Goal: Task Accomplishment & Management: Use online tool/utility

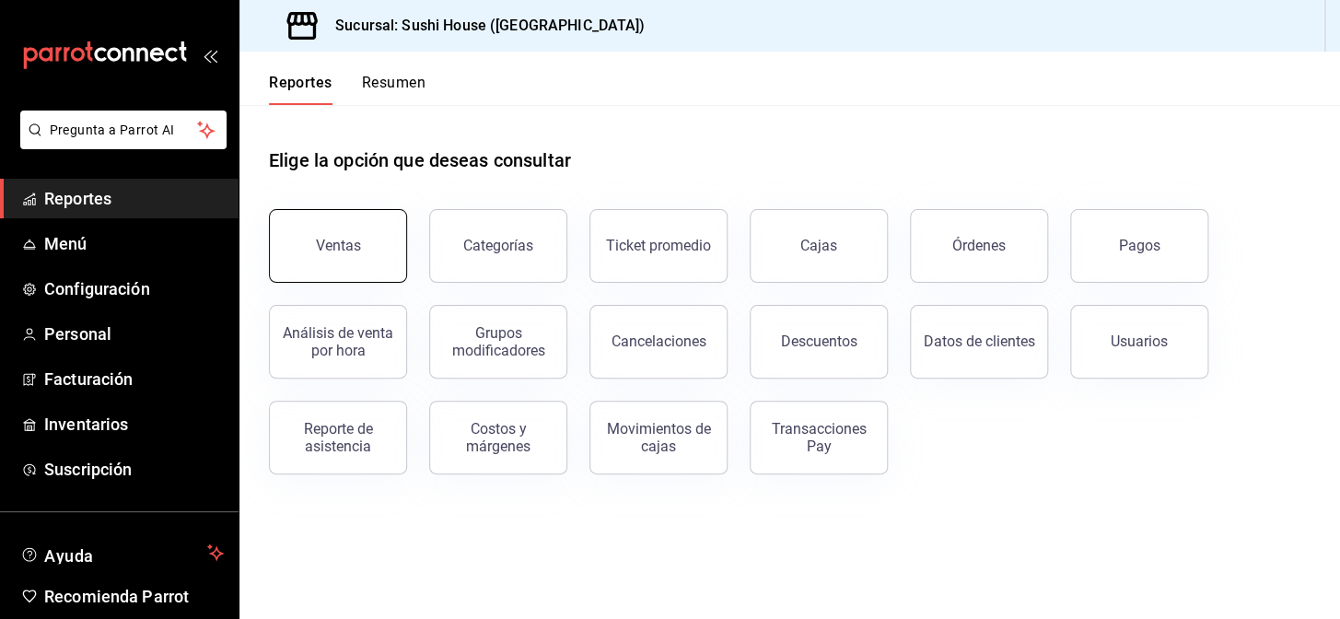
click at [359, 235] on button "Ventas" at bounding box center [338, 246] width 138 height 74
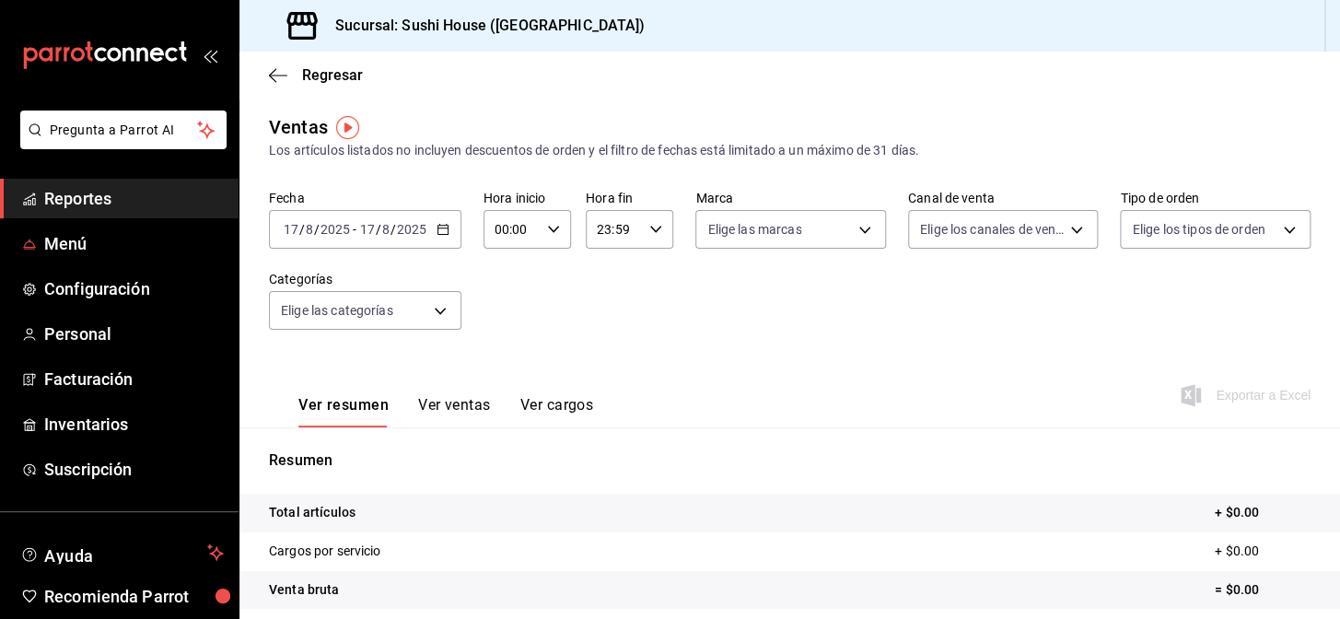
click at [140, 203] on span "Reportes" at bounding box center [134, 198] width 180 height 25
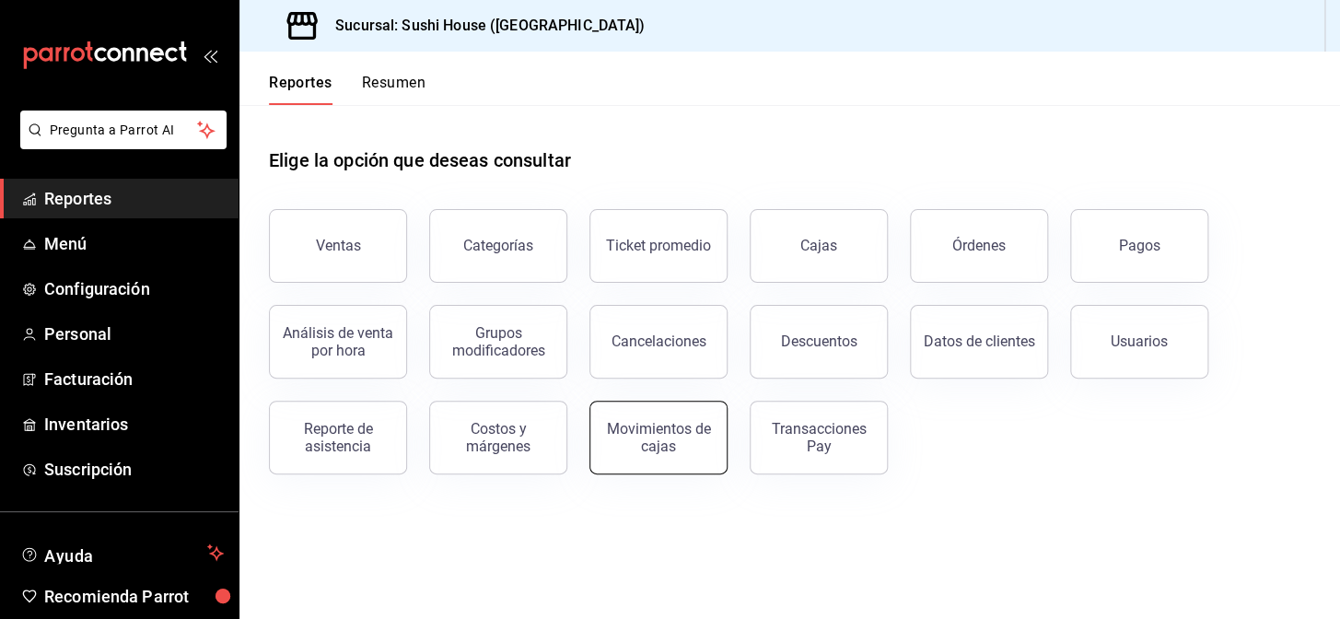
click at [662, 441] on div "Movimientos de cajas" at bounding box center [658, 437] width 114 height 35
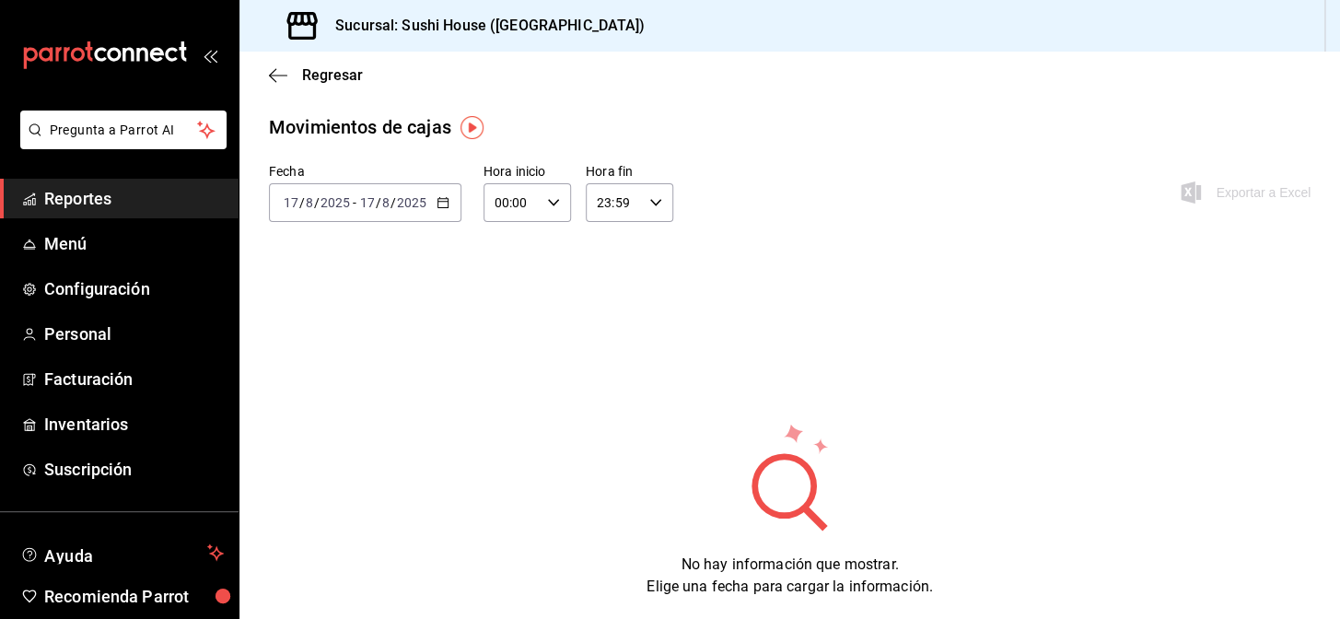
click at [431, 204] on div "[DATE] [DATE] - [DATE] [DATE]" at bounding box center [365, 202] width 192 height 39
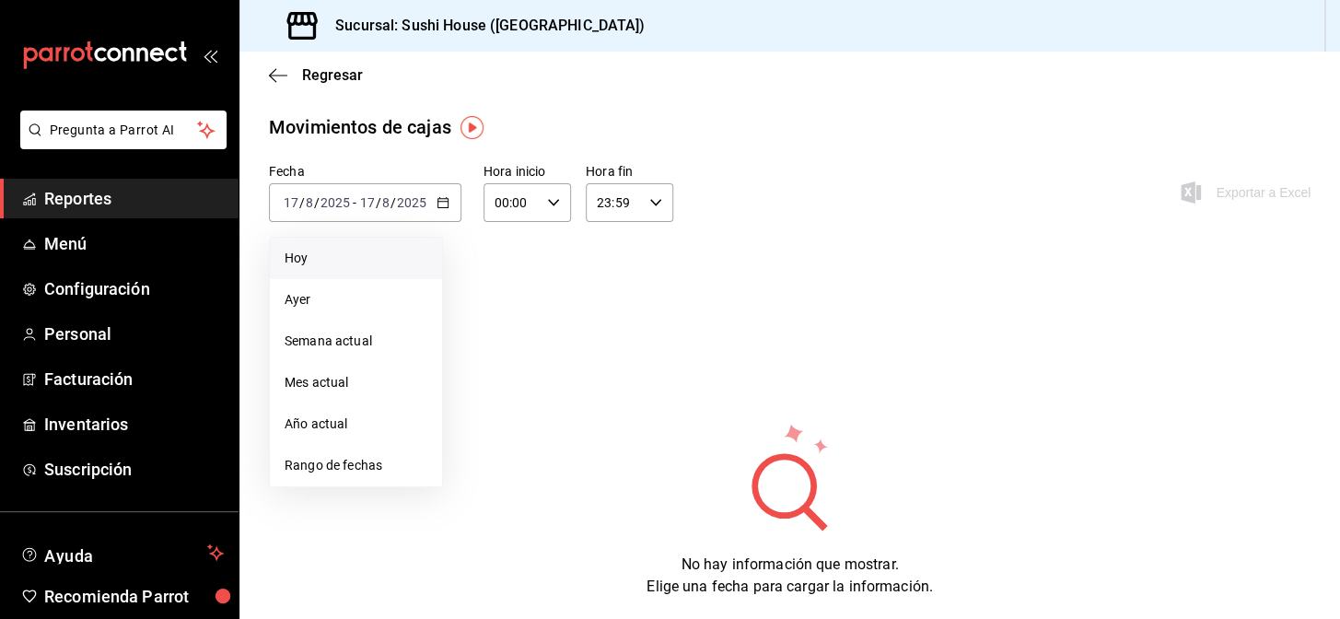
click at [345, 249] on span "Hoy" at bounding box center [356, 258] width 143 height 19
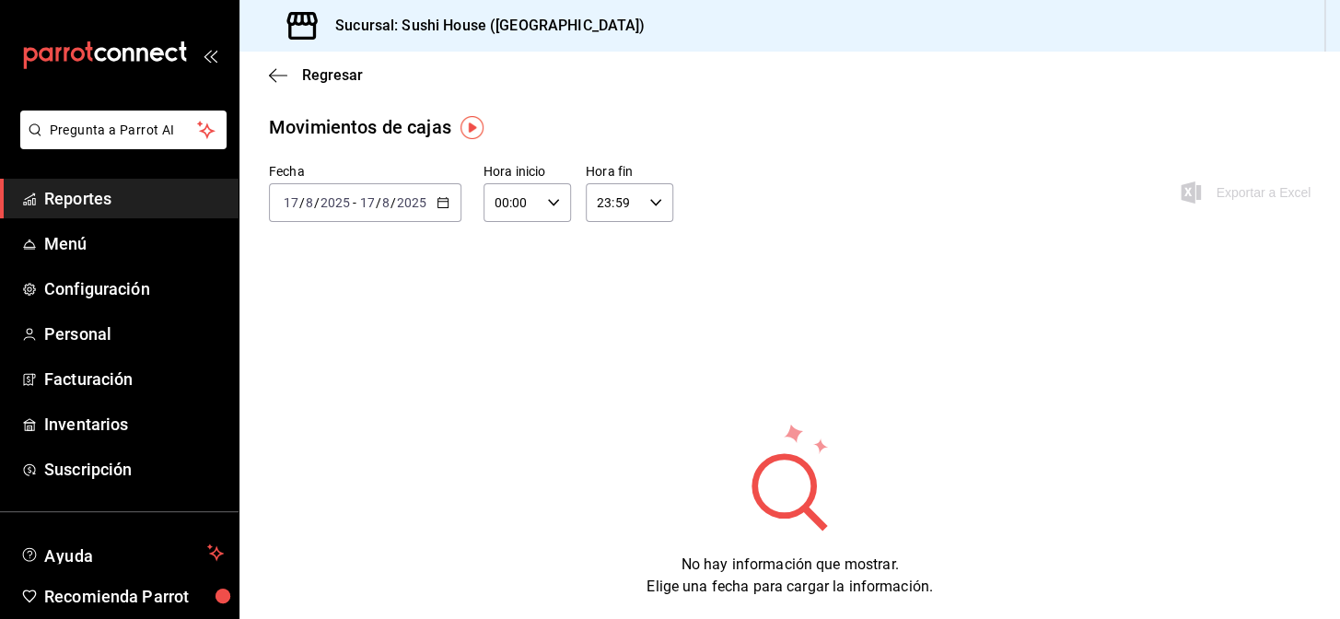
click at [133, 193] on span "Reportes" at bounding box center [134, 198] width 180 height 25
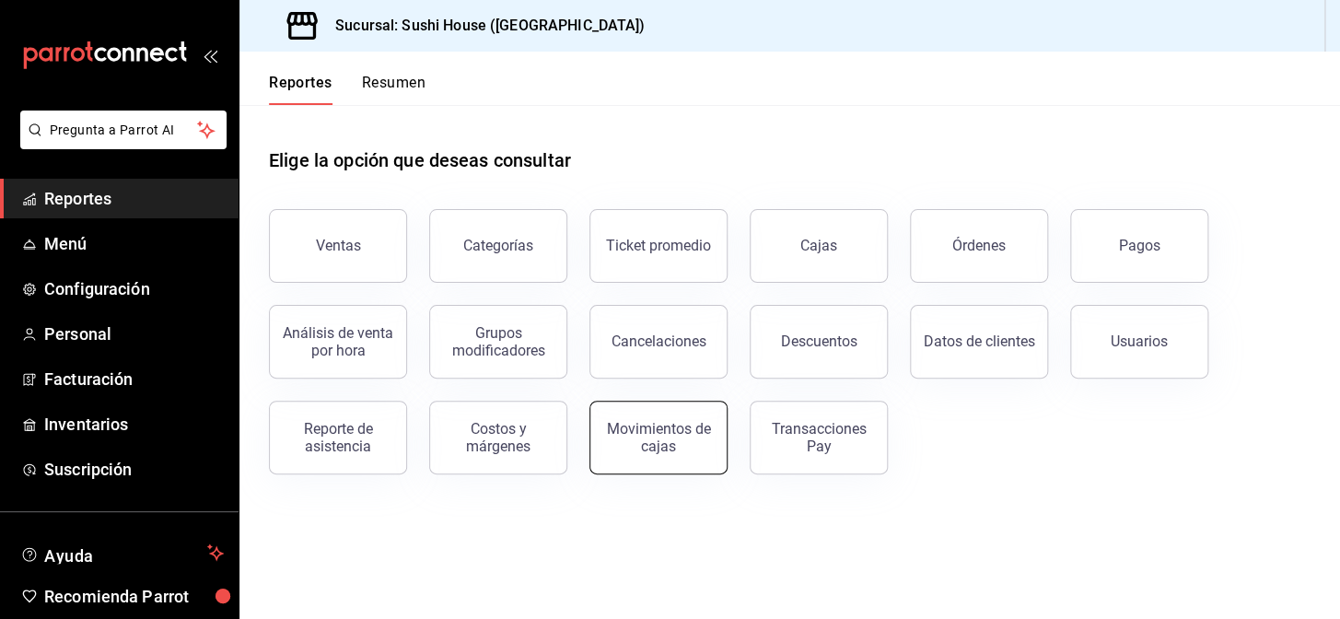
click at [645, 438] on div "Movimientos de cajas" at bounding box center [658, 437] width 114 height 35
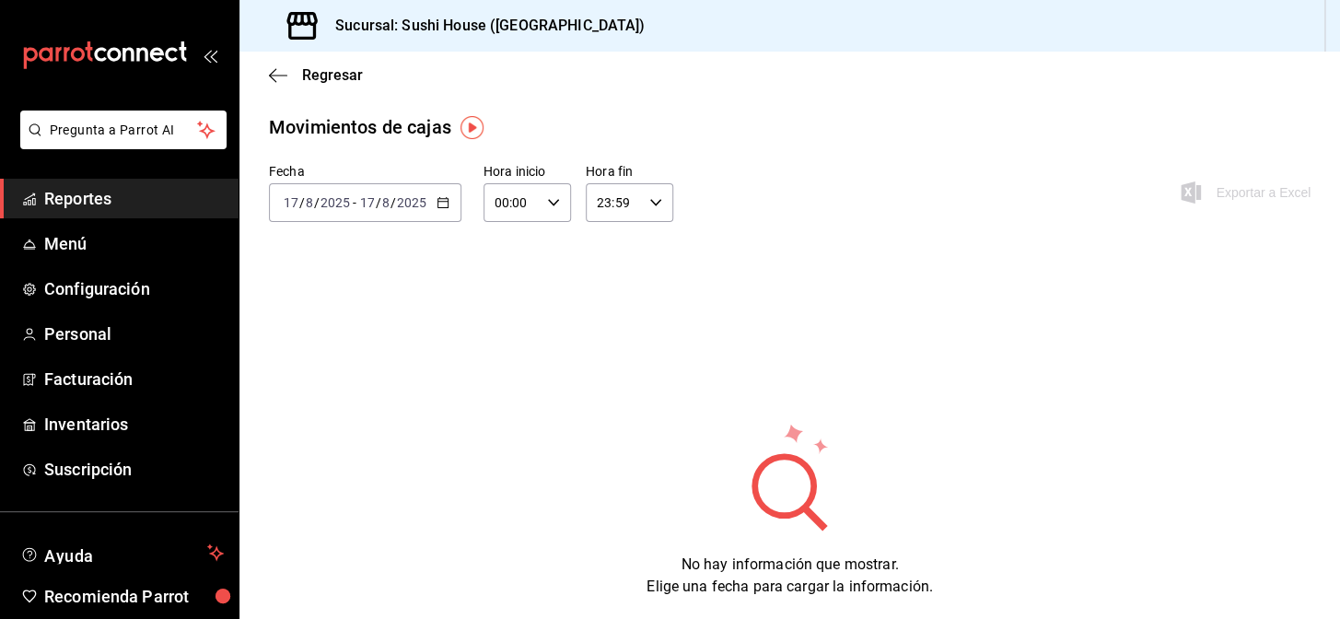
click at [130, 194] on span "Reportes" at bounding box center [134, 198] width 180 height 25
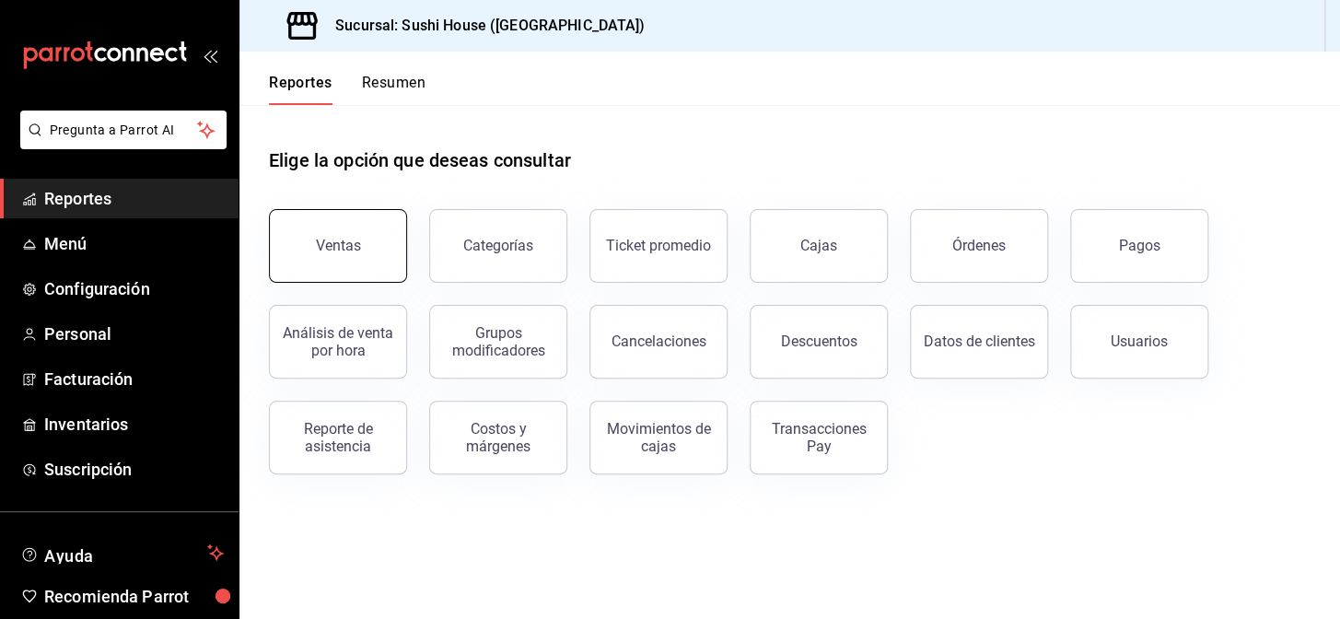
click at [321, 280] on div "Ventas" at bounding box center [327, 235] width 160 height 96
click at [332, 267] on button "Ventas" at bounding box center [338, 246] width 138 height 74
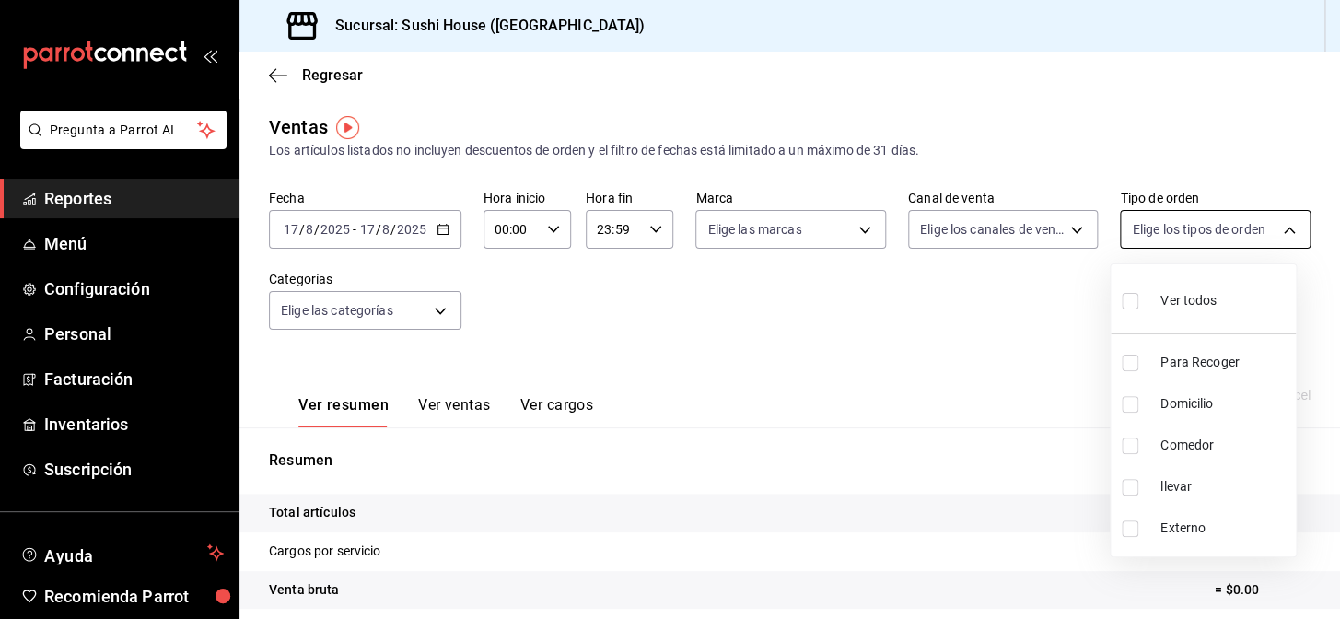
click at [1180, 238] on body "Pregunta a Parrot AI Reportes Menú Configuración Personal Facturación Inventari…" at bounding box center [670, 309] width 1340 height 619
click at [626, 472] on div at bounding box center [670, 309] width 1340 height 619
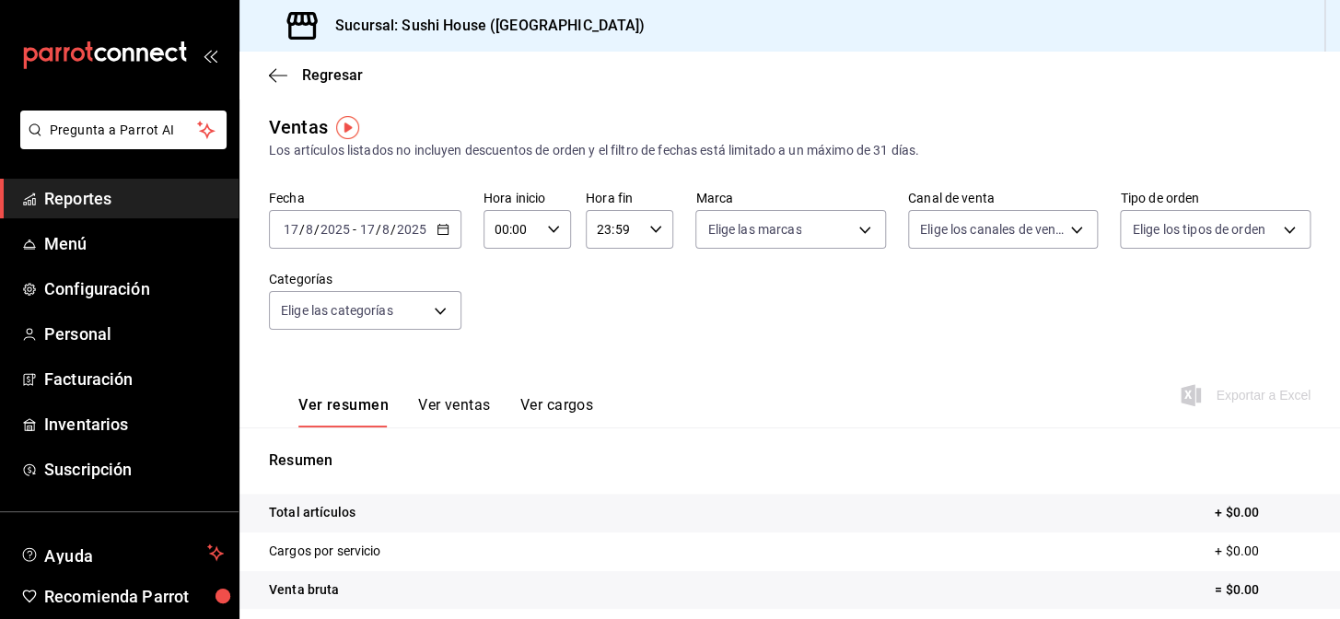
click at [85, 203] on span "Reportes" at bounding box center [134, 198] width 180 height 25
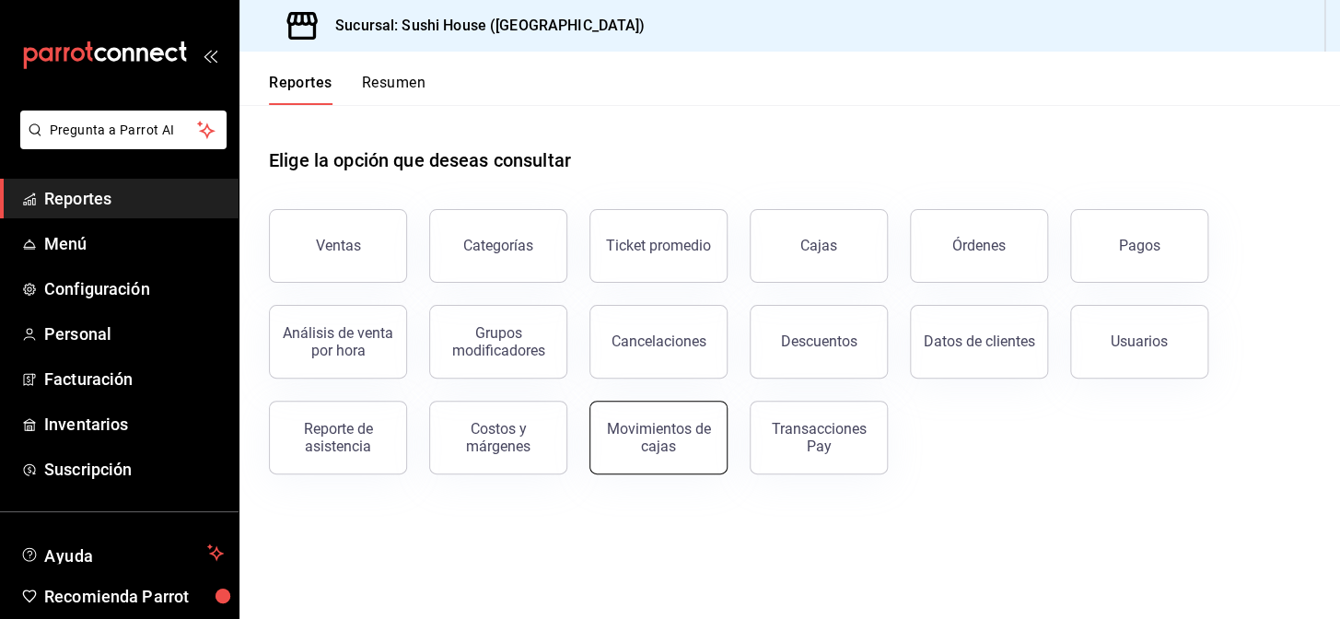
click at [668, 459] on button "Movimientos de cajas" at bounding box center [658, 438] width 138 height 74
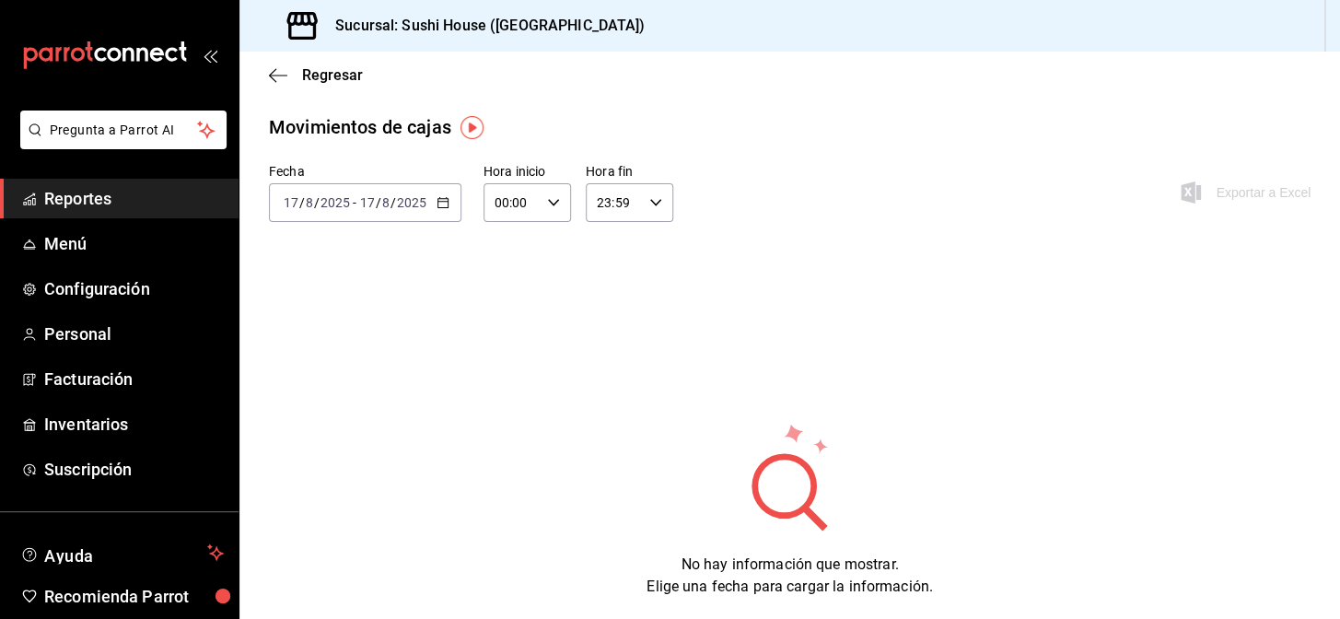
click at [452, 196] on div "[DATE] [DATE] - [DATE] [DATE]" at bounding box center [365, 202] width 192 height 39
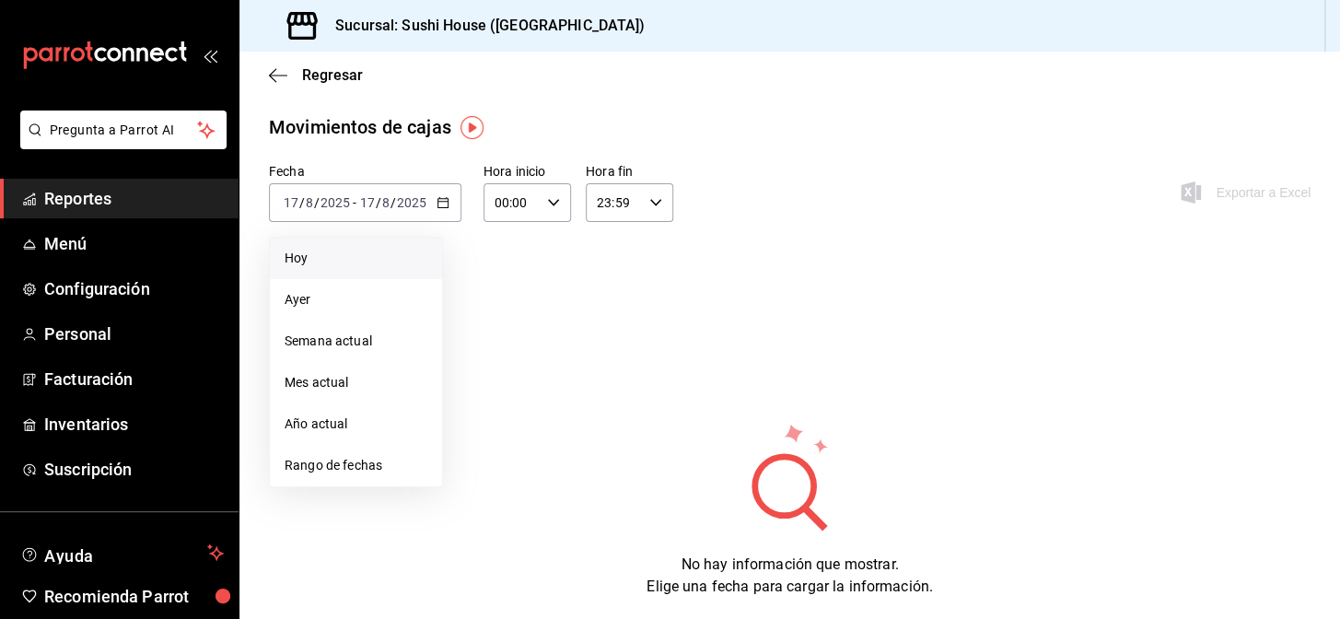
click at [298, 257] on span "Hoy" at bounding box center [356, 258] width 143 height 19
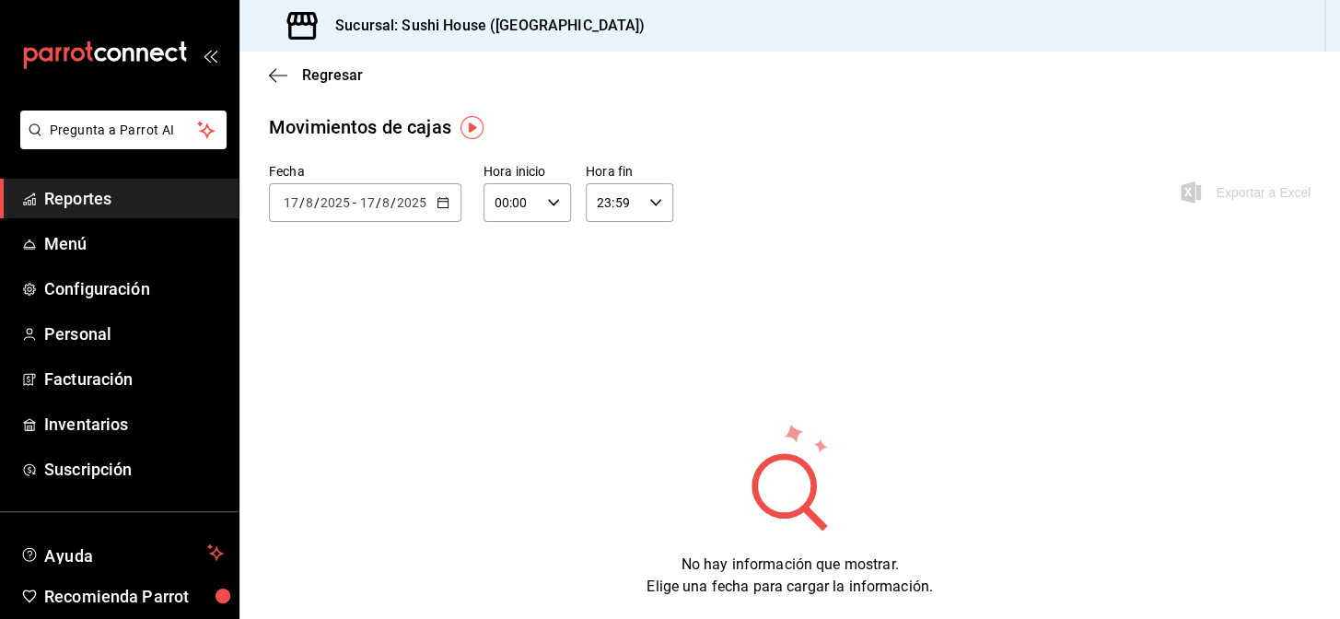
click at [134, 192] on span "Reportes" at bounding box center [134, 198] width 180 height 25
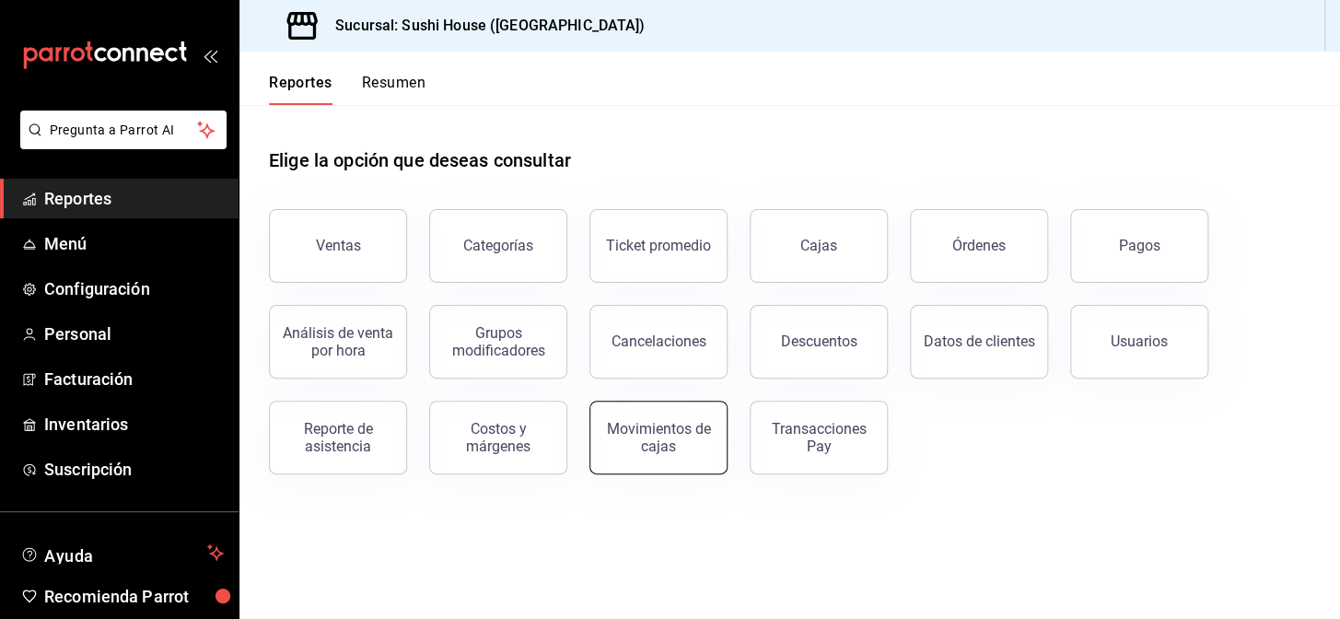
click at [663, 434] on div "Movimientos de cajas" at bounding box center [658, 437] width 114 height 35
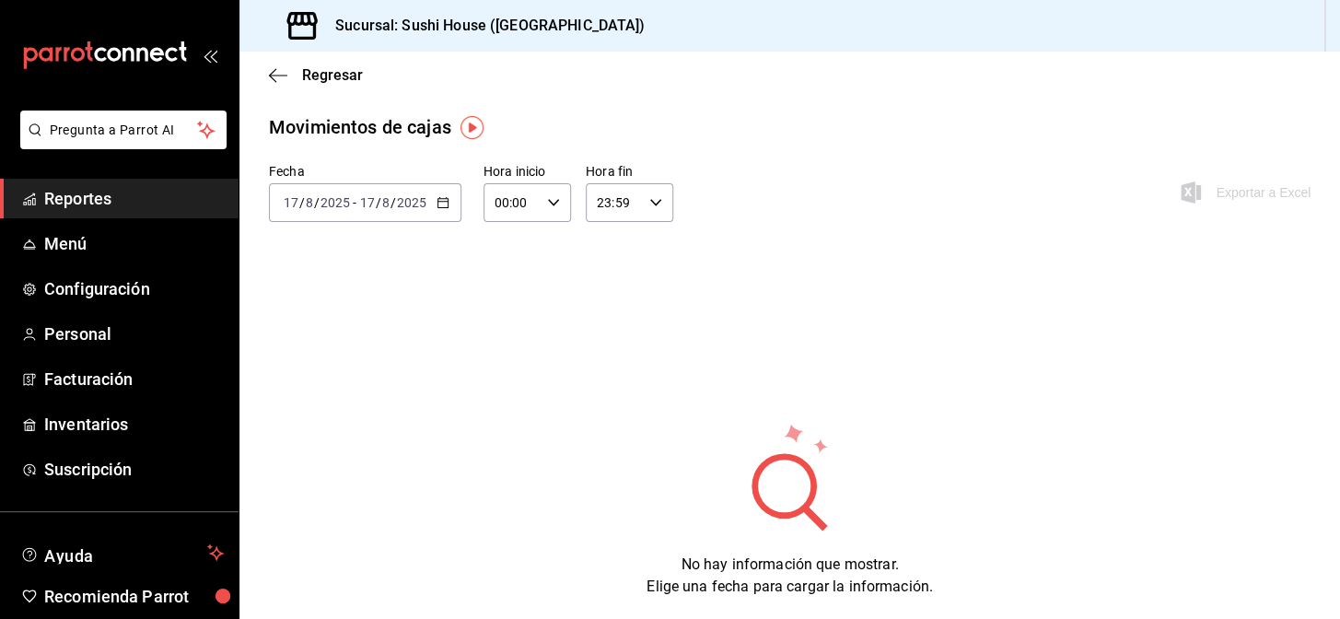
click at [449, 197] on div "[DATE] [DATE] - [DATE] [DATE]" at bounding box center [365, 202] width 192 height 39
click at [118, 197] on span "Reportes" at bounding box center [134, 198] width 180 height 25
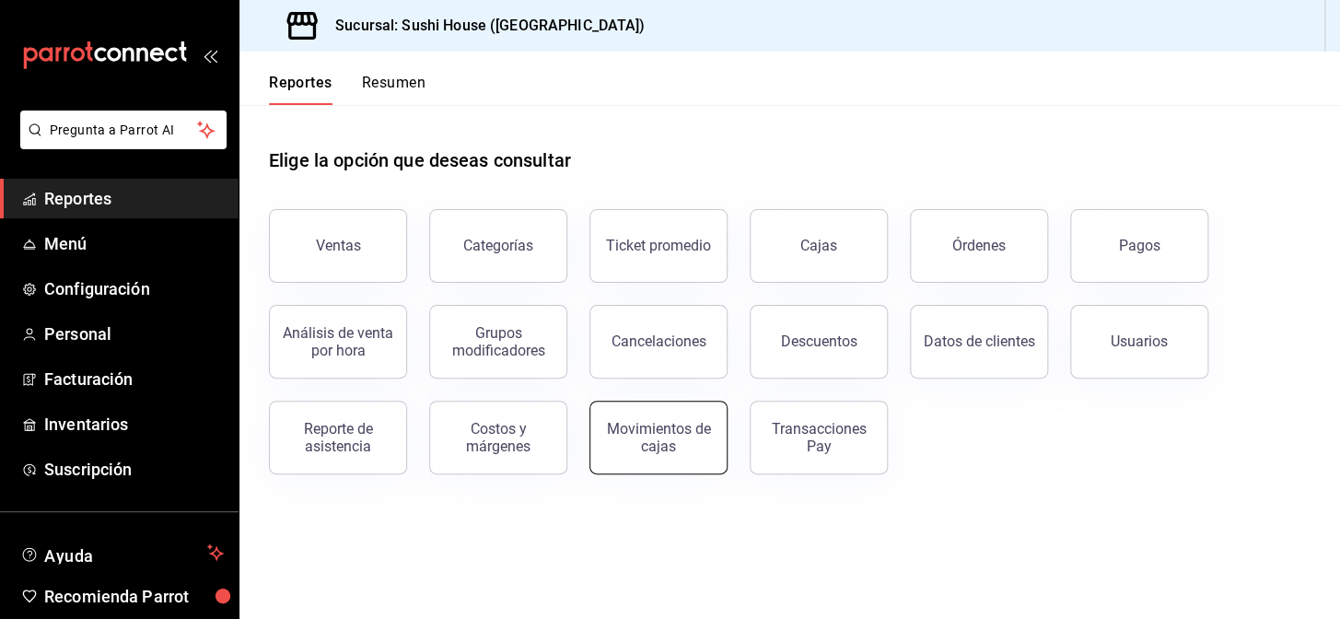
click at [672, 442] on div "Movimientos de cajas" at bounding box center [658, 437] width 114 height 35
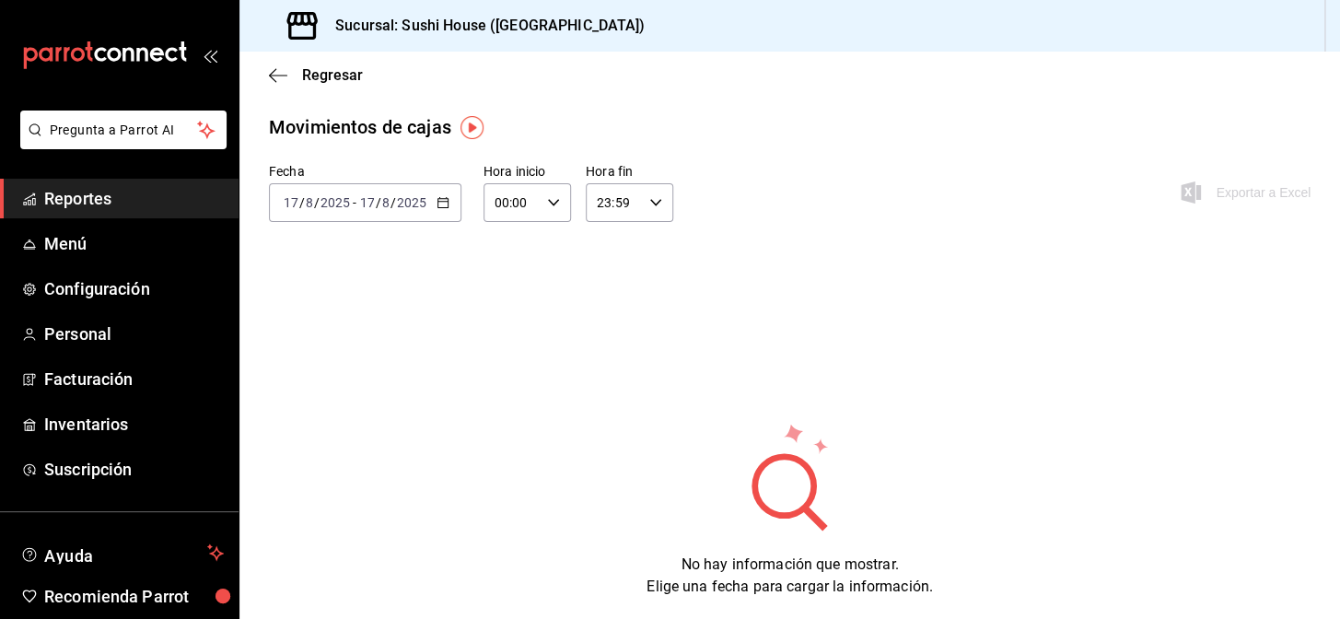
click at [441, 204] on icon "button" at bounding box center [442, 202] width 13 height 13
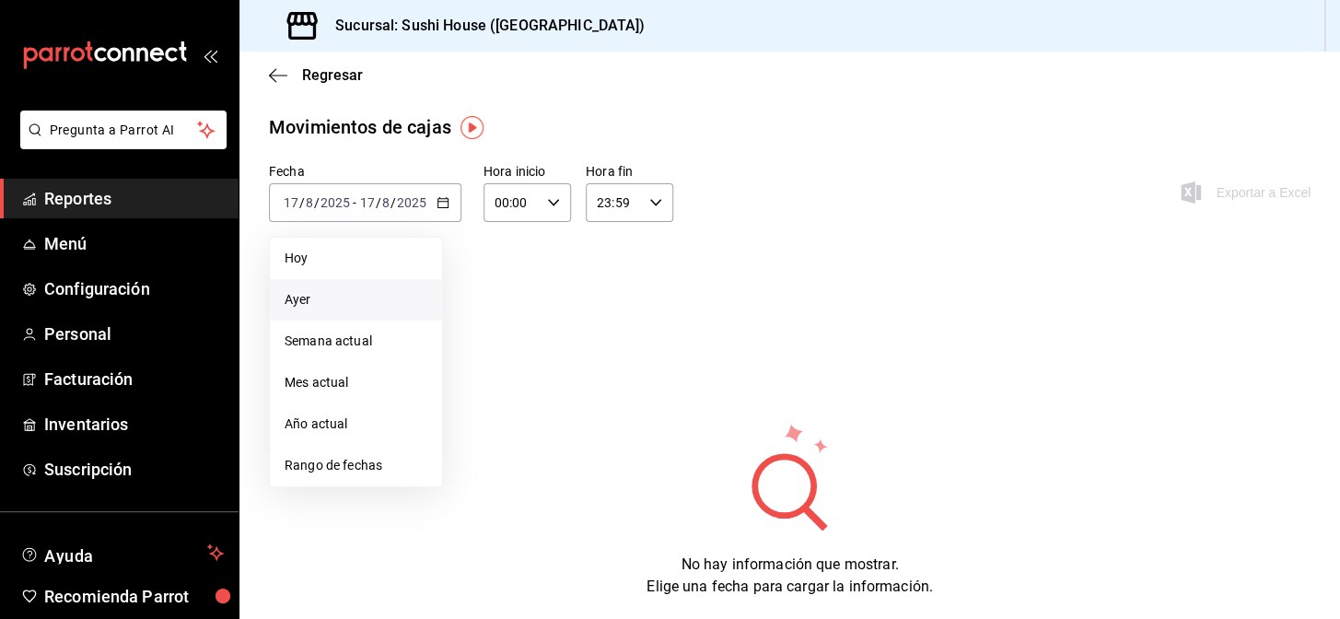
click at [311, 292] on span "Ayer" at bounding box center [356, 299] width 143 height 19
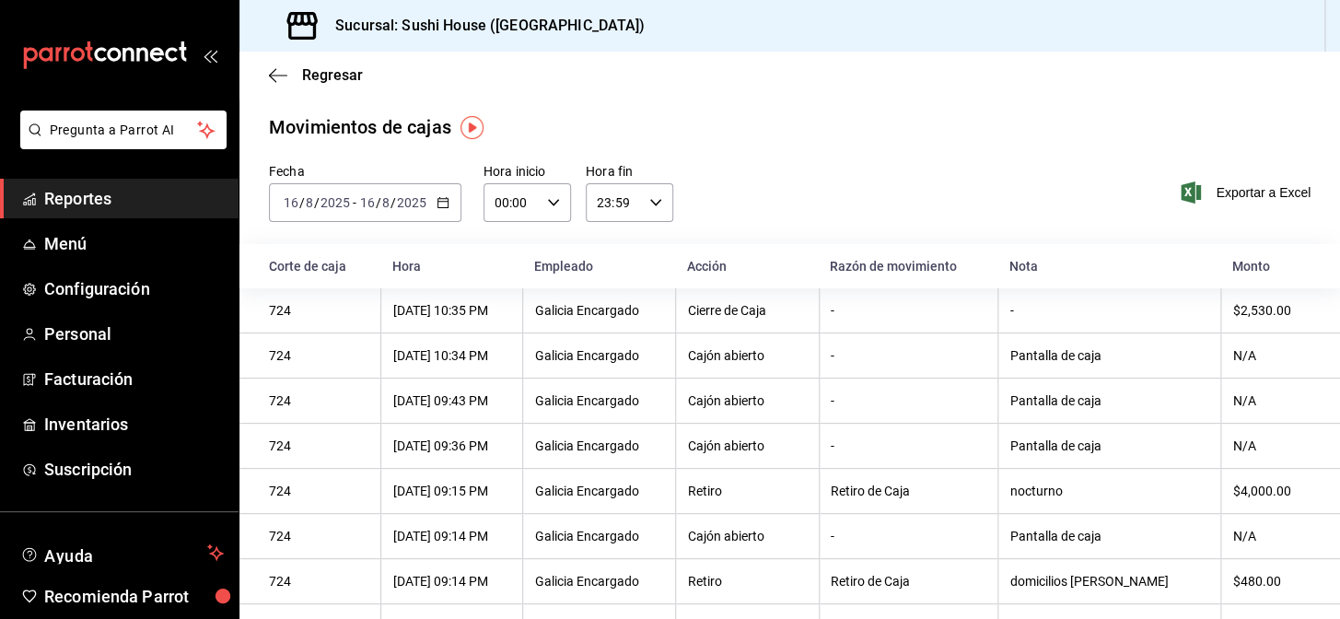
click at [98, 192] on span "Reportes" at bounding box center [134, 198] width 180 height 25
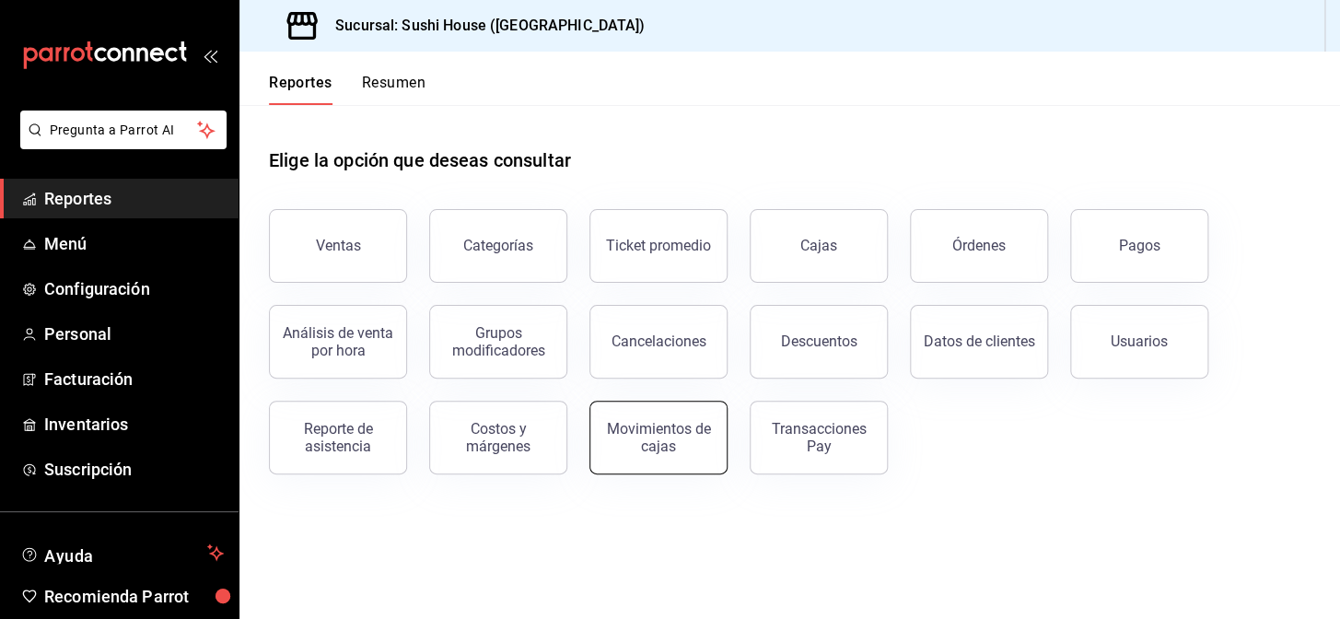
click at [685, 442] on div "Movimientos de cajas" at bounding box center [658, 437] width 114 height 35
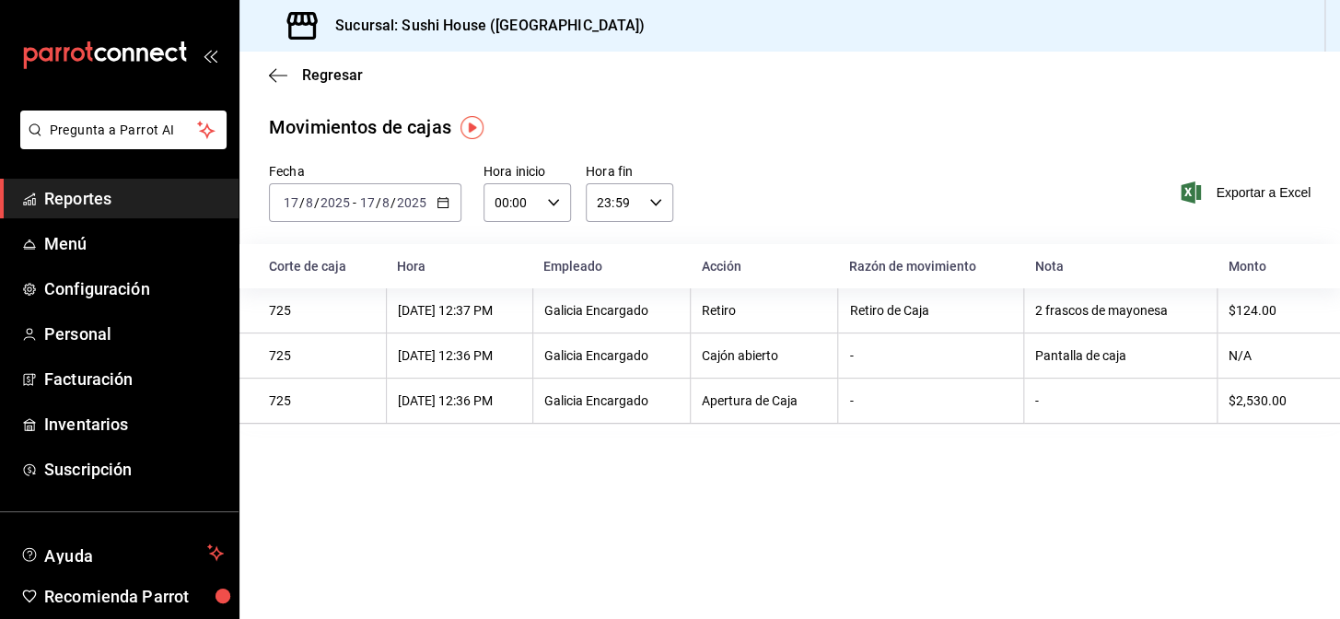
click at [439, 203] on icon "button" at bounding box center [442, 202] width 13 height 13
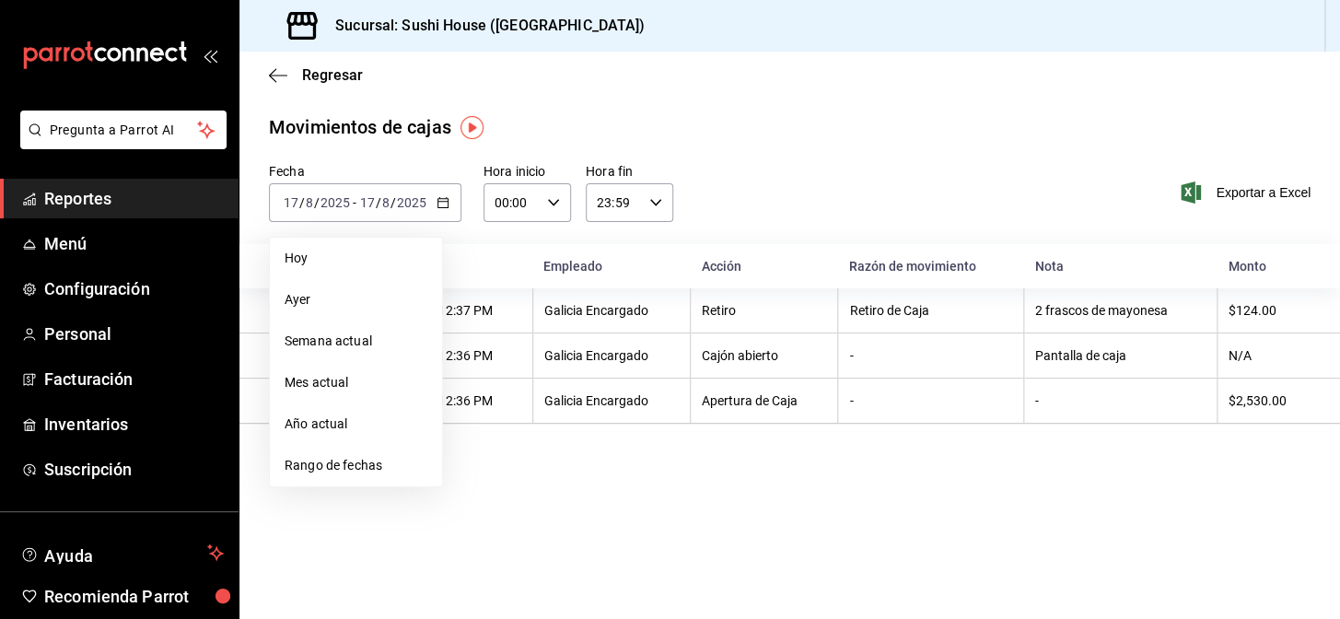
click at [132, 201] on span "Reportes" at bounding box center [134, 198] width 180 height 25
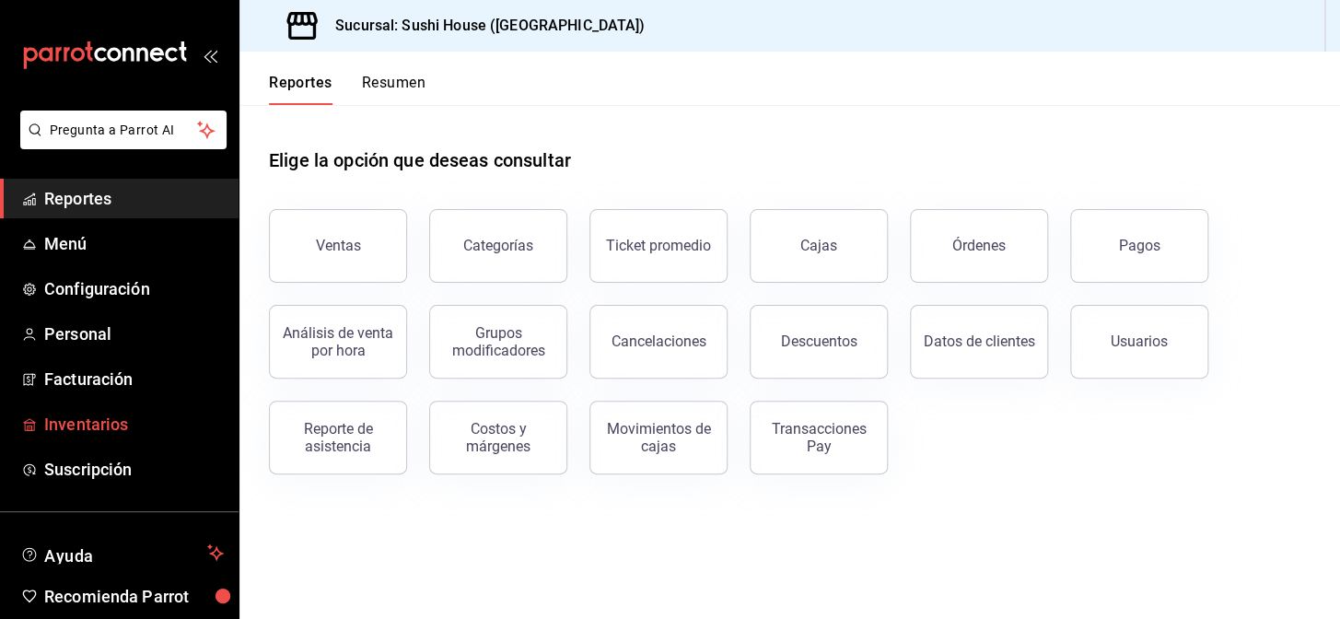
click at [97, 424] on span "Inventarios" at bounding box center [134, 424] width 180 height 25
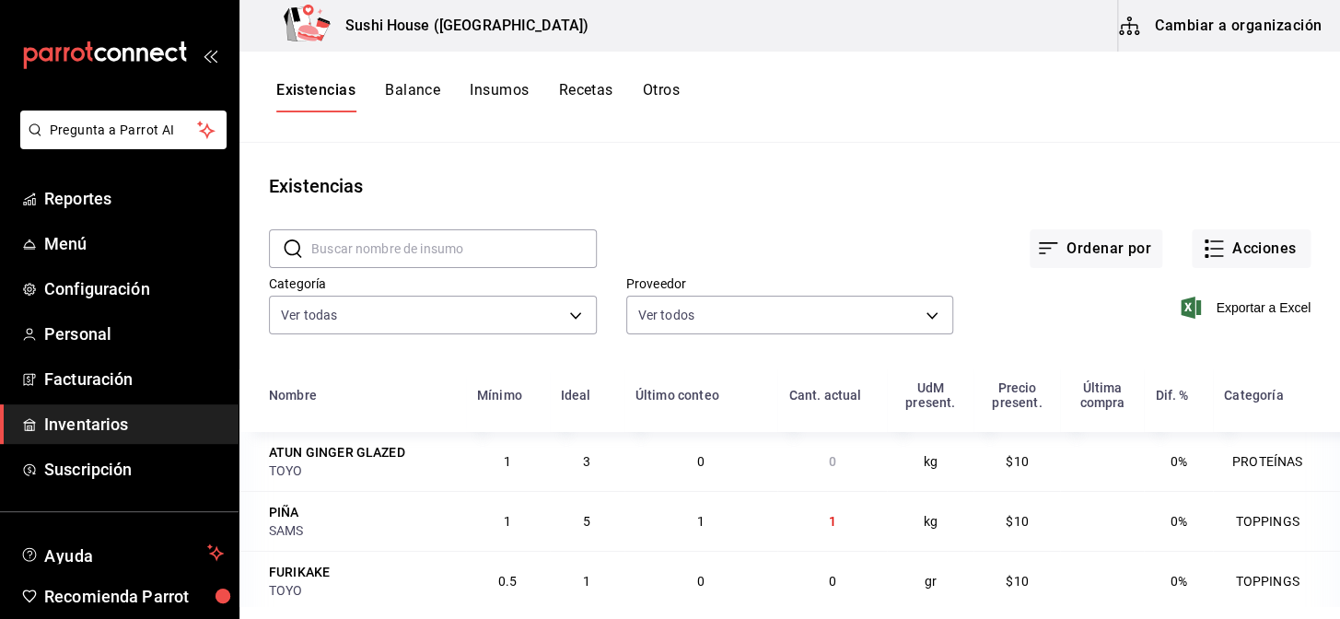
click at [662, 86] on button "Otros" at bounding box center [661, 96] width 37 height 31
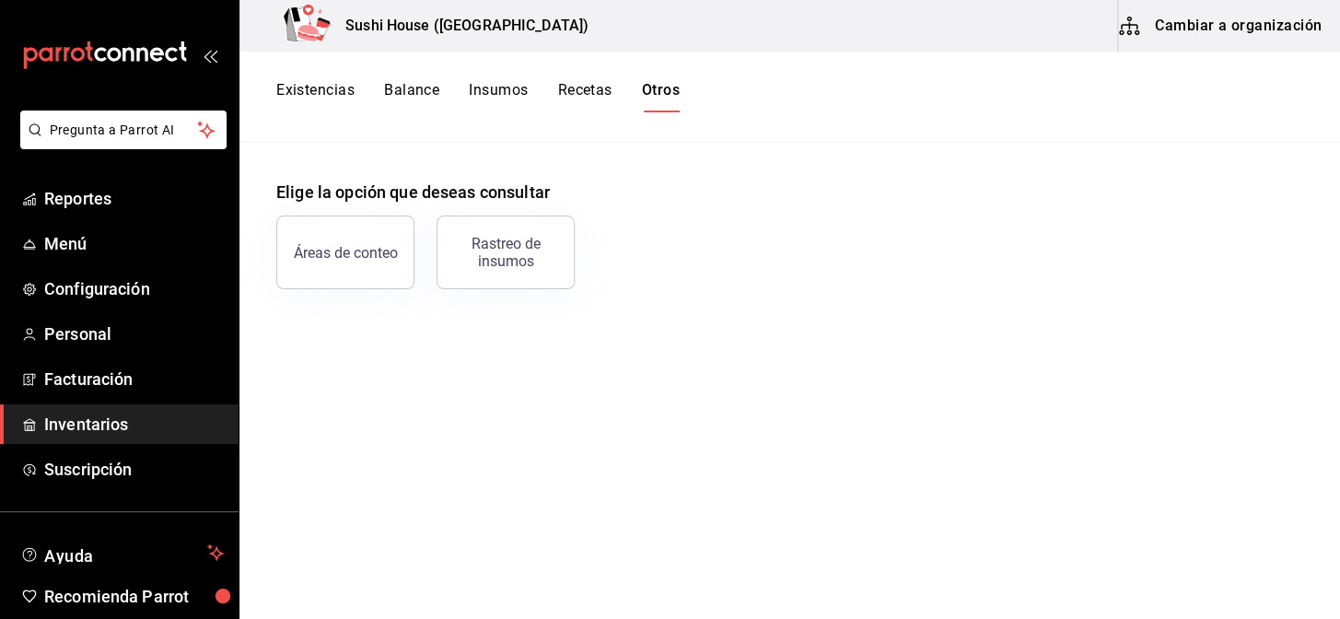
click at [331, 92] on button "Existencias" at bounding box center [315, 96] width 78 height 31
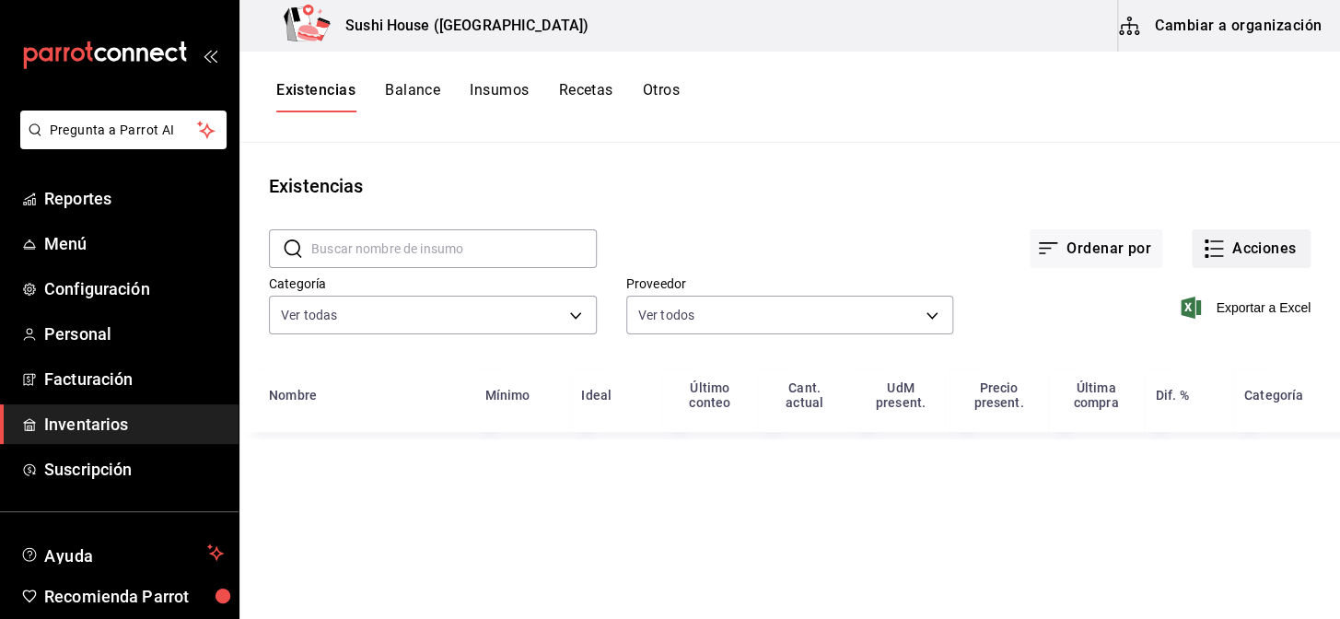
click at [1260, 252] on button "Acciones" at bounding box center [1250, 248] width 119 height 39
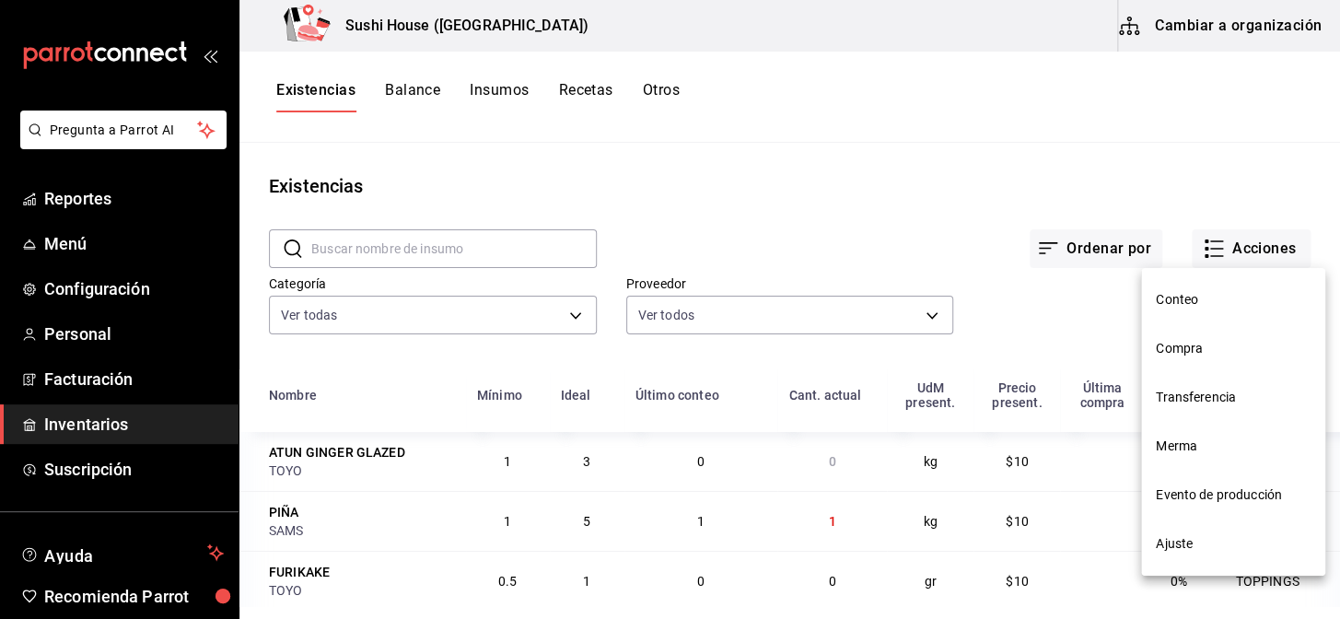
click at [1178, 550] on span "Ajuste" at bounding box center [1233, 543] width 155 height 19
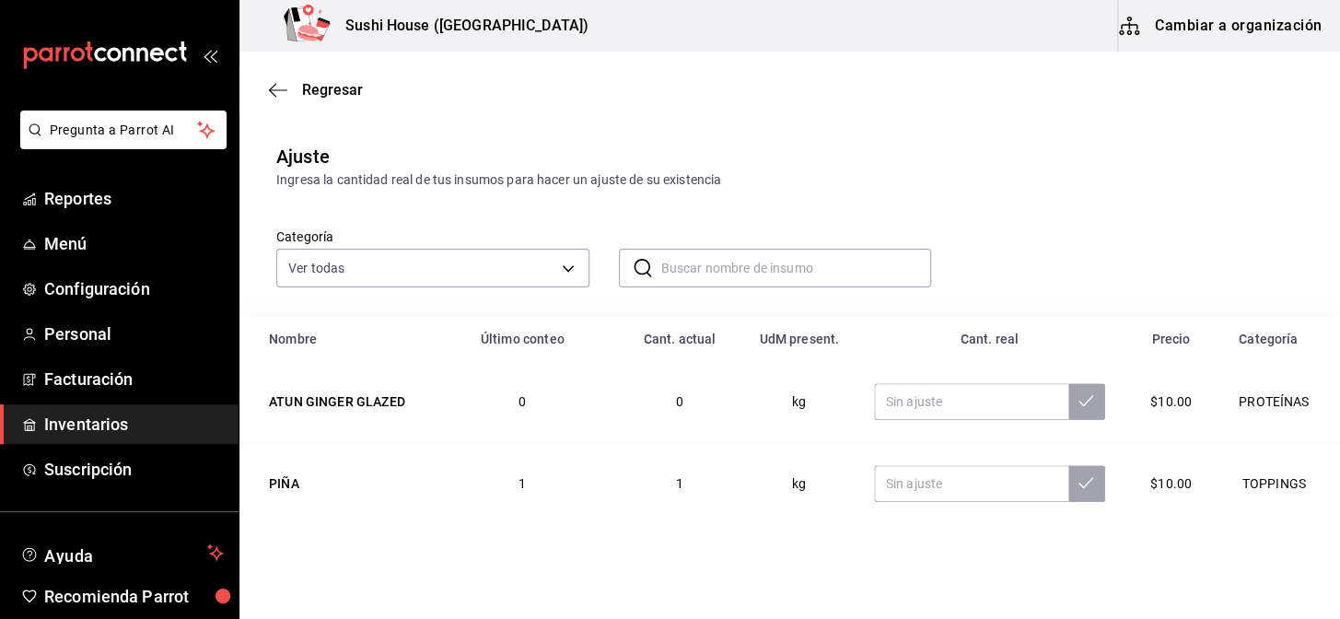
click at [109, 418] on span "Inventarios" at bounding box center [134, 424] width 180 height 25
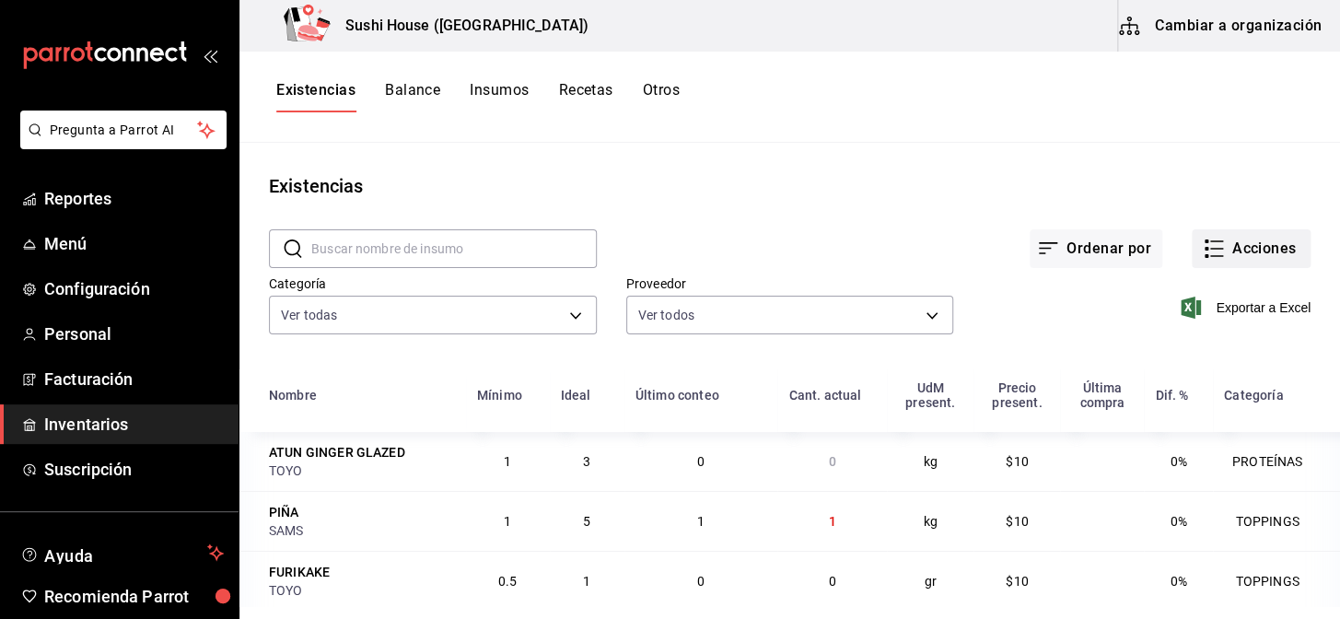
click at [1243, 250] on button "Acciones" at bounding box center [1250, 248] width 119 height 39
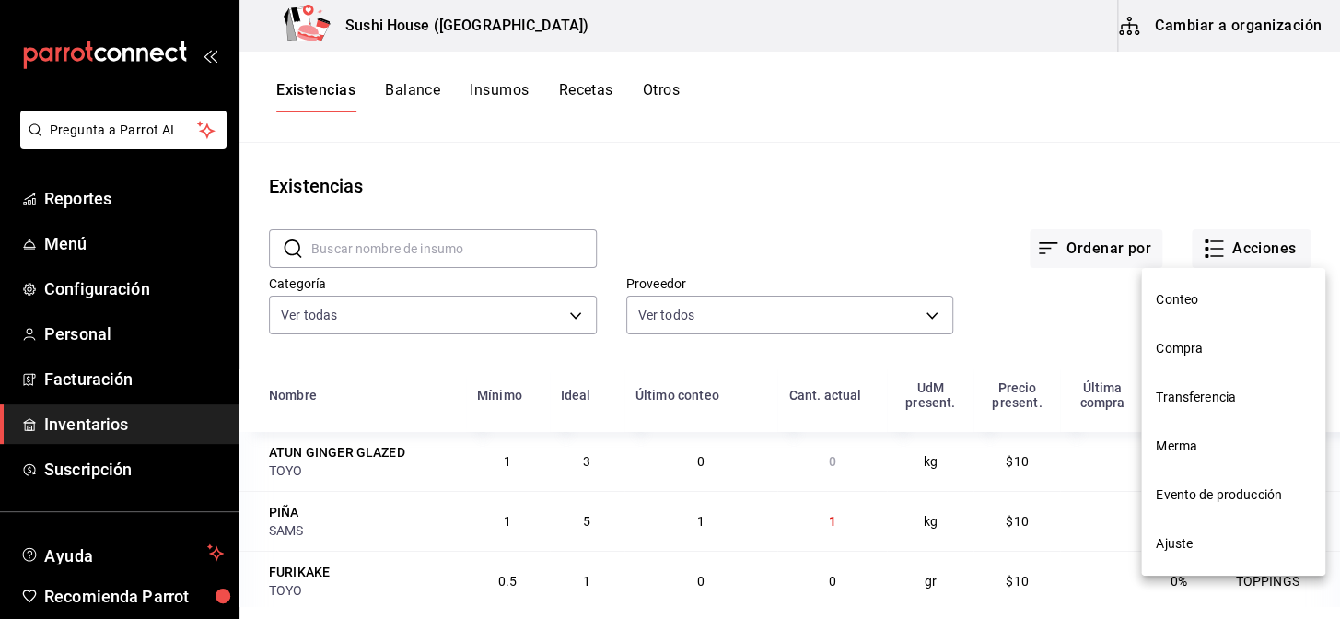
click at [729, 135] on div at bounding box center [670, 309] width 1340 height 619
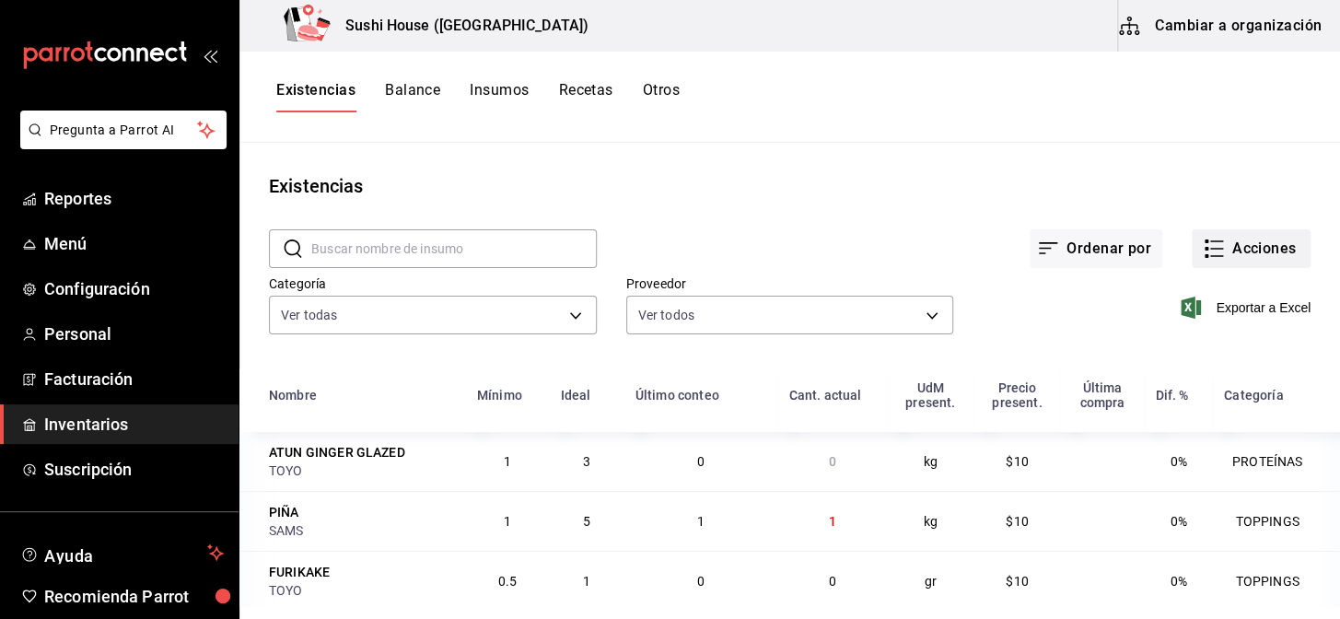
click at [1236, 253] on button "Acciones" at bounding box center [1250, 248] width 119 height 39
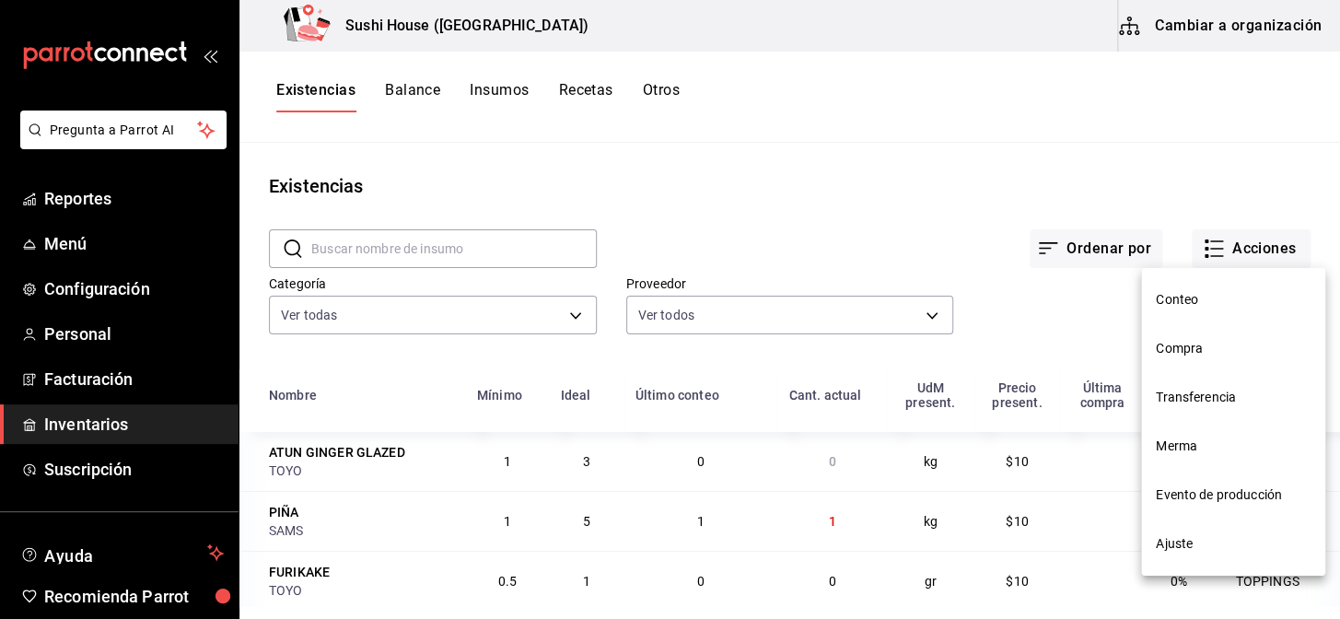
click at [841, 192] on div at bounding box center [670, 309] width 1340 height 619
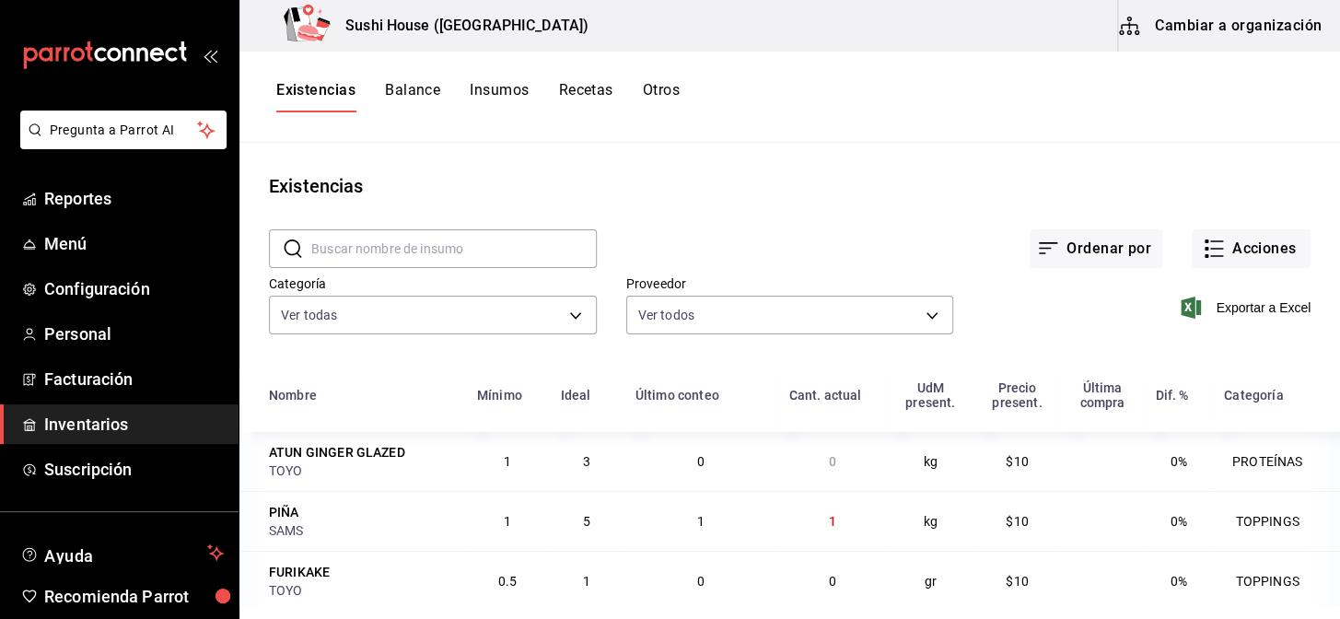
click at [320, 84] on button "Existencias" at bounding box center [315, 96] width 79 height 31
click at [670, 87] on button "Otros" at bounding box center [661, 96] width 37 height 31
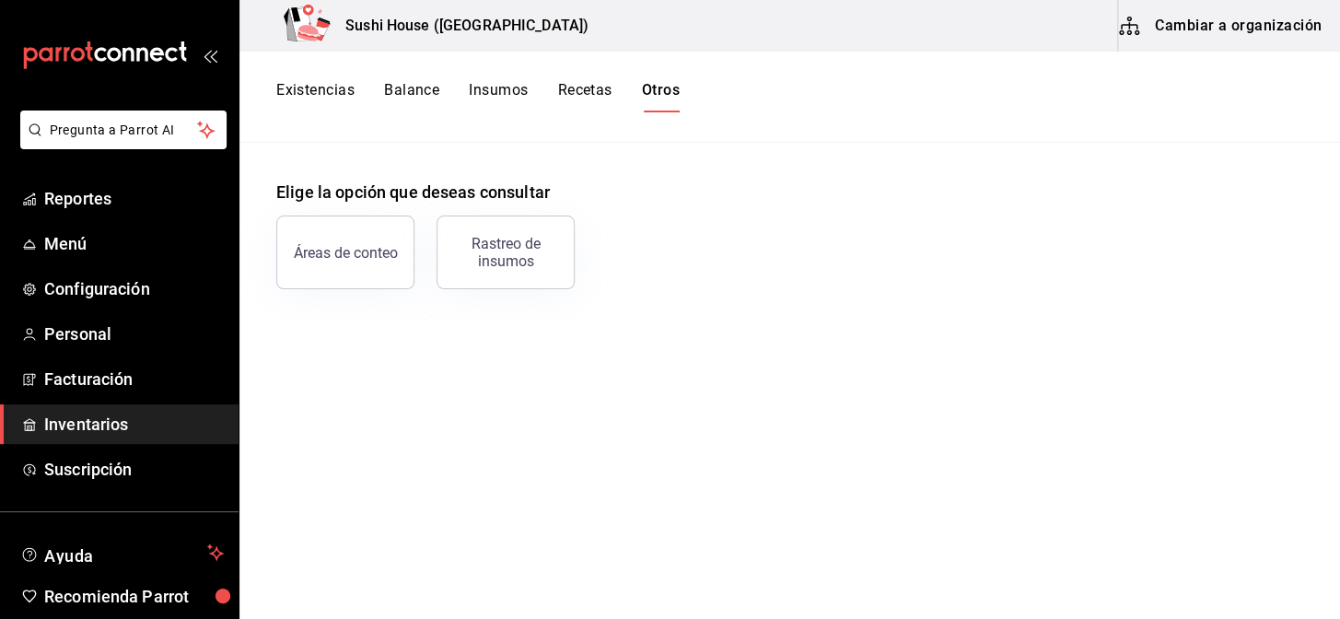
click at [315, 88] on button "Existencias" at bounding box center [315, 96] width 78 height 31
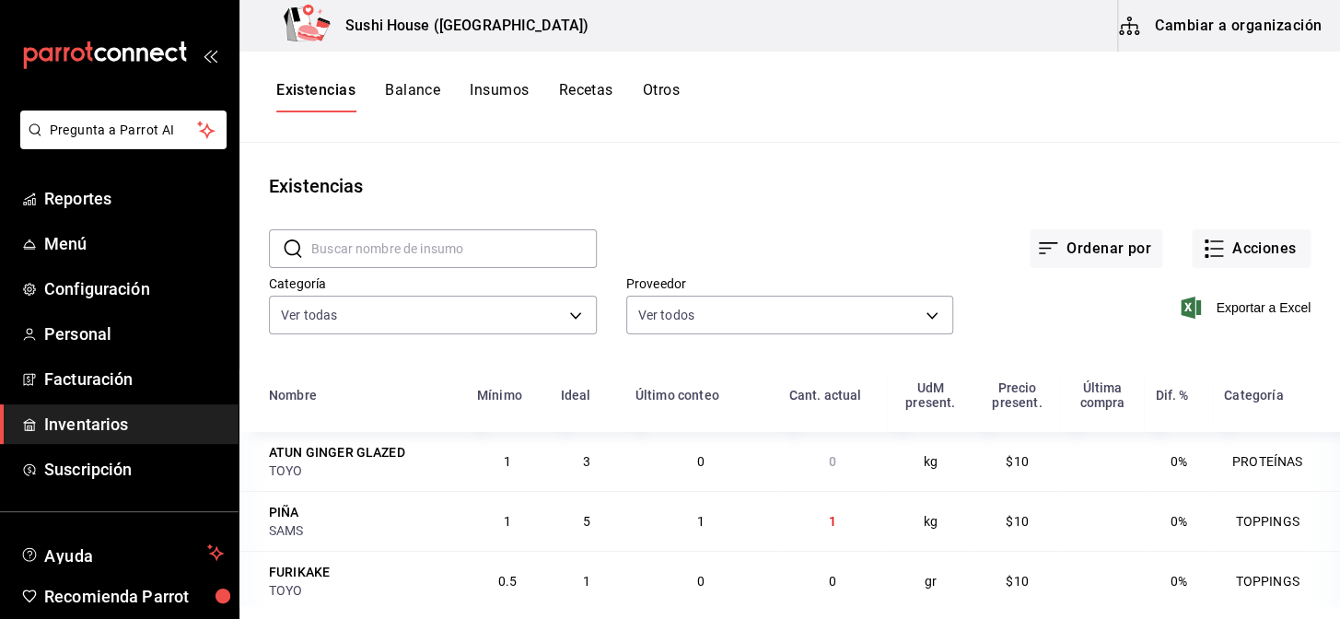
click at [91, 426] on span "Inventarios" at bounding box center [134, 424] width 180 height 25
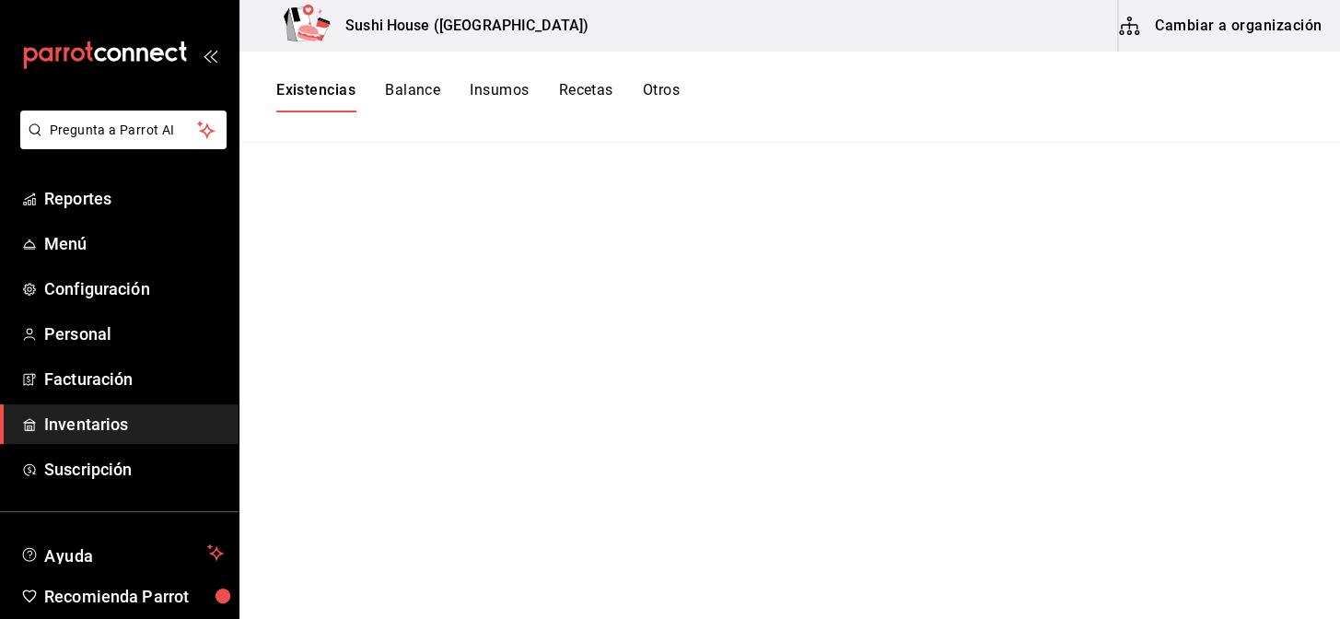
click at [94, 422] on span "Inventarios" at bounding box center [134, 424] width 180 height 25
click at [314, 93] on button "Existencias" at bounding box center [315, 96] width 79 height 31
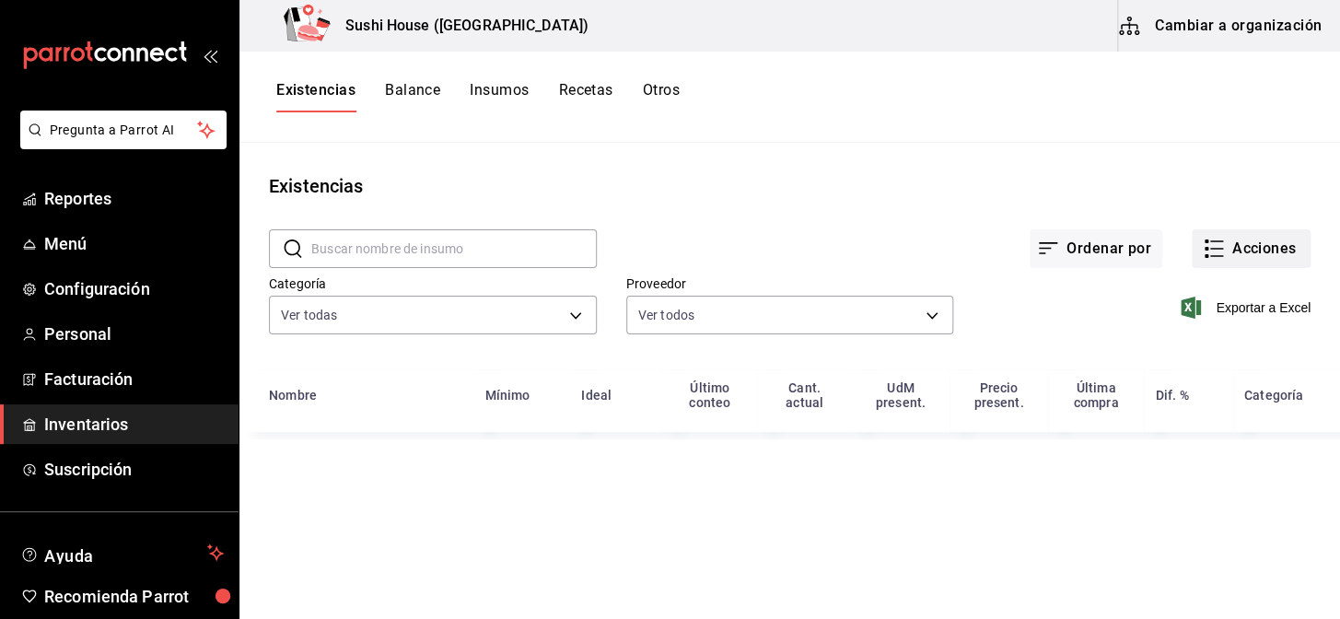
click at [1261, 246] on button "Acciones" at bounding box center [1250, 248] width 119 height 39
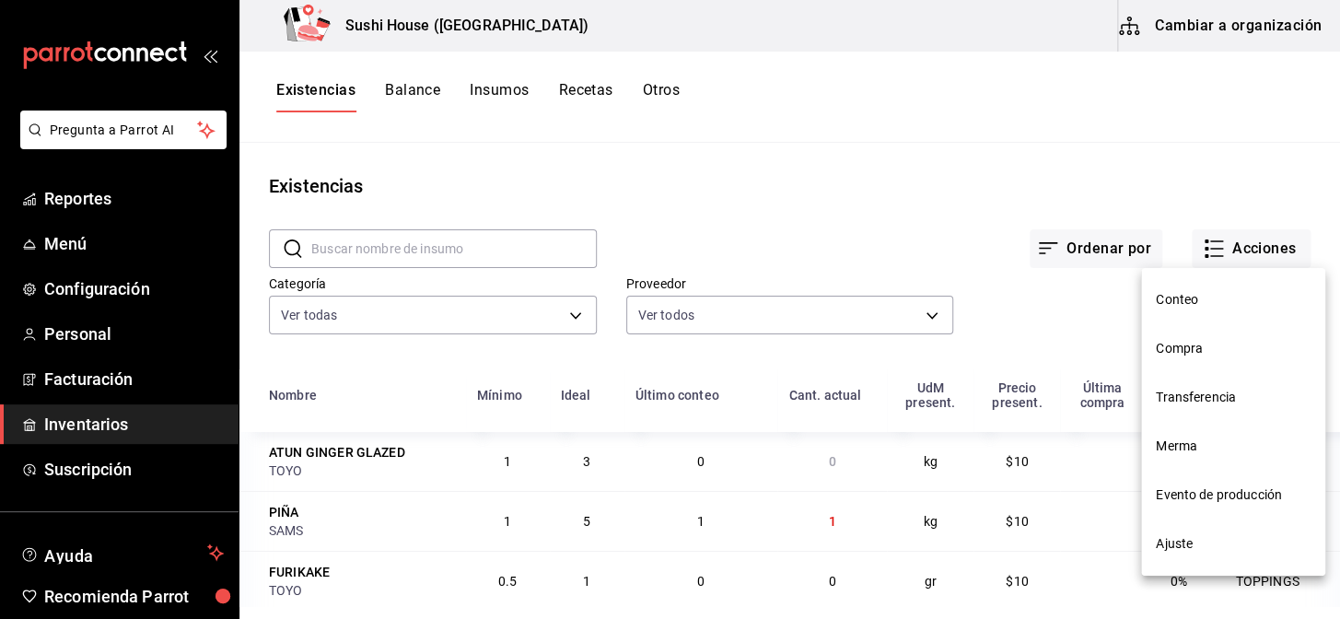
click at [1177, 432] on li "Merma" at bounding box center [1233, 446] width 184 height 49
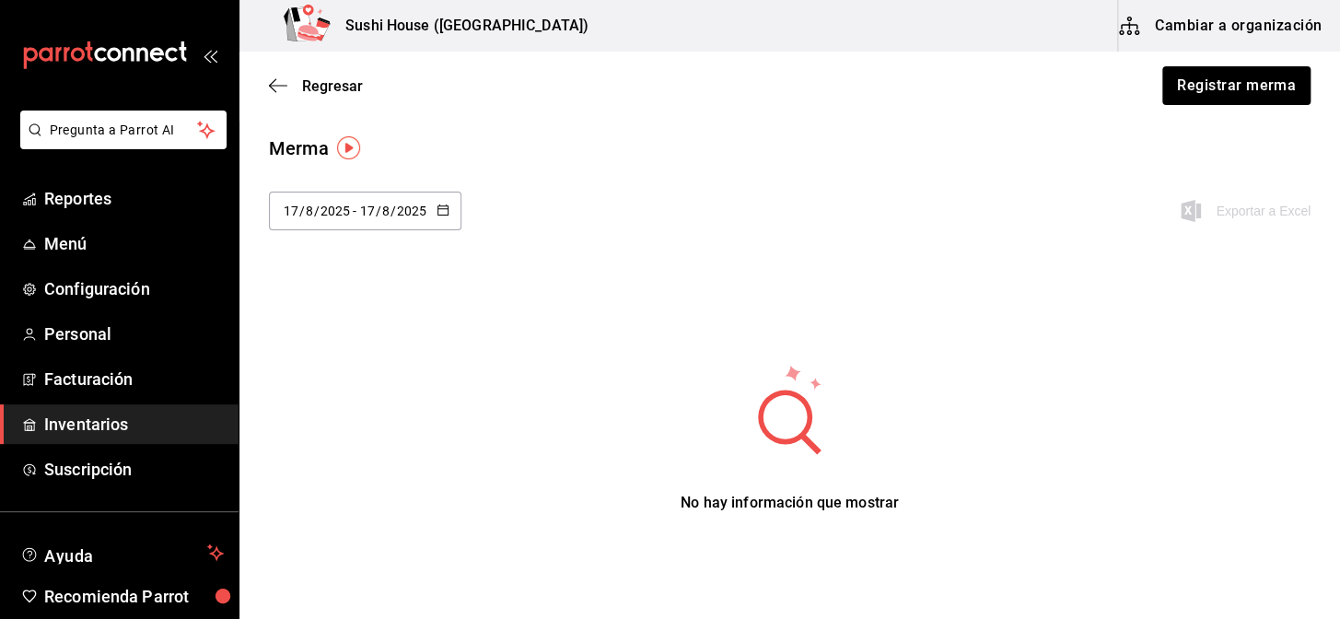
click at [436, 208] on icon "button" at bounding box center [442, 209] width 13 height 13
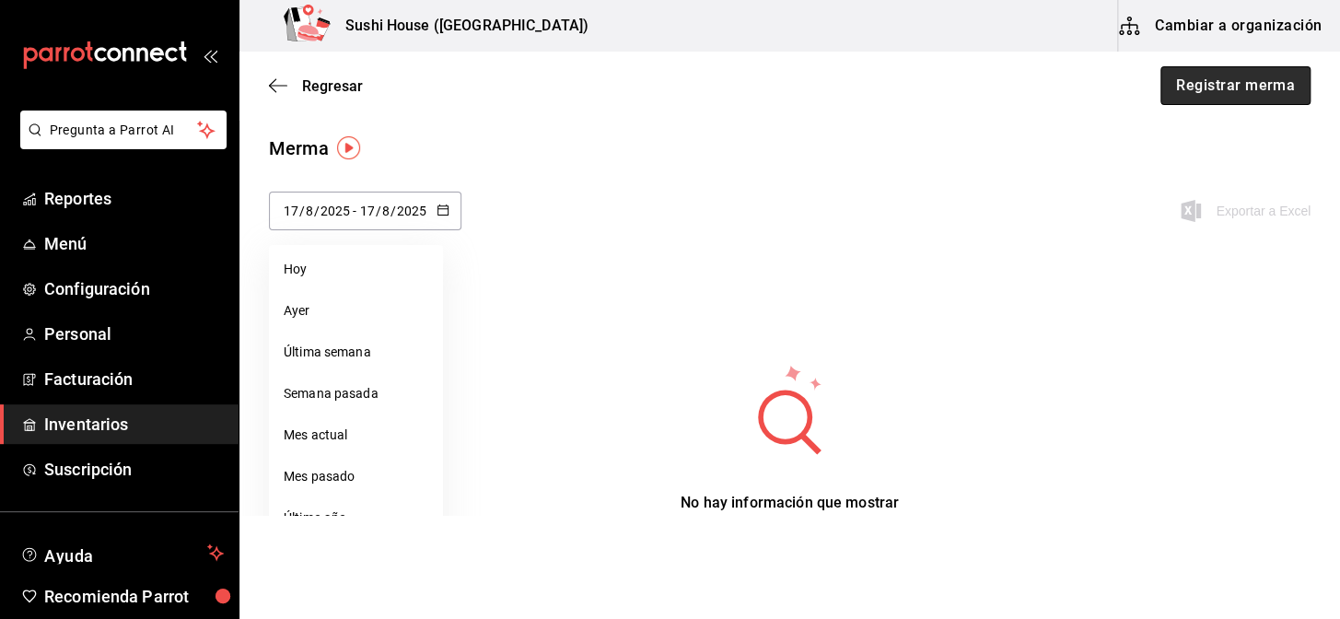
click at [1216, 81] on button "Registrar merma" at bounding box center [1235, 85] width 150 height 39
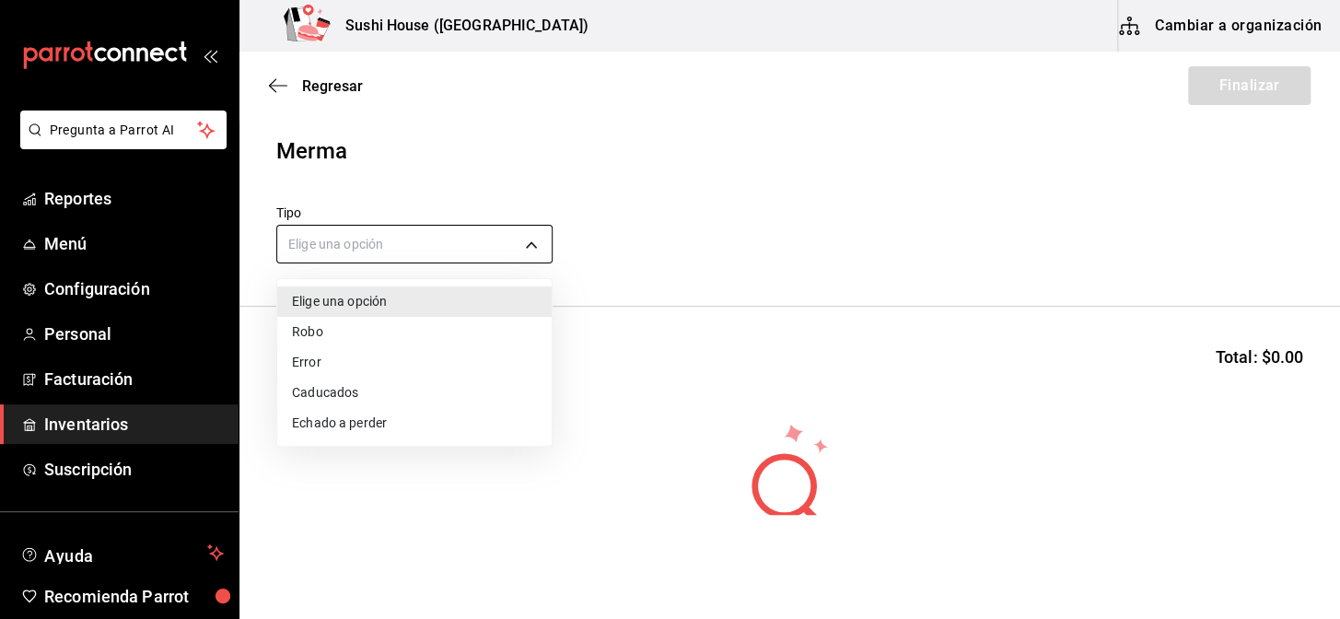
click at [422, 236] on body "Pregunta a Parrot AI Reportes Menú Configuración Personal Facturación Inventari…" at bounding box center [670, 257] width 1340 height 515
click at [343, 428] on li "Echado a perder" at bounding box center [414, 423] width 274 height 30
type input "SPOILED"
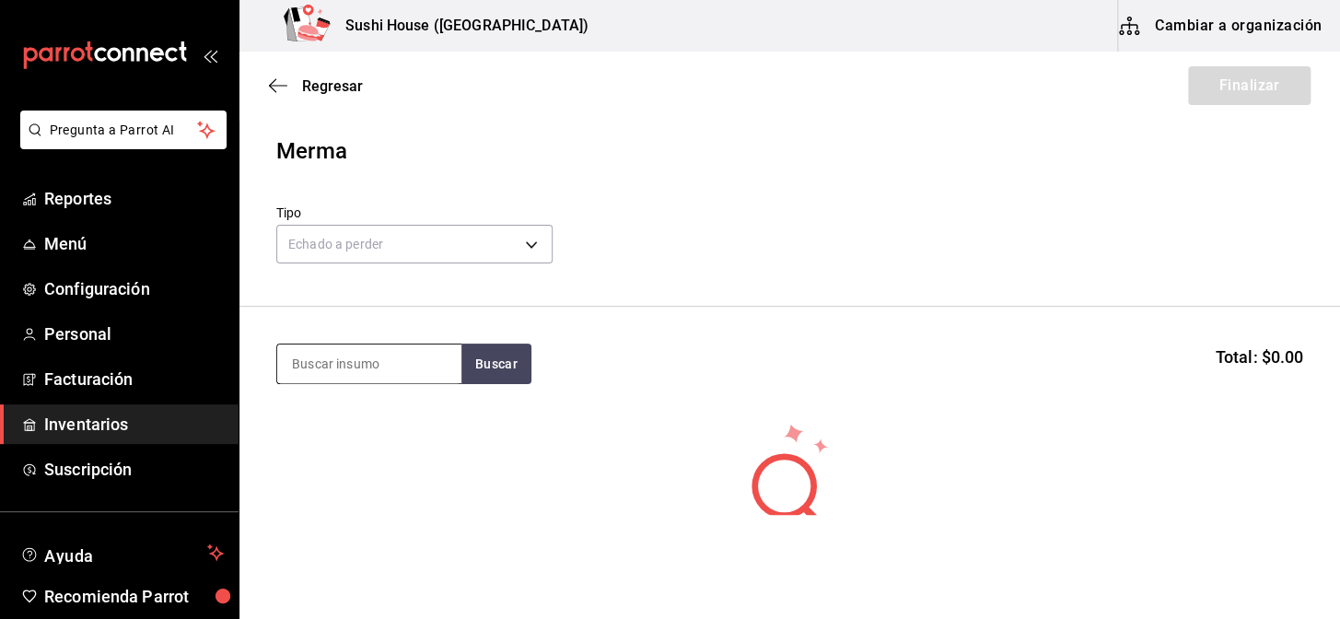
click at [342, 379] on input at bounding box center [369, 363] width 184 height 39
type input "atun"
click at [481, 368] on button "Buscar" at bounding box center [496, 363] width 70 height 41
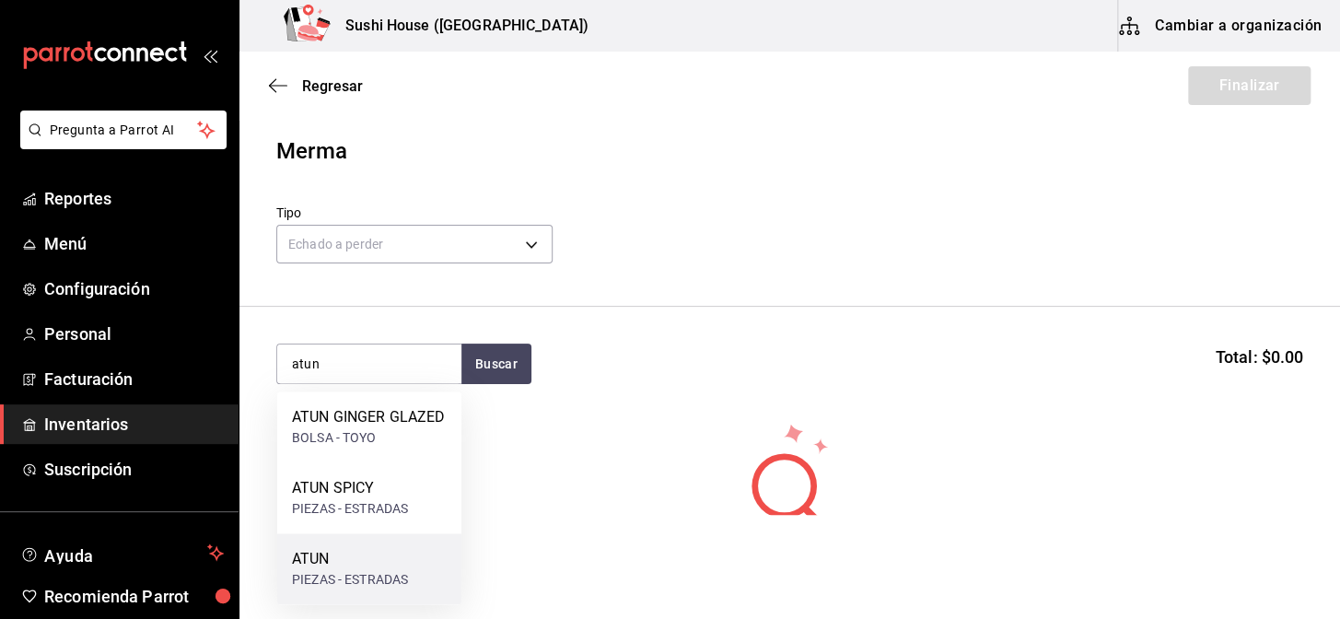
click at [352, 571] on div "PIEZAS - ESTRADAS" at bounding box center [350, 579] width 116 height 19
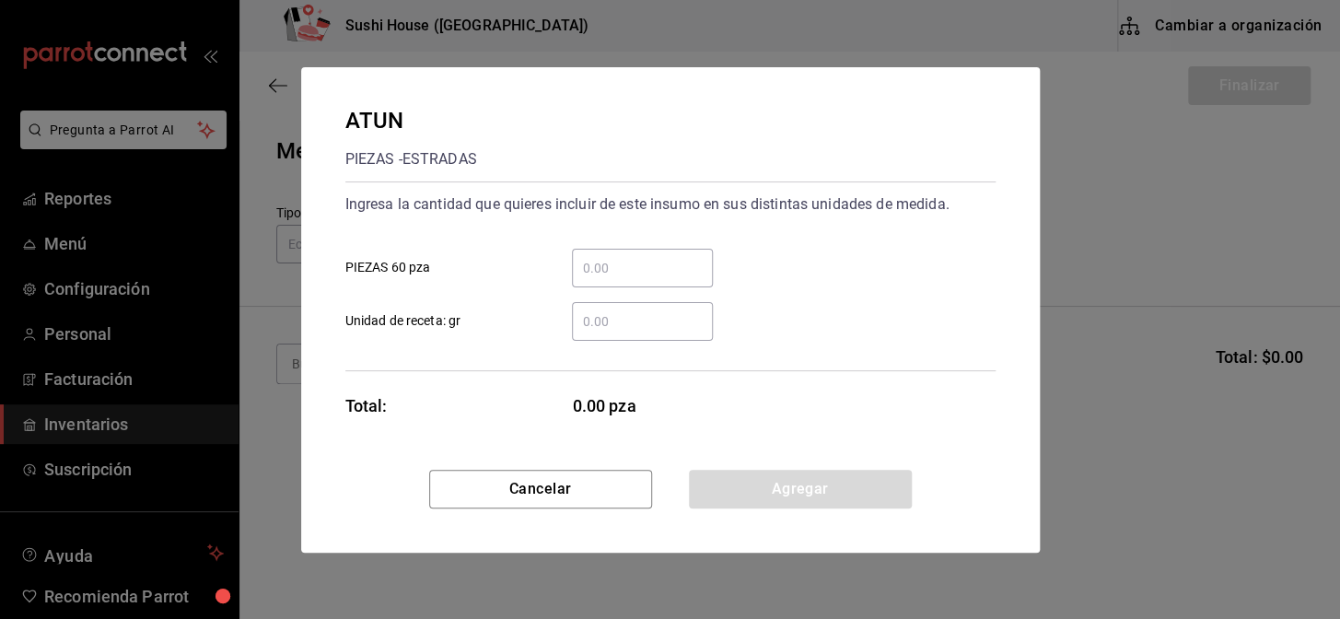
click at [626, 332] on div "​" at bounding box center [642, 321] width 141 height 39
click at [626, 332] on input "​ Unidad de receta: gr" at bounding box center [642, 321] width 141 height 22
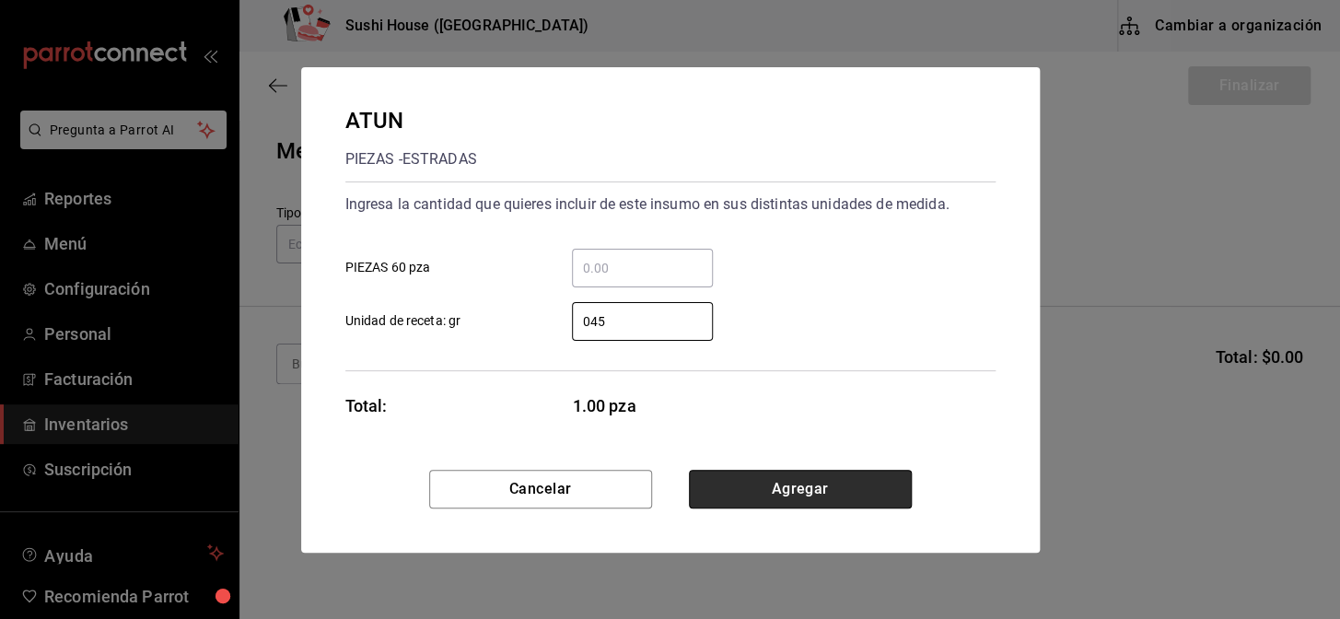
type input "45"
click at [768, 487] on button "Agregar" at bounding box center [800, 489] width 223 height 39
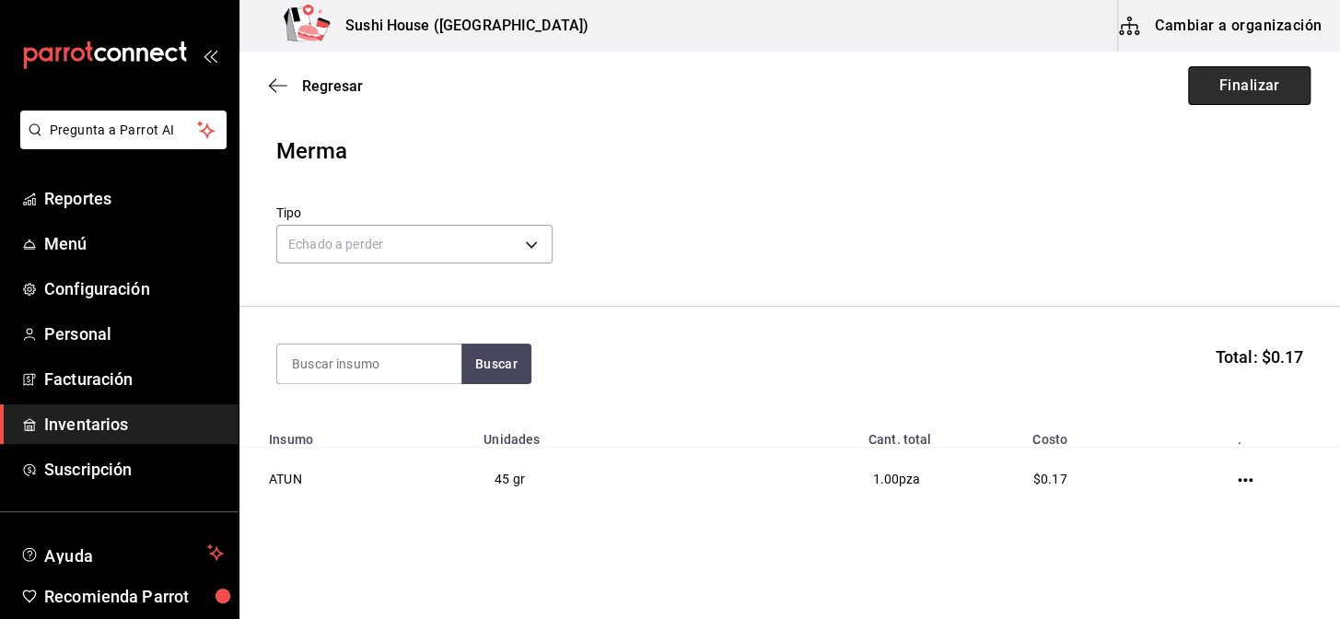
click at [1266, 82] on button "Finalizar" at bounding box center [1249, 85] width 122 height 39
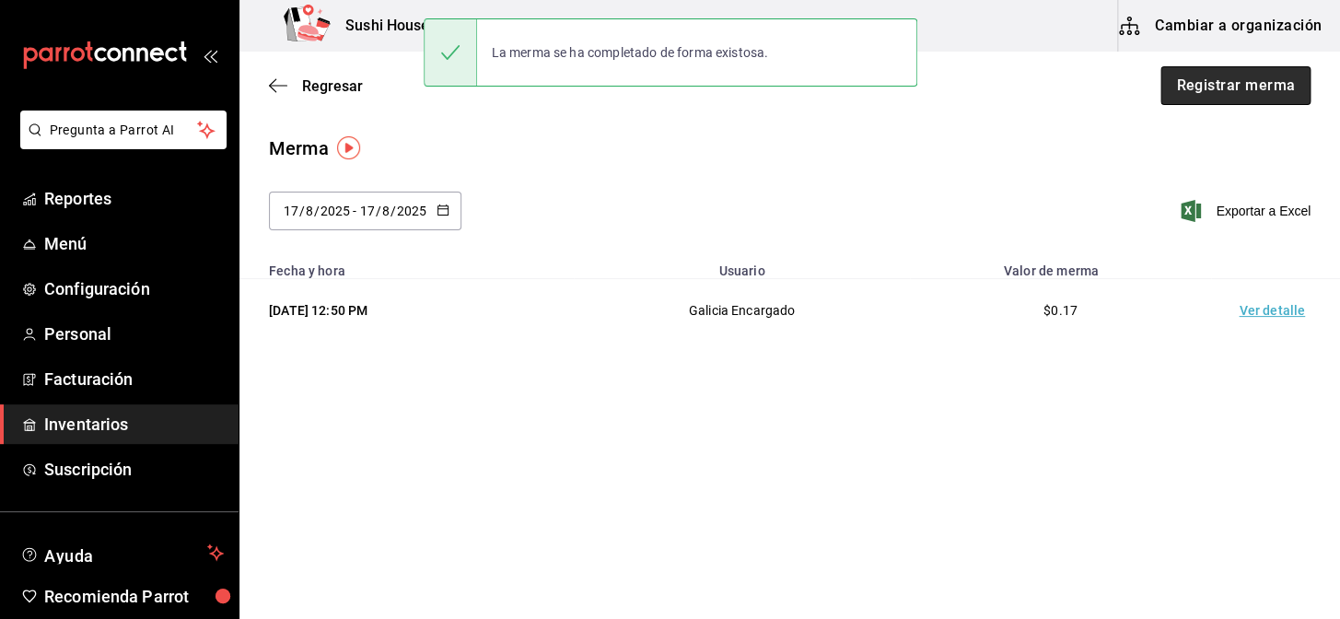
click at [1194, 100] on button "Registrar merma" at bounding box center [1235, 85] width 150 height 39
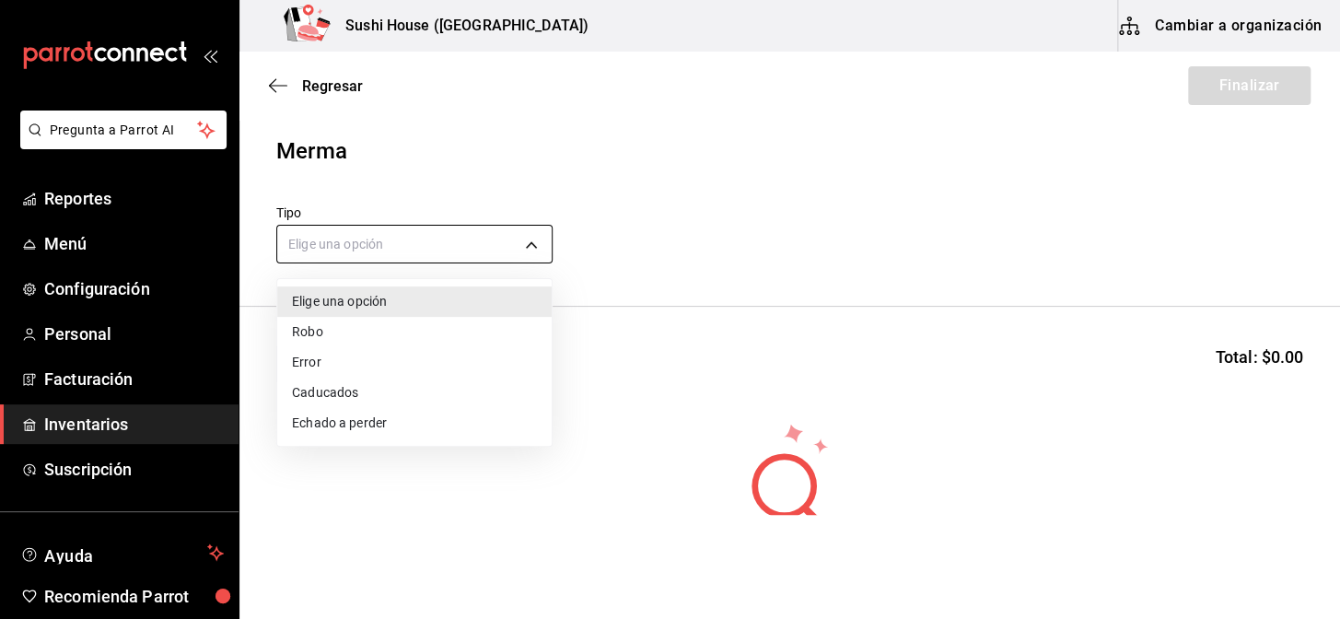
click at [356, 238] on body "Pregunta a Parrot AI Reportes Menú Configuración Personal Facturación Inventari…" at bounding box center [670, 257] width 1340 height 515
click at [316, 418] on li "Echado a perder" at bounding box center [414, 423] width 274 height 30
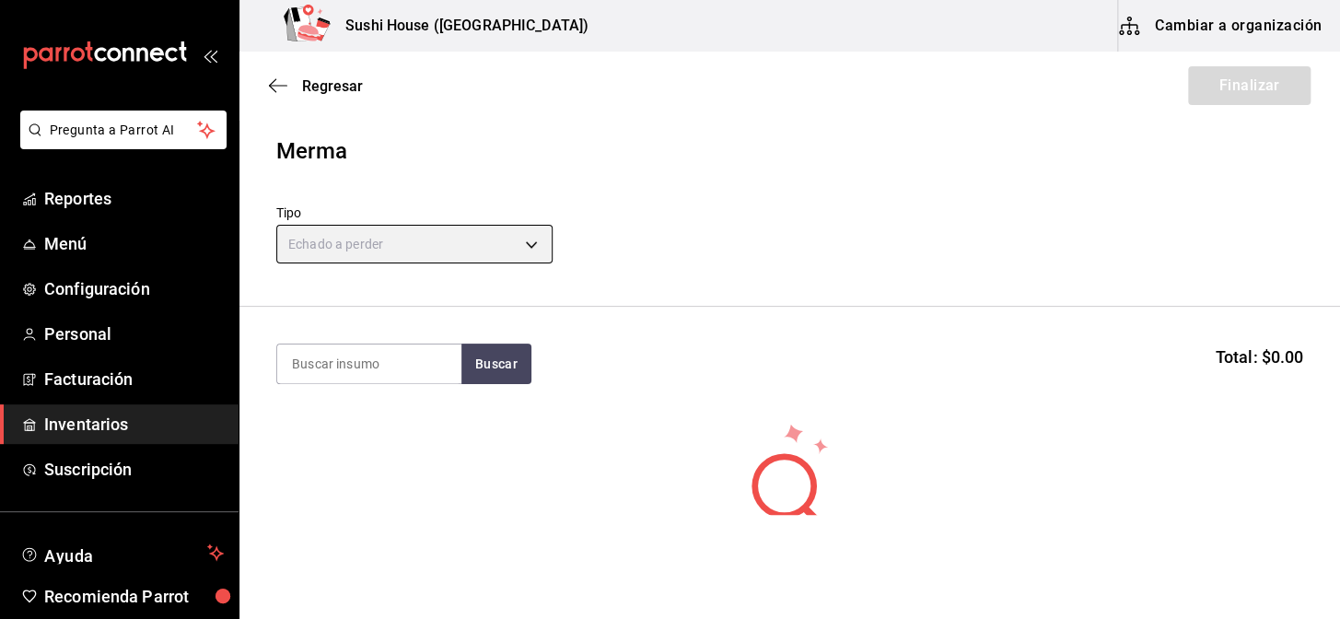
type input "SPOILED"
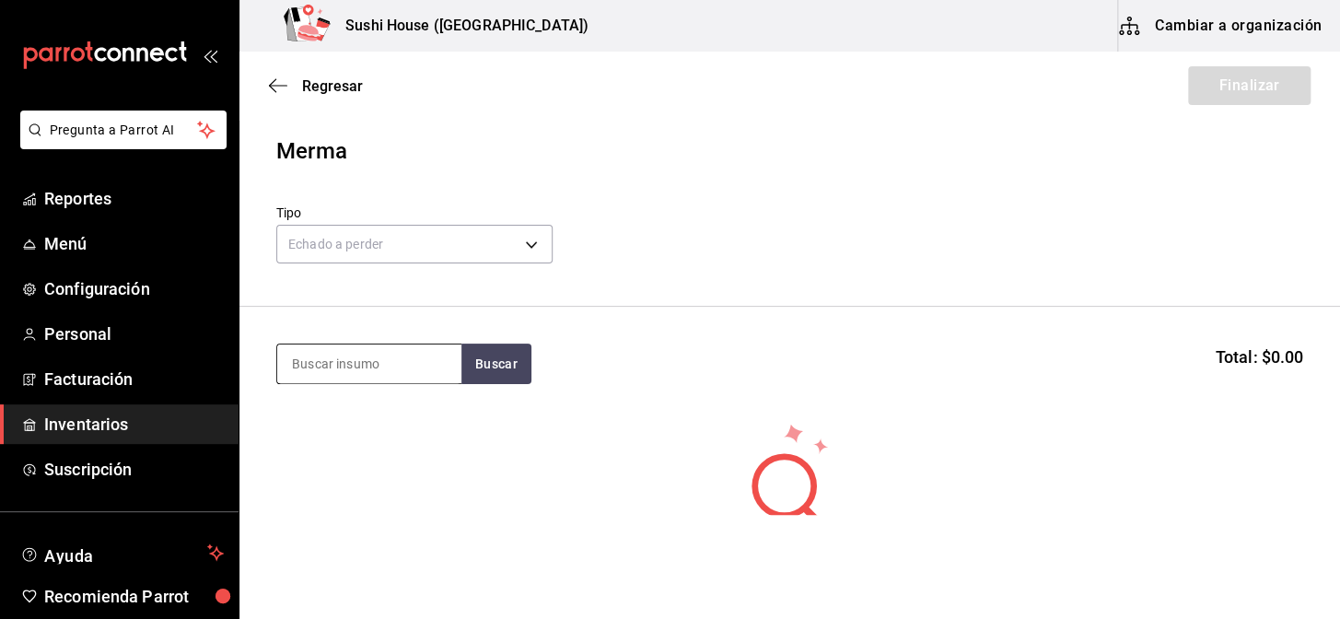
click at [322, 364] on input at bounding box center [369, 363] width 184 height 39
type input "6"
click at [364, 364] on input at bounding box center [369, 363] width 184 height 39
type input "pollo"
click at [496, 359] on button "Buscar" at bounding box center [496, 363] width 70 height 41
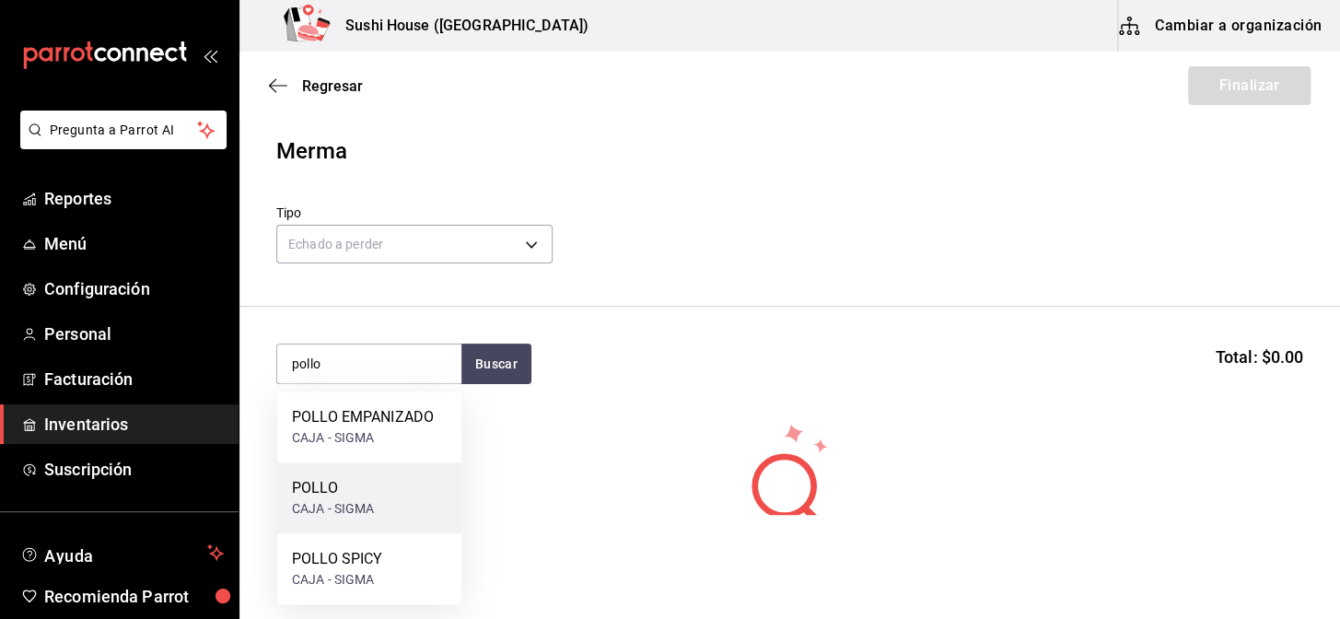
click at [326, 517] on div "CAJA - SIGMA" at bounding box center [333, 508] width 83 height 19
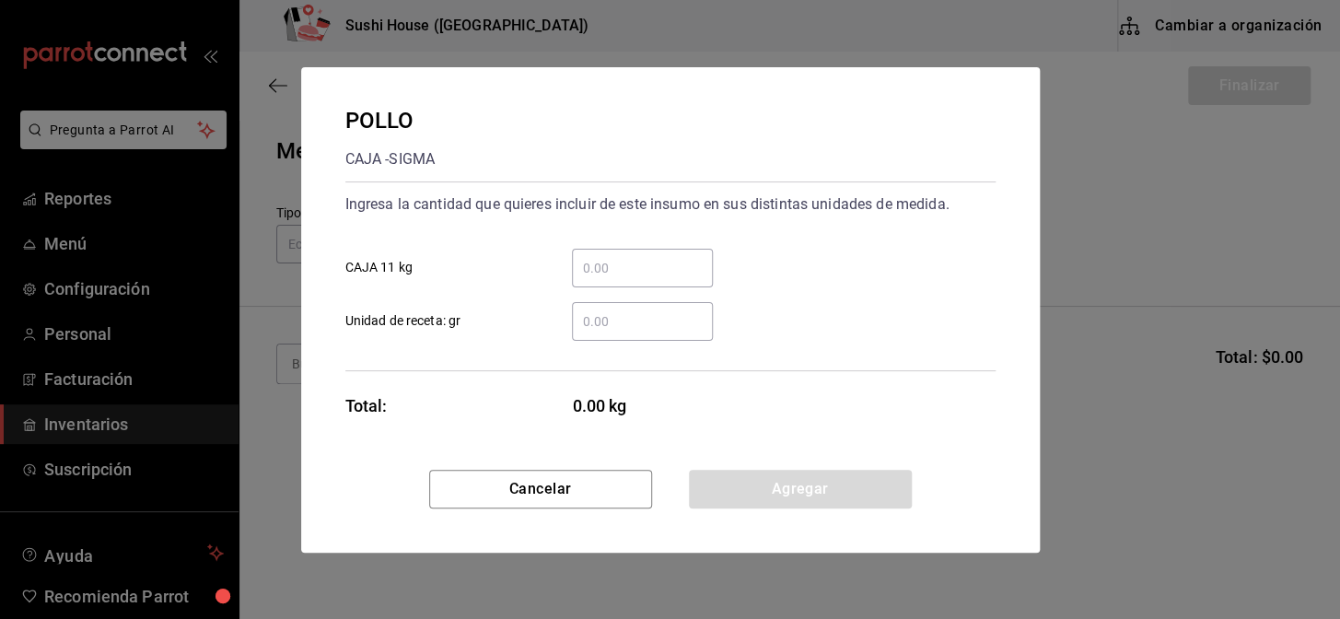
click at [604, 331] on input "​ Unidad de receta: gr" at bounding box center [642, 321] width 141 height 22
type input "5"
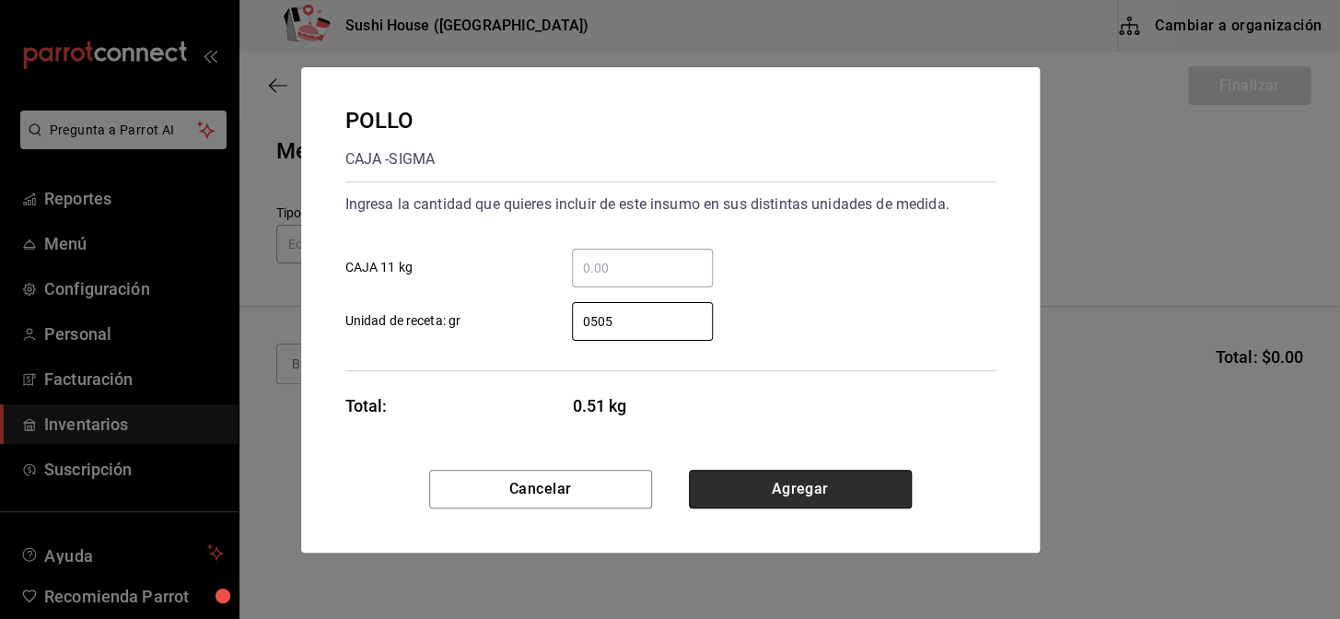
type input "505"
click at [753, 488] on button "Agregar" at bounding box center [800, 489] width 223 height 39
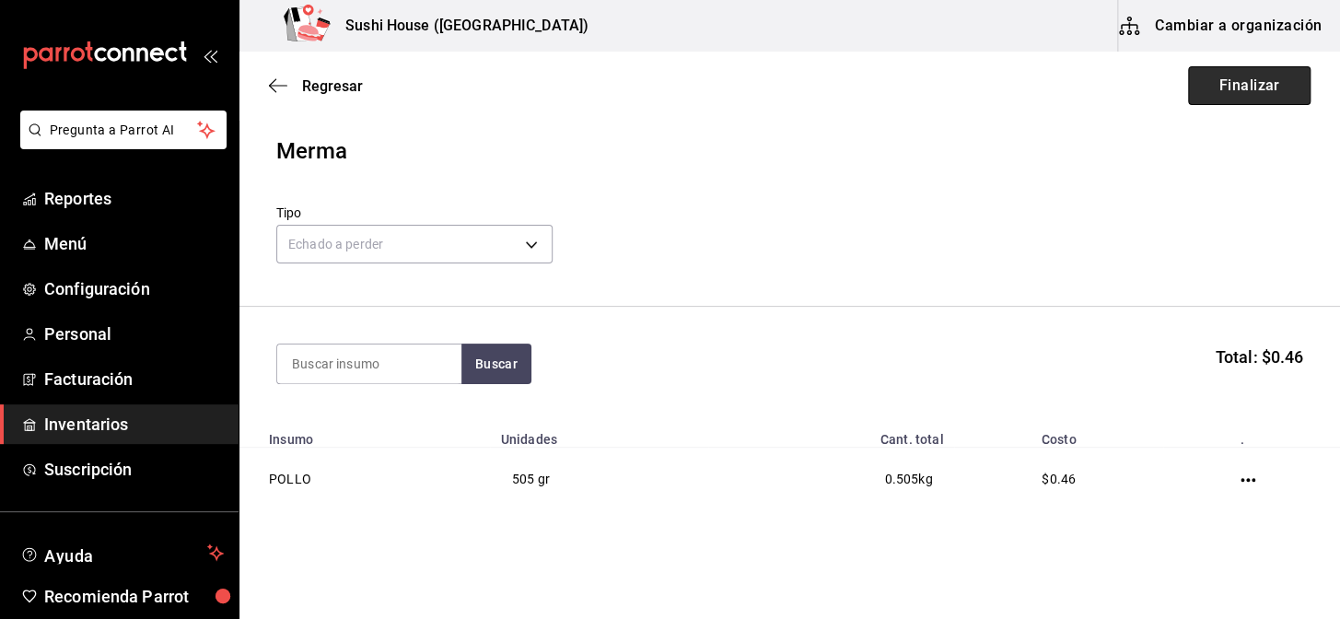
click at [1211, 92] on button "Finalizar" at bounding box center [1249, 85] width 122 height 39
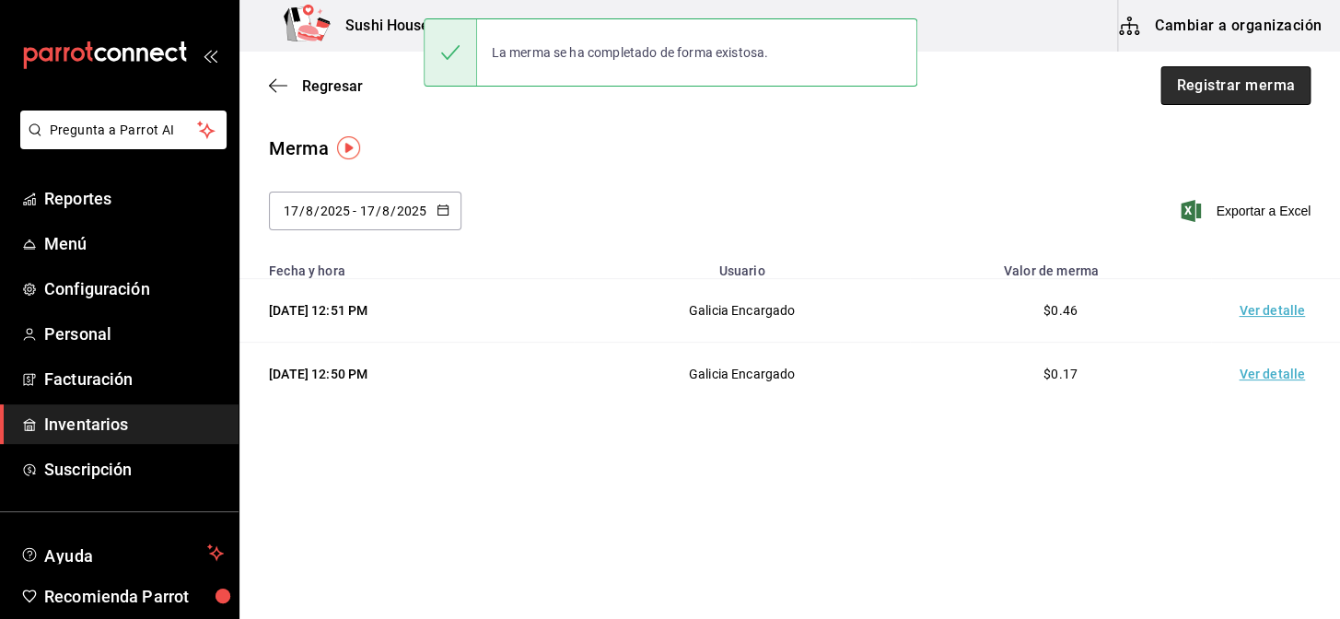
click at [1201, 92] on button "Registrar merma" at bounding box center [1235, 85] width 150 height 39
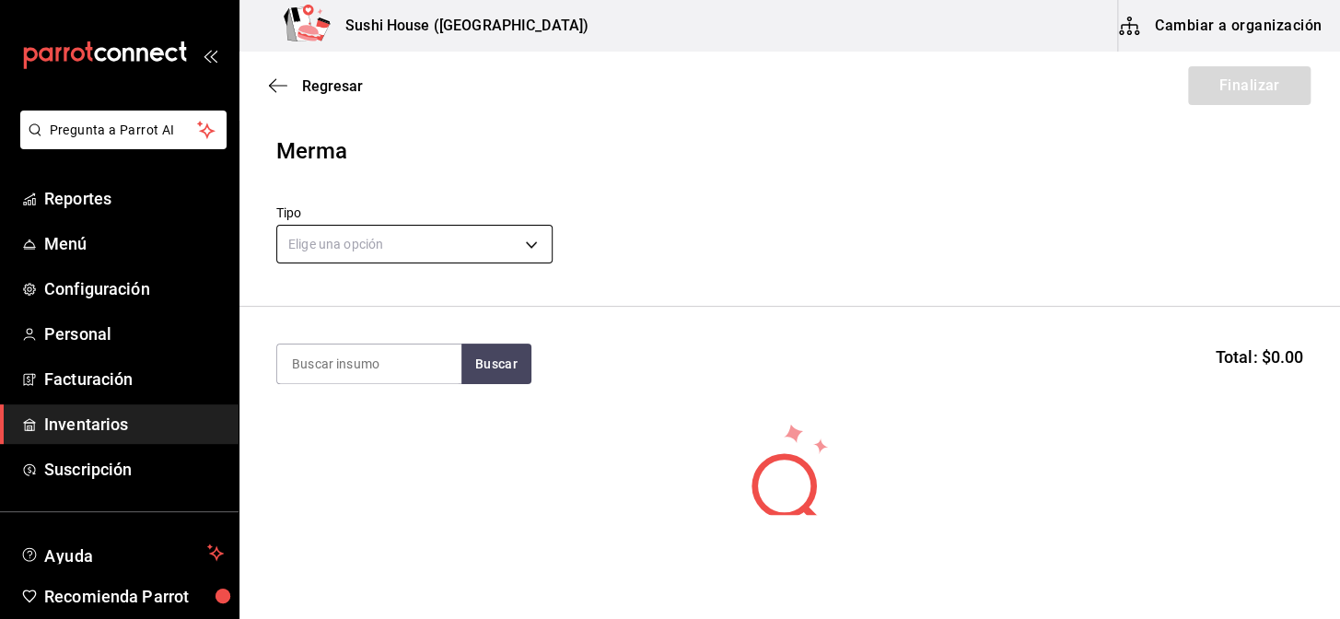
click at [337, 238] on body "Pregunta a Parrot AI Reportes Menú Configuración Personal Facturación Inventari…" at bounding box center [670, 257] width 1340 height 515
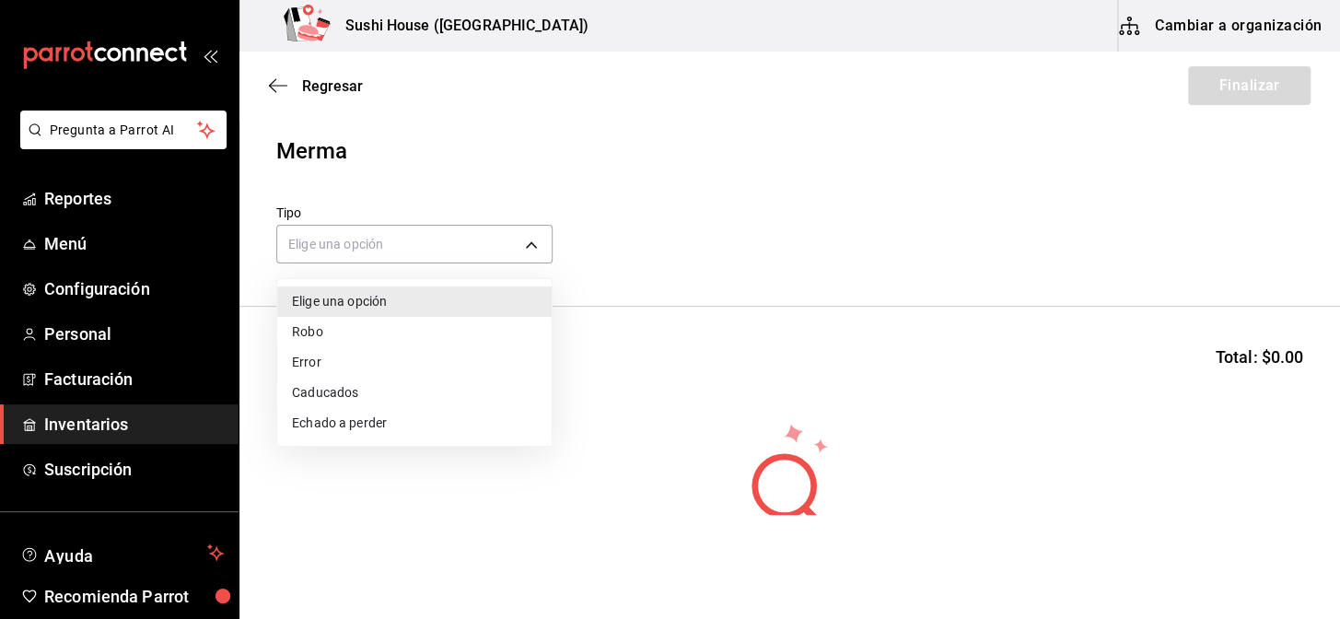
click at [313, 425] on li "Echado a perder" at bounding box center [414, 423] width 274 height 30
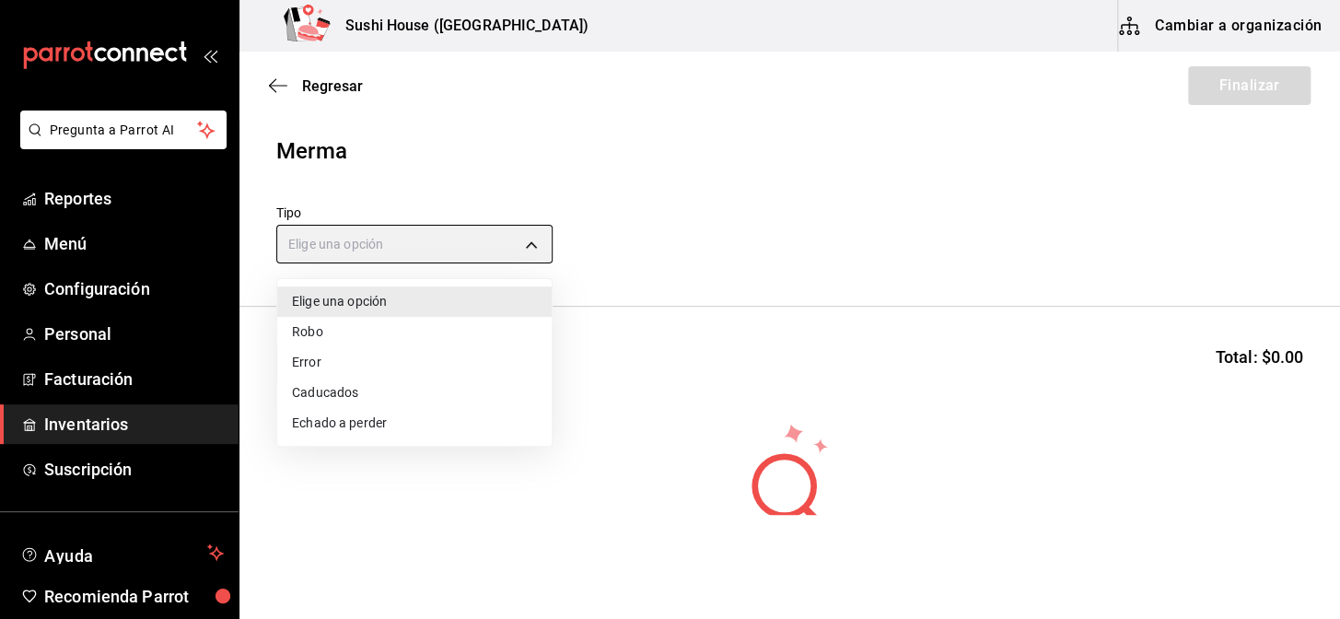
type input "SPOILED"
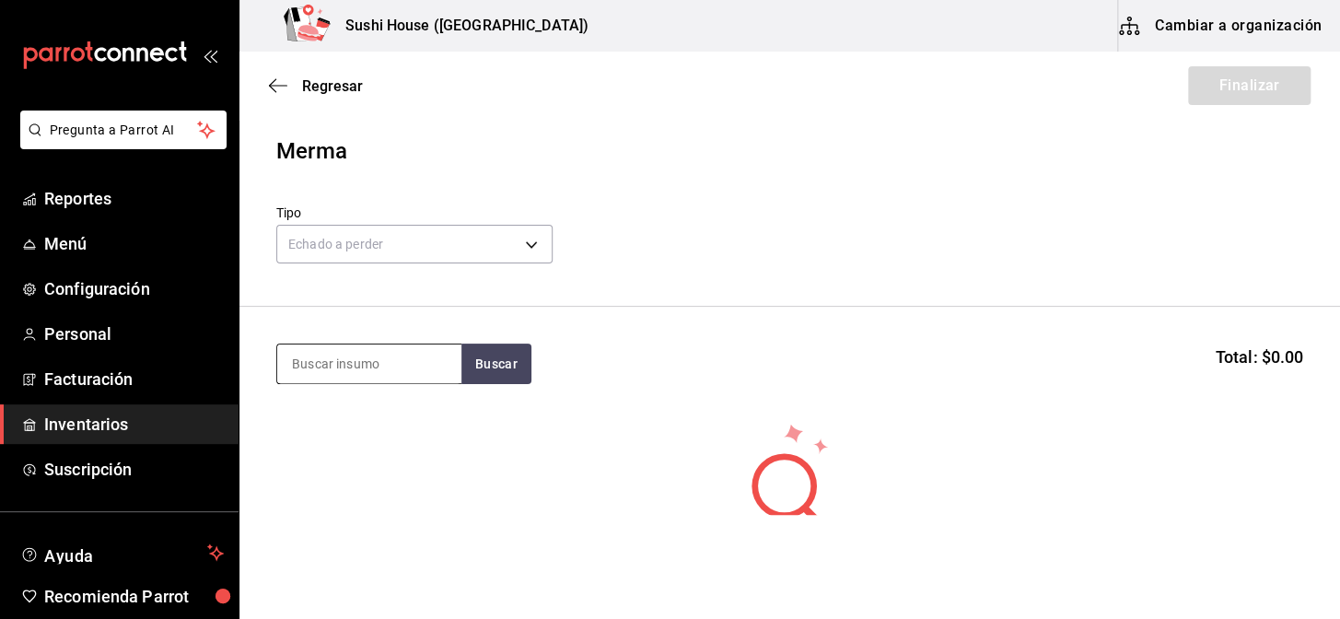
click at [350, 355] on input at bounding box center [369, 363] width 184 height 39
type input "camaron"
click at [486, 363] on button "Buscar" at bounding box center [496, 363] width 70 height 41
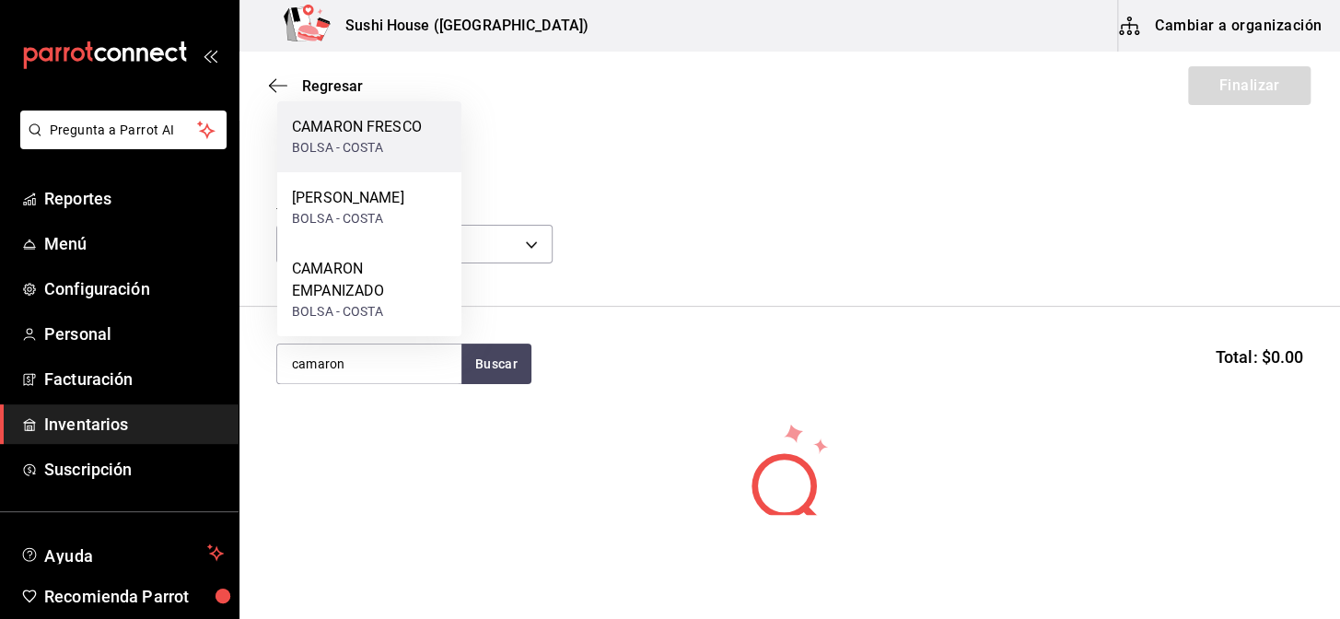
click at [372, 130] on div "CAMARON FRESCO" at bounding box center [357, 127] width 130 height 22
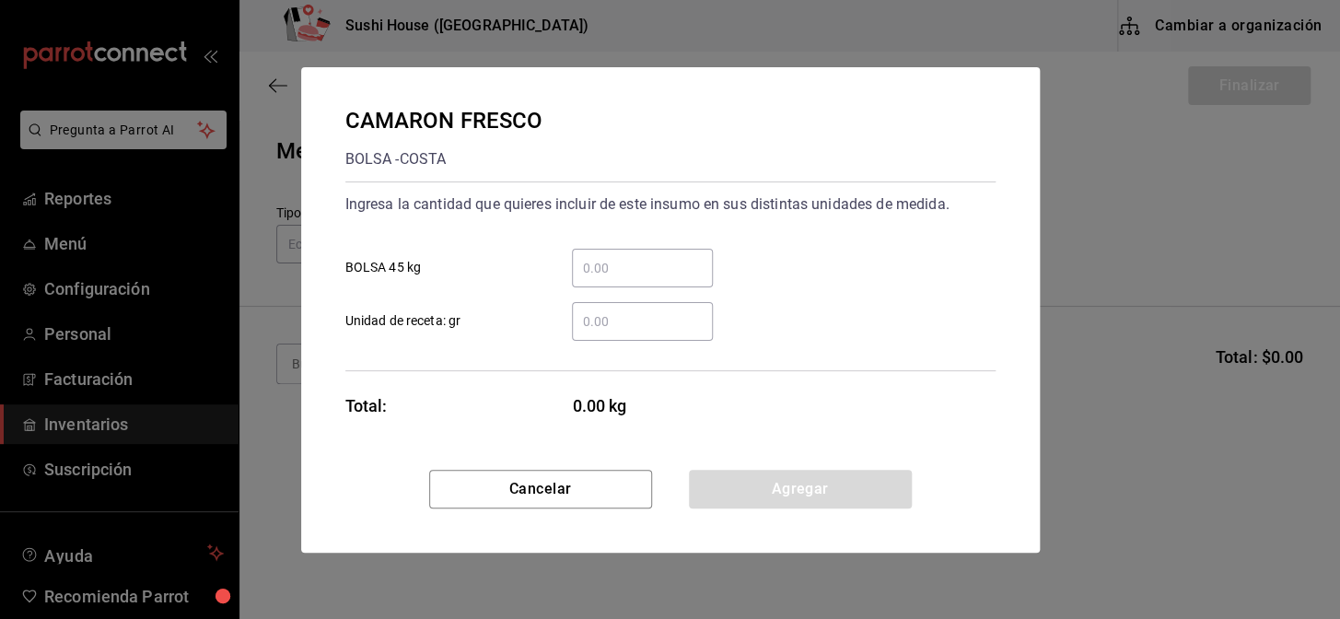
click at [623, 313] on input "​ Unidad de receta: gr" at bounding box center [642, 321] width 141 height 22
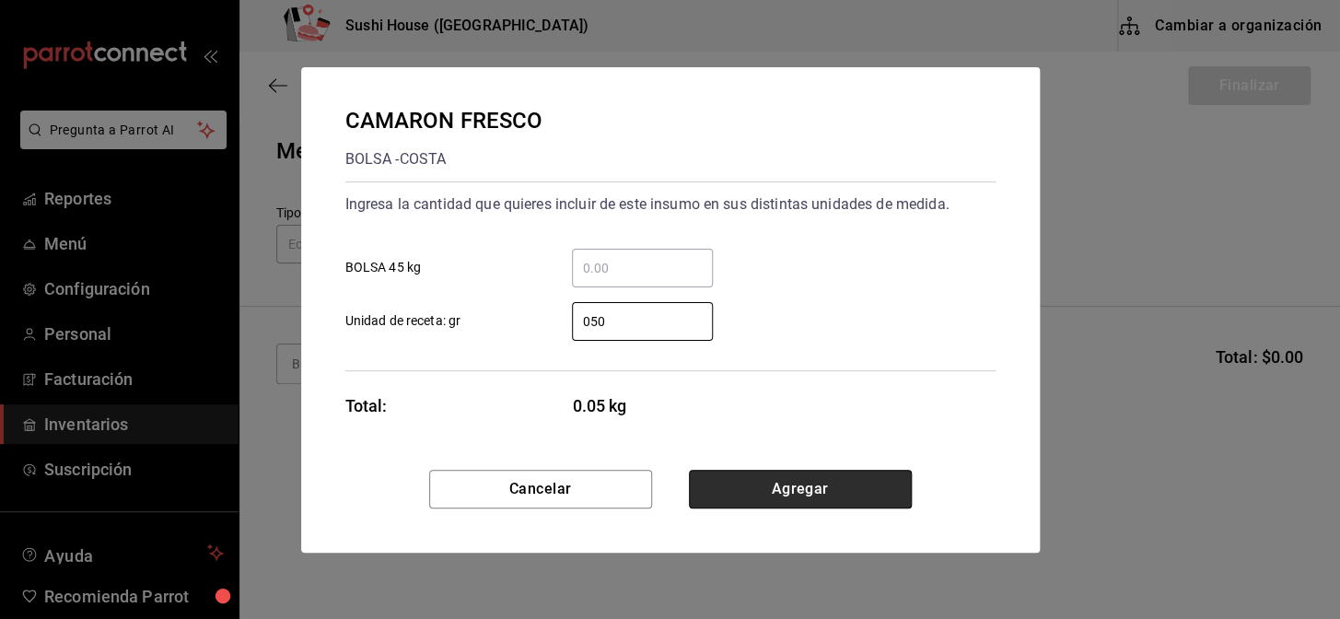
type input "50"
click at [784, 488] on button "Agregar" at bounding box center [800, 489] width 223 height 39
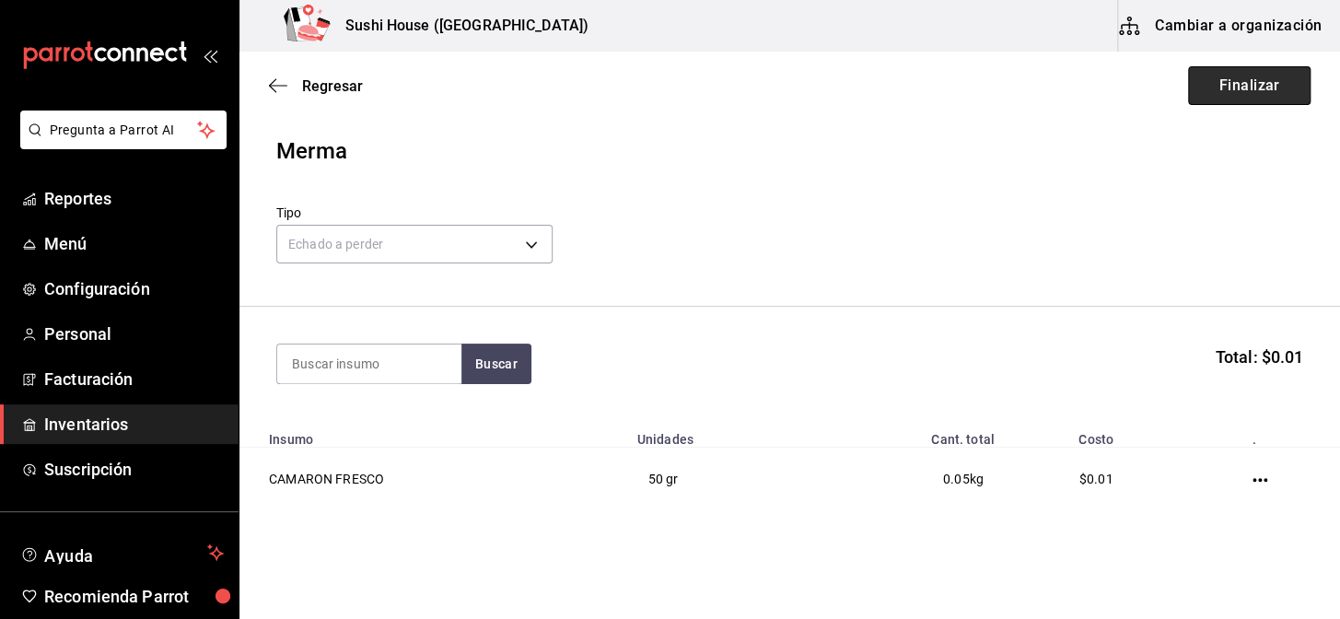
click at [1259, 82] on button "Finalizar" at bounding box center [1249, 85] width 122 height 39
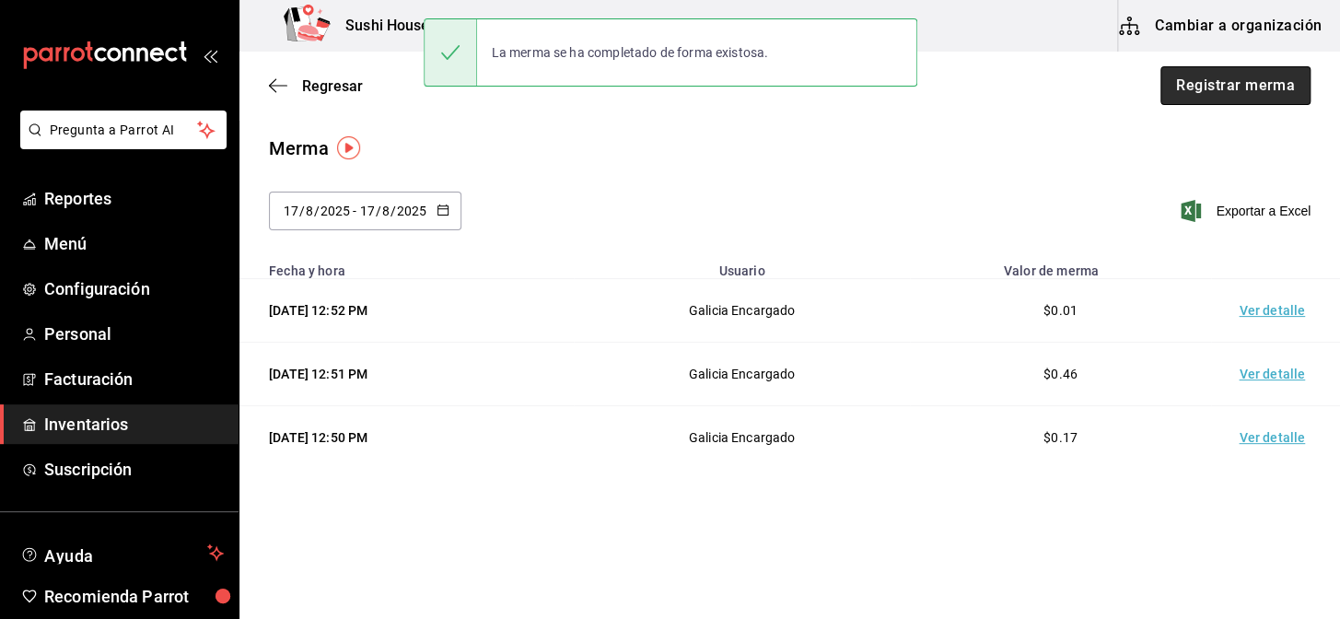
click at [1179, 91] on button "Registrar merma" at bounding box center [1235, 85] width 150 height 39
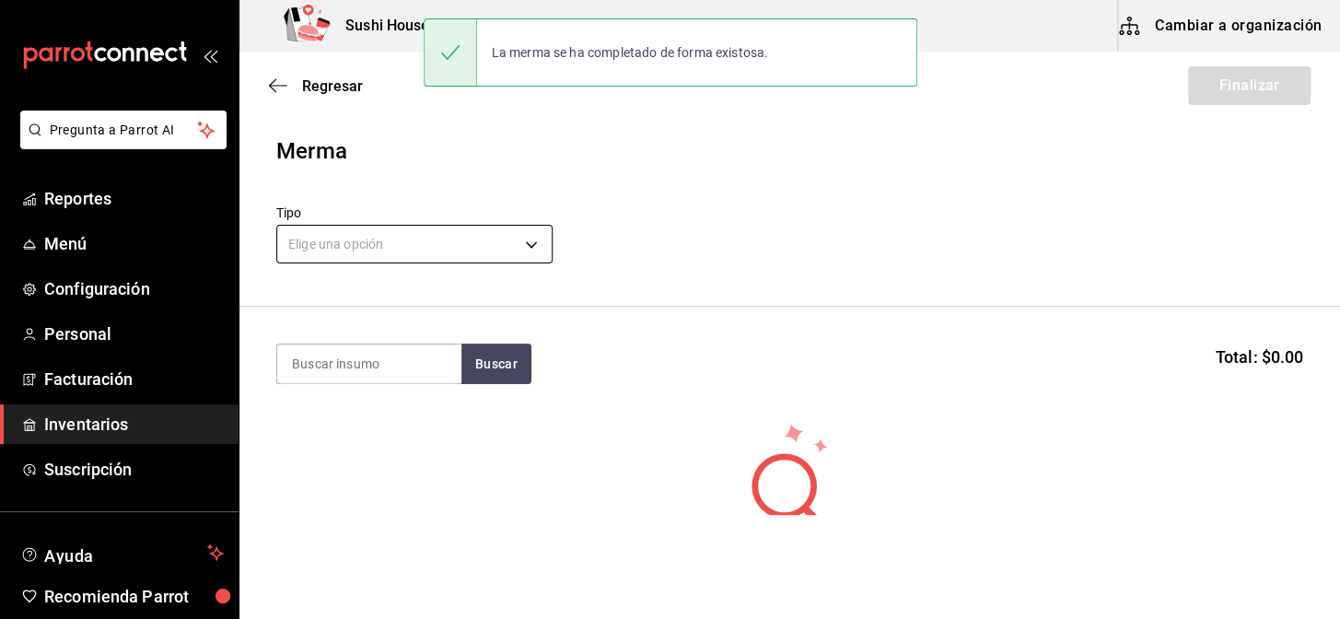
click at [424, 239] on body "Pregunta a Parrot AI Reportes Menú Configuración Personal Facturación Inventari…" at bounding box center [670, 257] width 1340 height 515
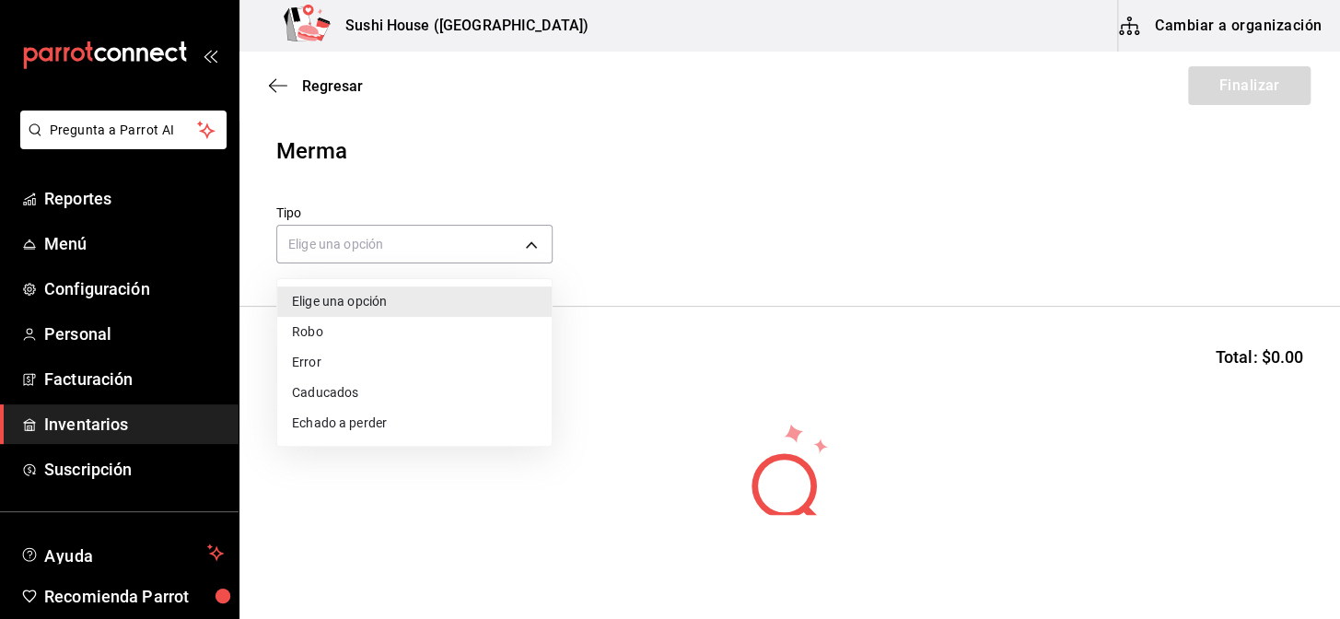
click at [346, 430] on li "Echado a perder" at bounding box center [414, 423] width 274 height 30
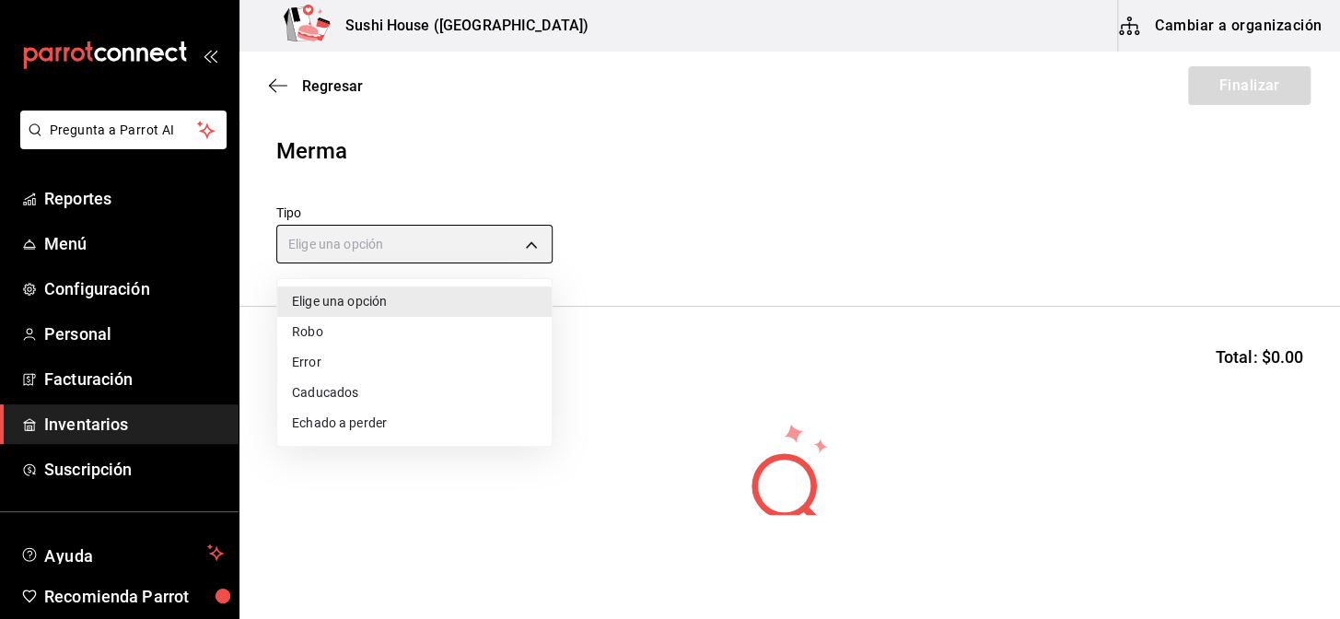
type input "SPOILED"
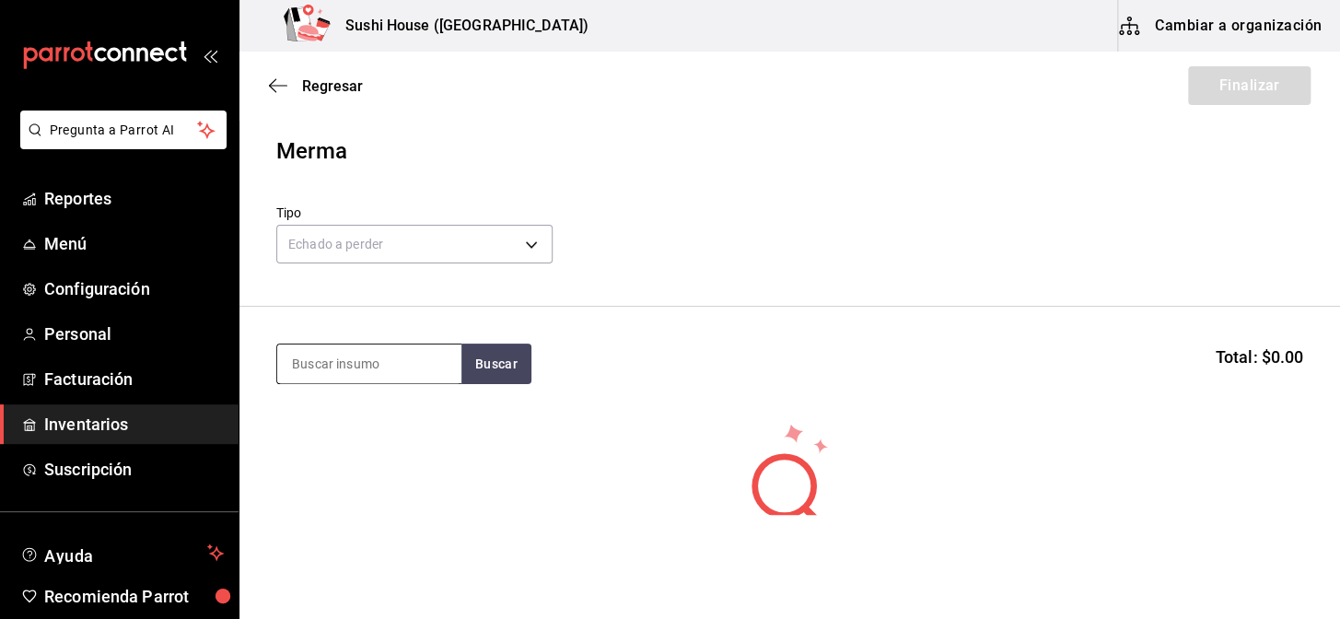
click at [368, 361] on input at bounding box center [369, 363] width 184 height 39
type input "phila"
click at [518, 375] on button "Buscar" at bounding box center [496, 363] width 70 height 41
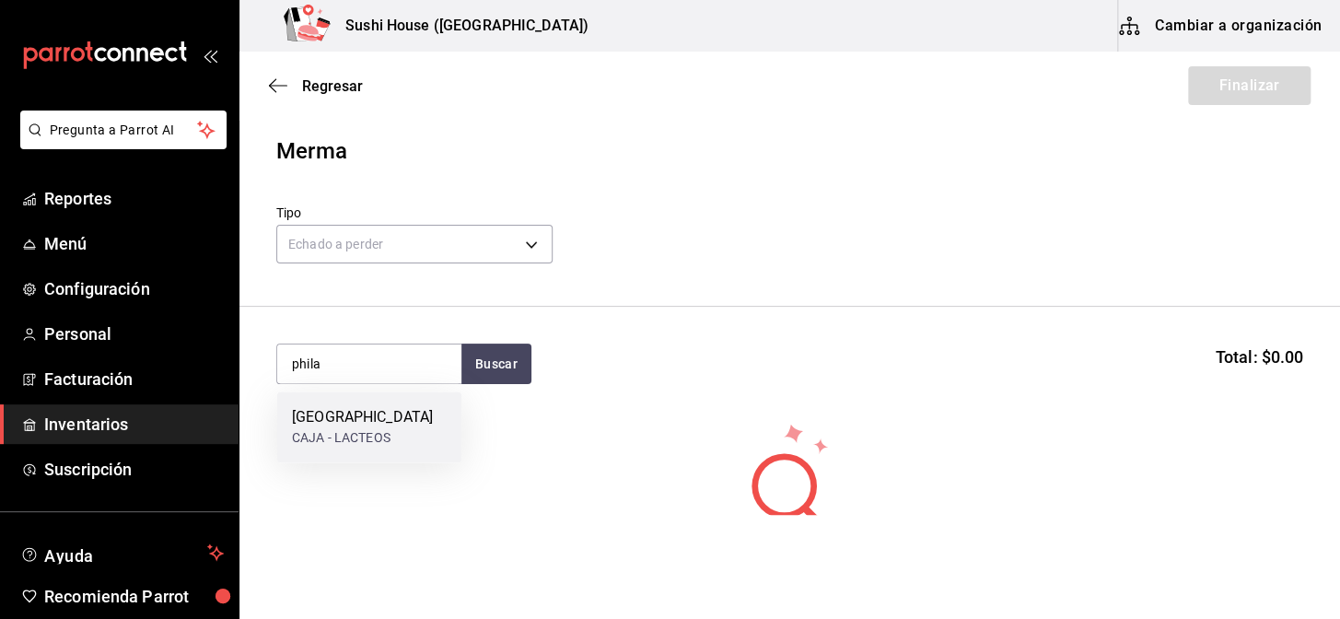
click at [354, 428] on div "CAJA - LACTEOS" at bounding box center [362, 437] width 141 height 19
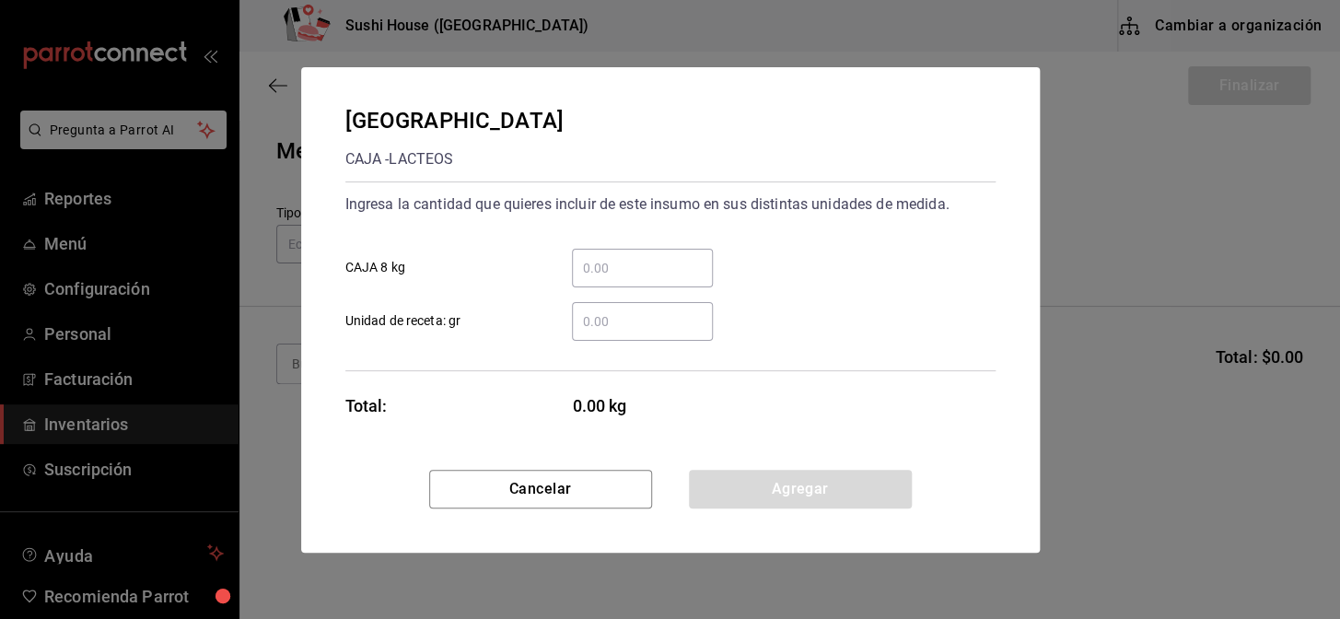
click at [621, 333] on div "​" at bounding box center [642, 321] width 141 height 39
click at [621, 332] on input "​ Unidad de receta: gr" at bounding box center [642, 321] width 141 height 22
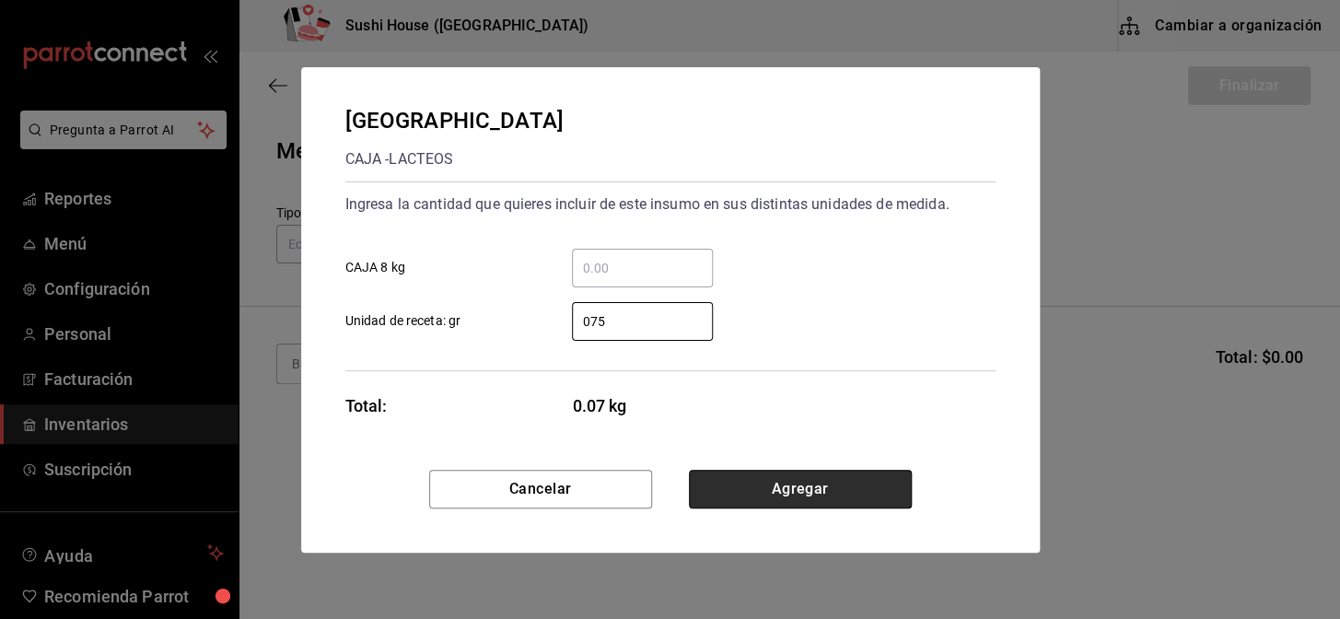
type input "75"
click at [805, 490] on button "Agregar" at bounding box center [800, 489] width 223 height 39
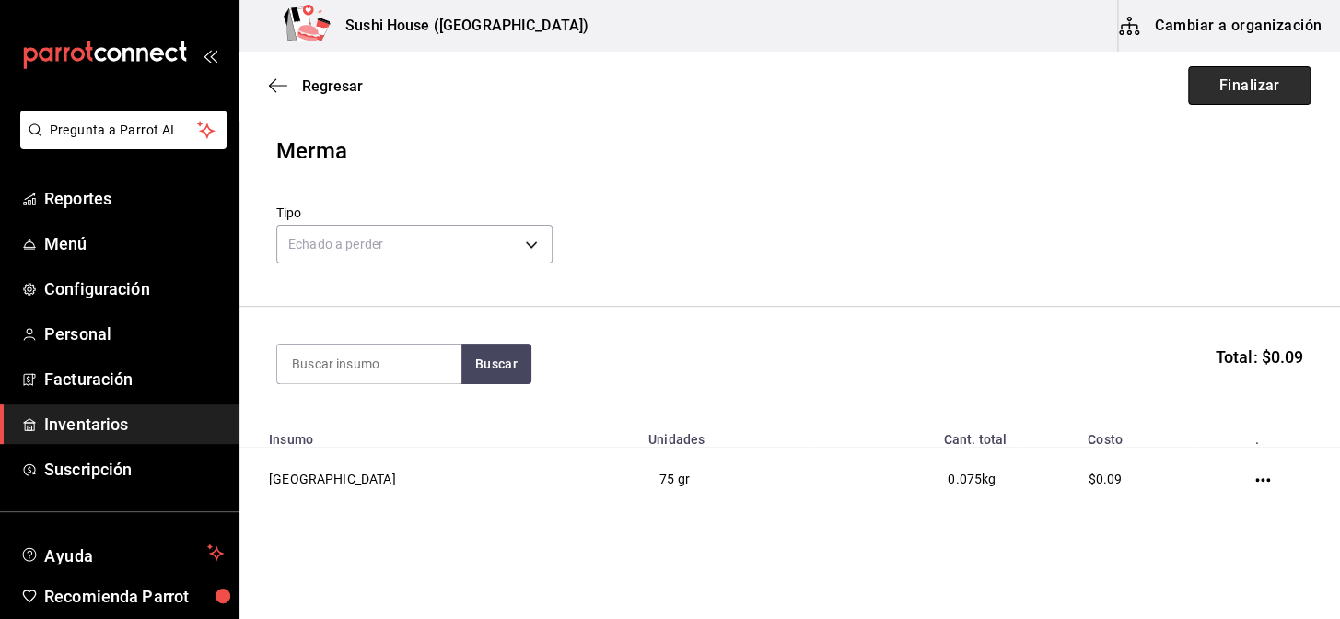
click at [1237, 88] on button "Finalizar" at bounding box center [1249, 85] width 122 height 39
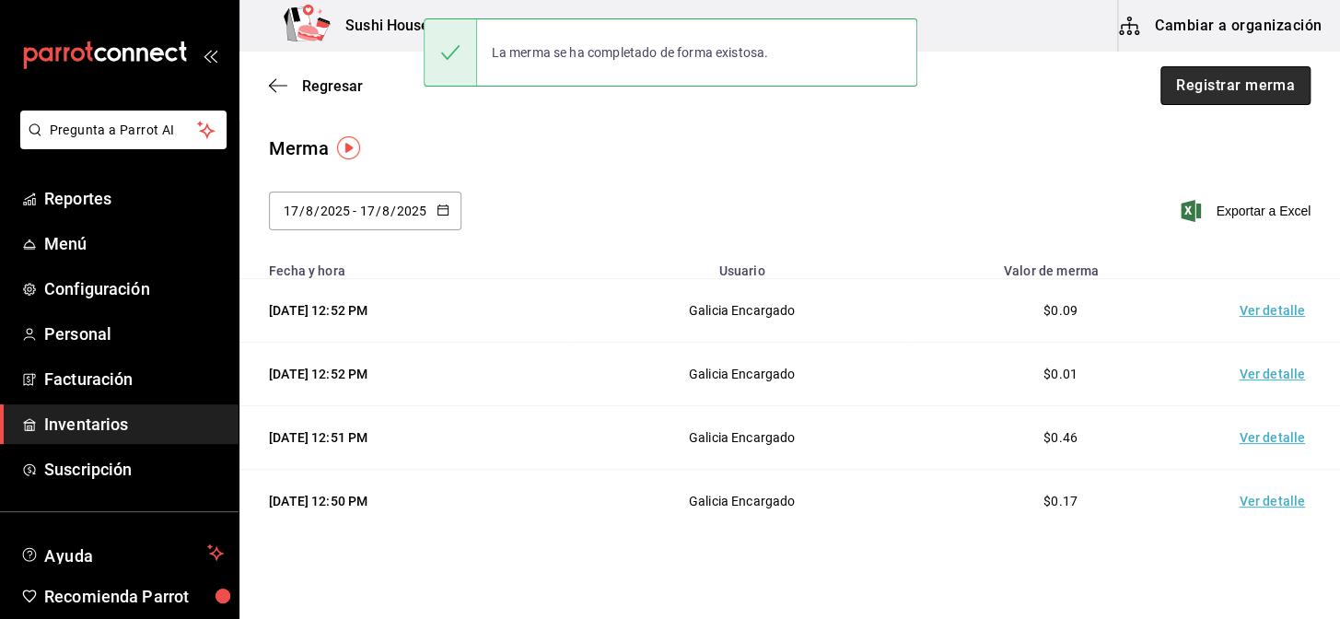
click at [1238, 100] on button "Registrar merma" at bounding box center [1235, 85] width 150 height 39
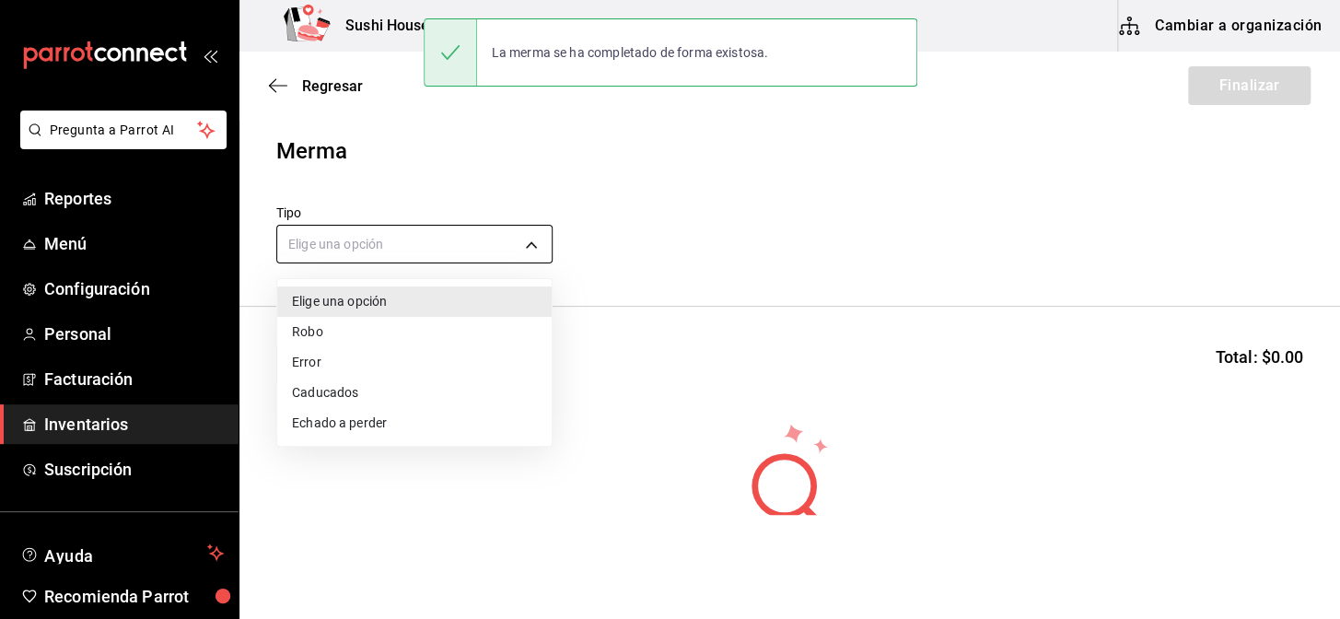
click at [499, 238] on body "Pregunta a Parrot AI Reportes Menú Configuración Personal Facturación Inventari…" at bounding box center [670, 257] width 1340 height 515
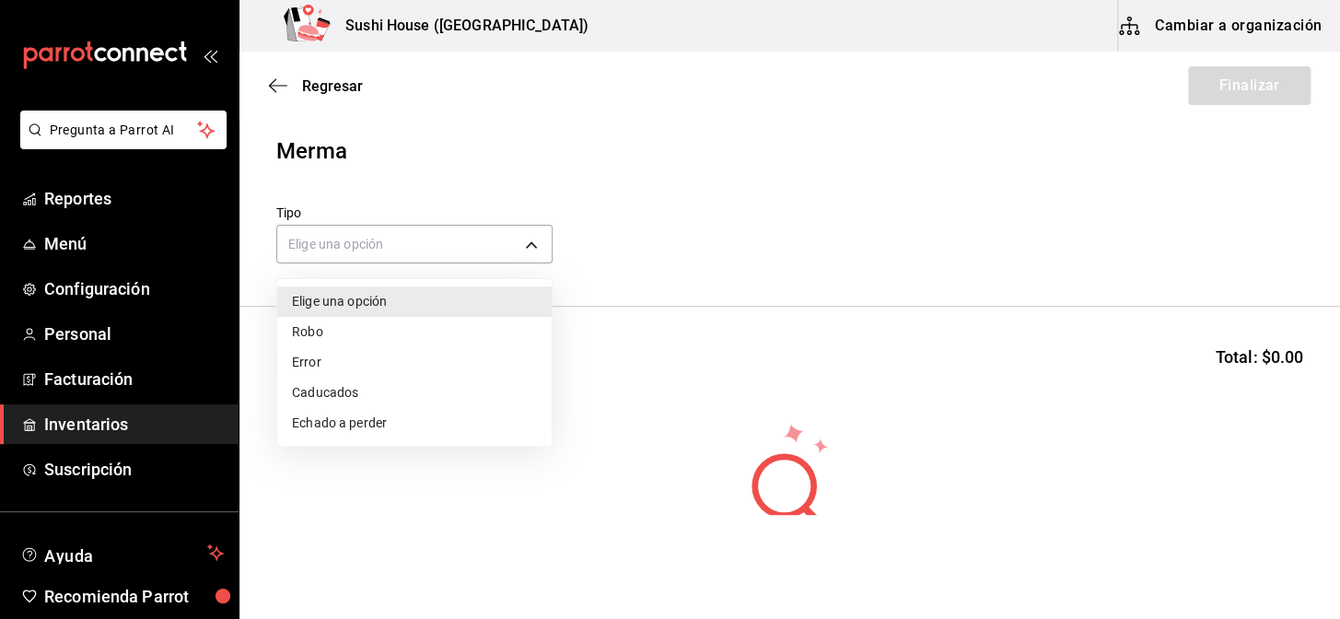
click at [331, 425] on li "Echado a perder" at bounding box center [414, 423] width 274 height 30
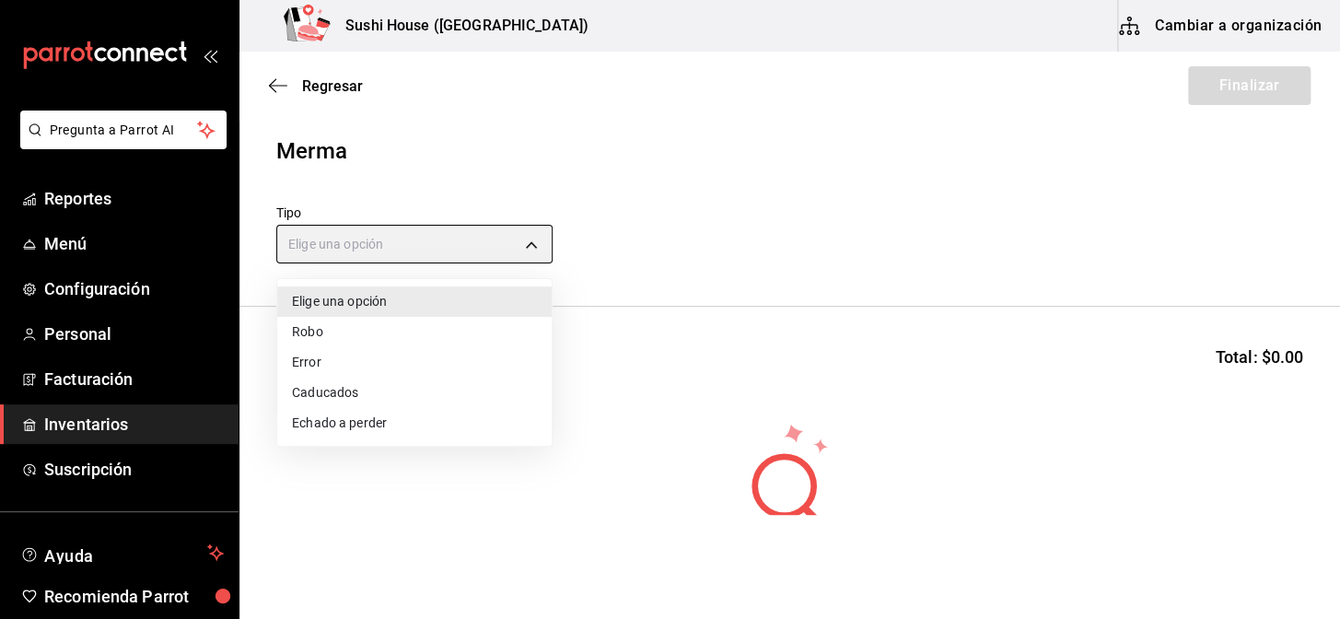
type input "SPOILED"
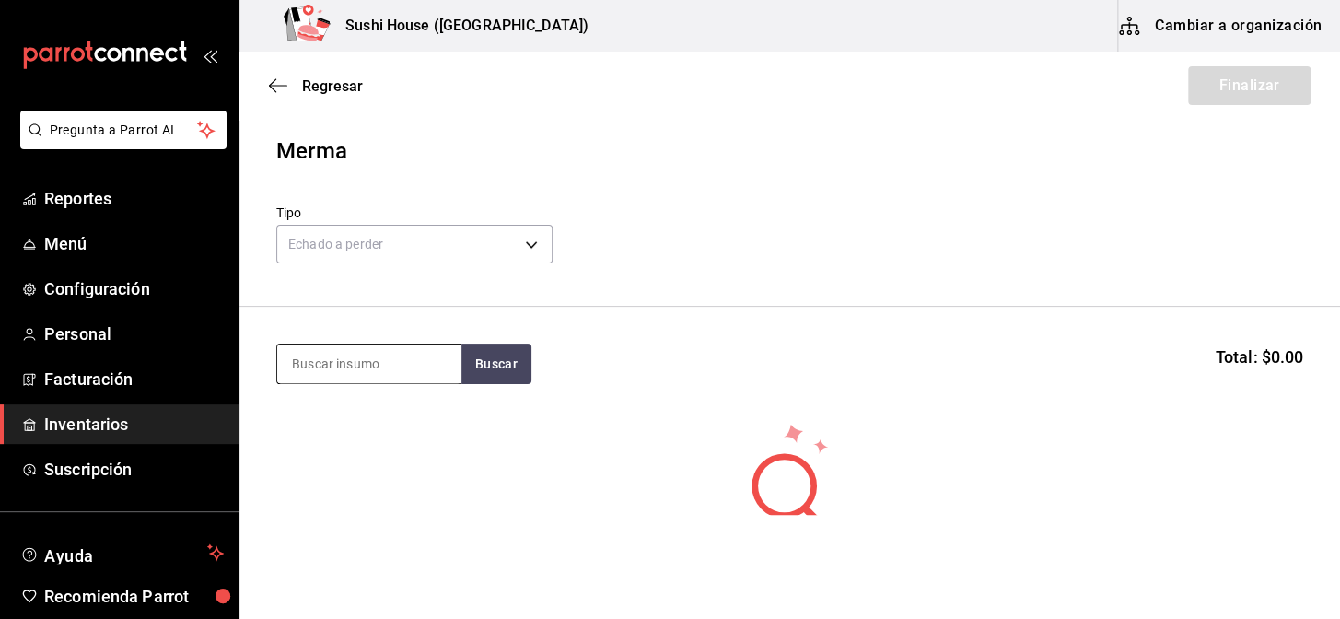
click at [341, 377] on input at bounding box center [369, 363] width 184 height 39
click at [482, 362] on button "Buscar" at bounding box center [496, 363] width 70 height 41
click at [354, 367] on input "aaroz" at bounding box center [369, 363] width 184 height 39
type input "arroz"
click at [488, 368] on button "Buscar" at bounding box center [496, 363] width 70 height 41
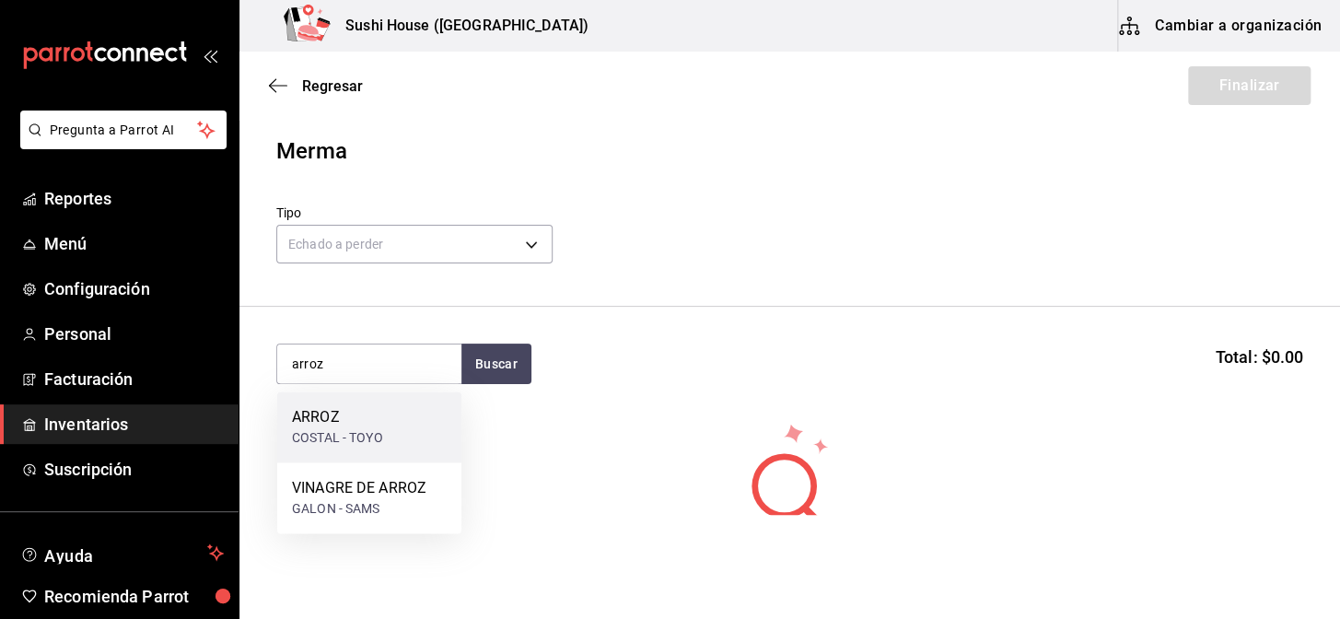
click at [350, 418] on div "ARROZ" at bounding box center [337, 417] width 91 height 22
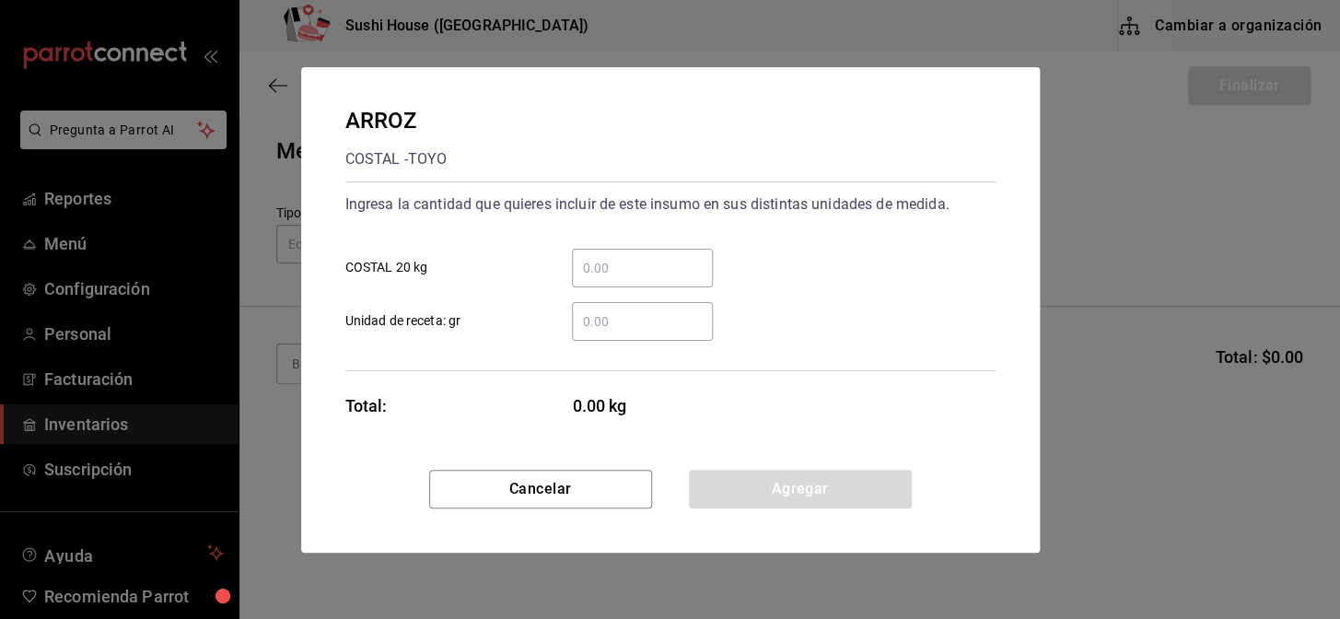
click at [658, 314] on input "​ Unidad de receta: gr" at bounding box center [642, 321] width 141 height 22
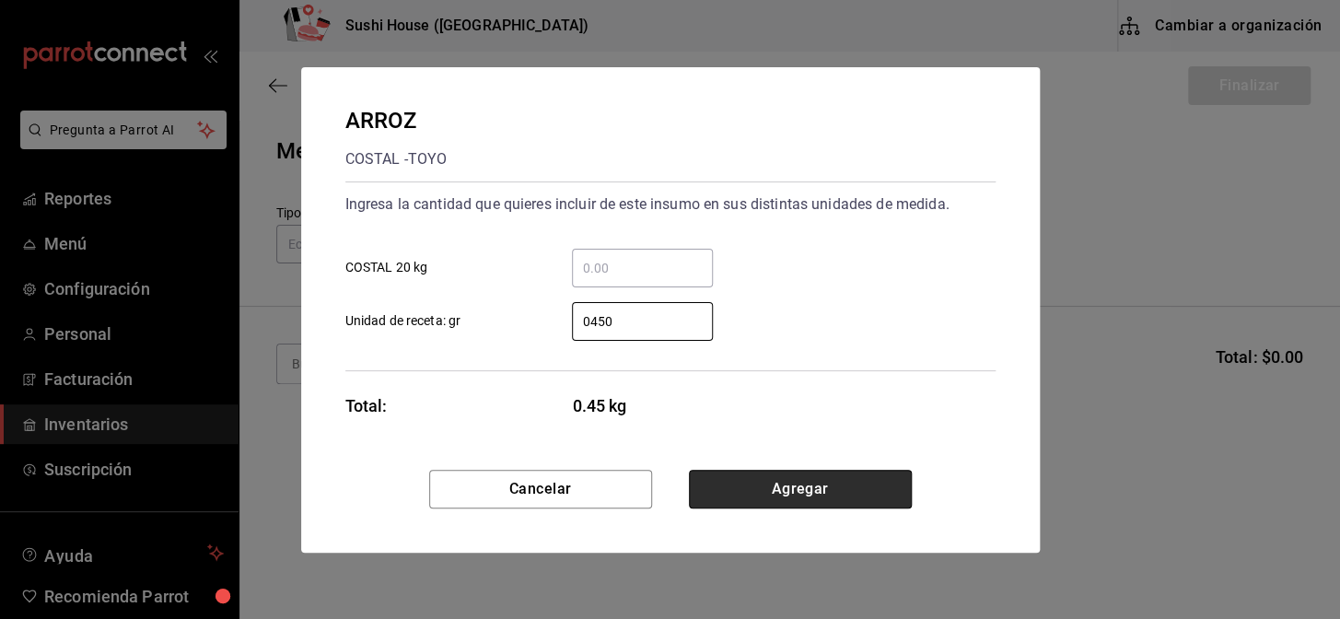
type input "450"
click at [772, 488] on button "Agregar" at bounding box center [800, 489] width 223 height 39
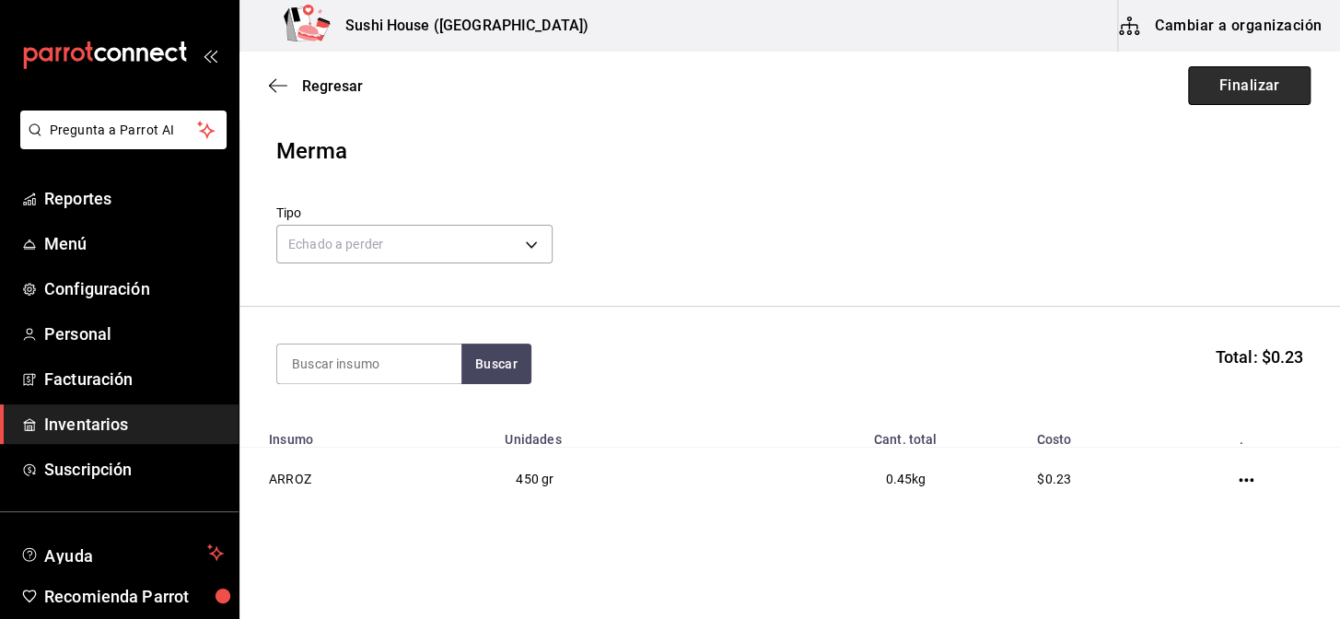
click at [1193, 91] on button "Finalizar" at bounding box center [1249, 85] width 122 height 39
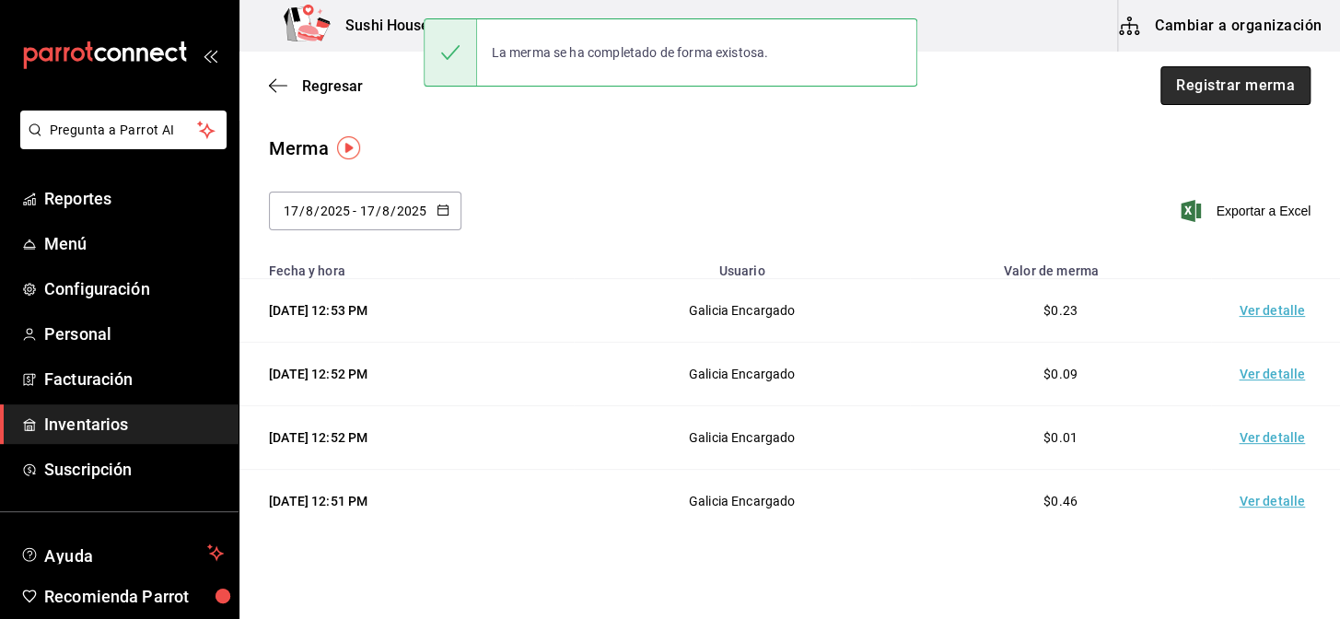
click at [1225, 83] on button "Registrar merma" at bounding box center [1235, 85] width 150 height 39
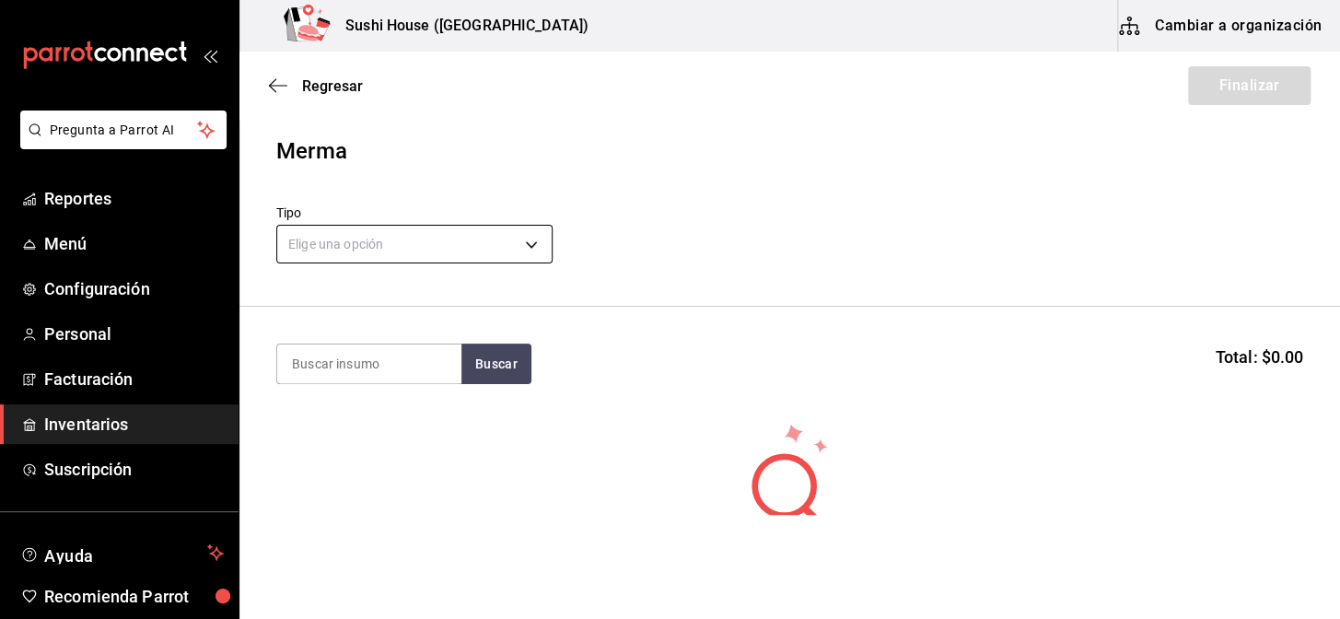
click at [458, 243] on body "Pregunta a Parrot AI Reportes Menú Configuración Personal Facturación Inventari…" at bounding box center [670, 257] width 1340 height 515
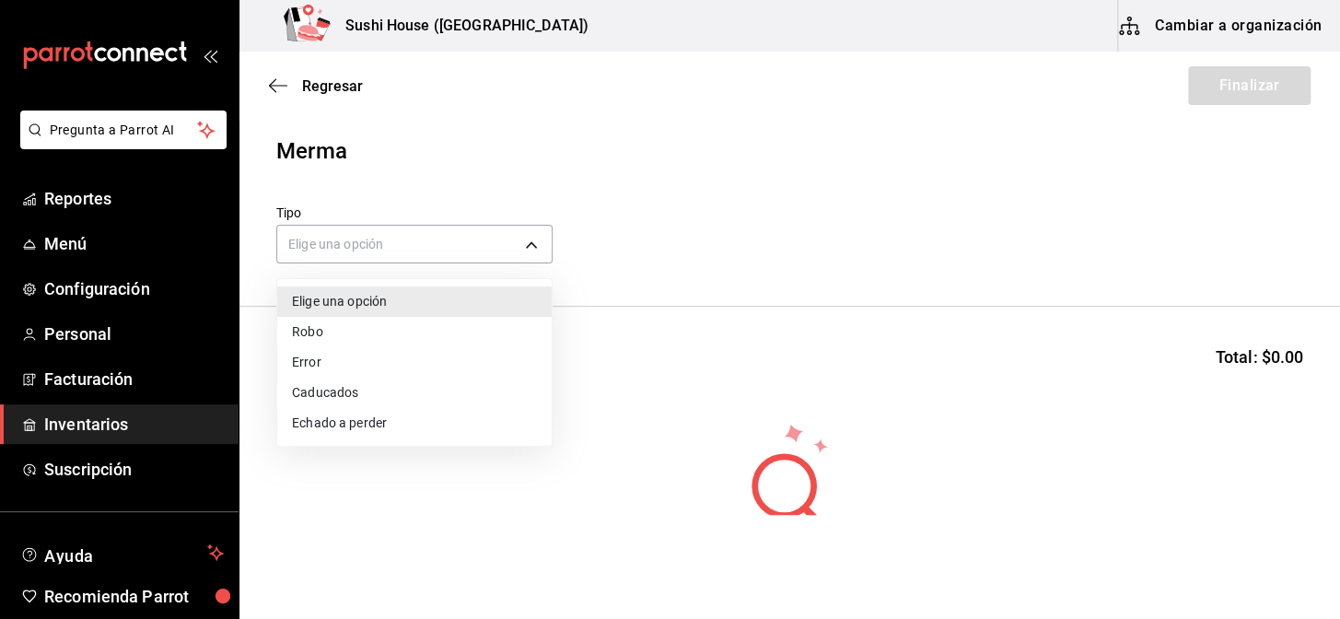
click at [333, 432] on li "Echado a perder" at bounding box center [414, 423] width 274 height 30
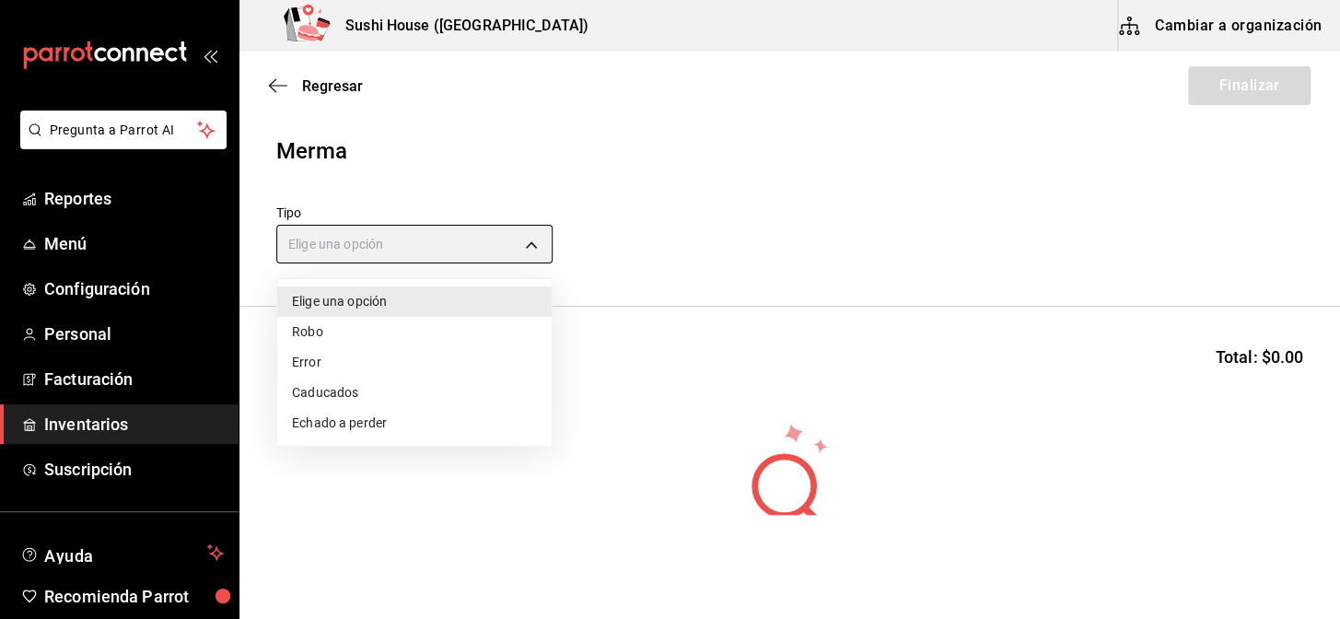
type input "SPOILED"
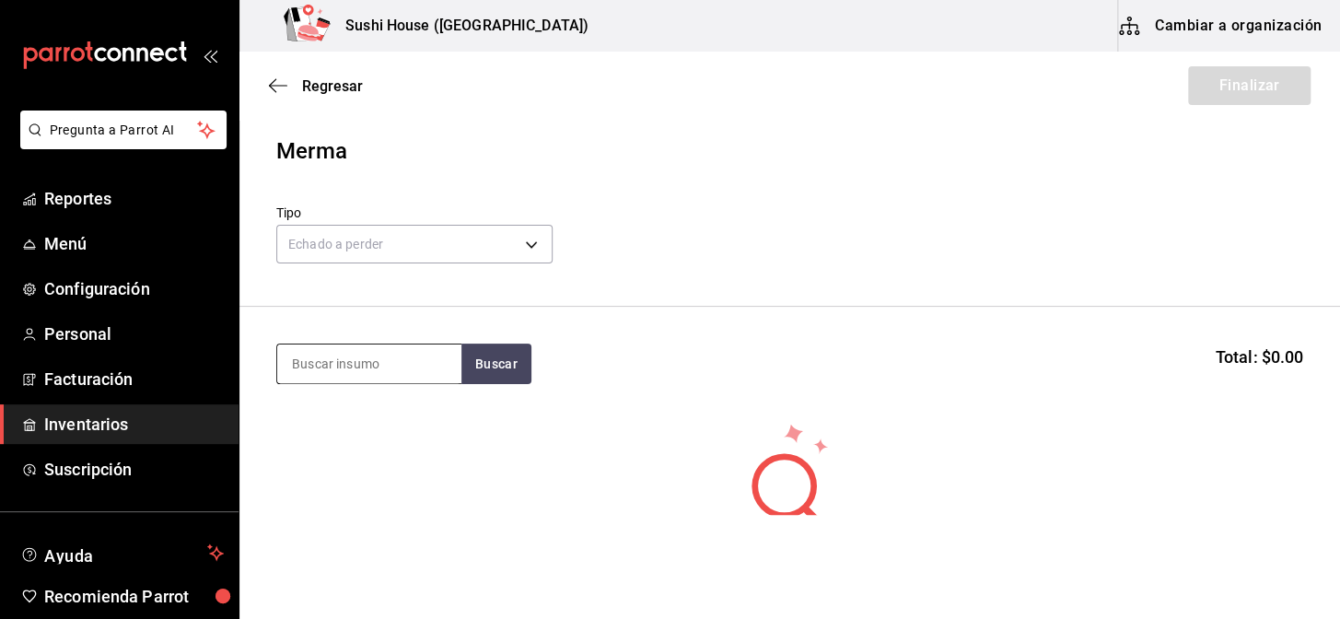
click at [343, 365] on input at bounding box center [369, 363] width 184 height 39
type input "aguacate"
click at [504, 365] on button "Buscar" at bounding box center [496, 363] width 70 height 41
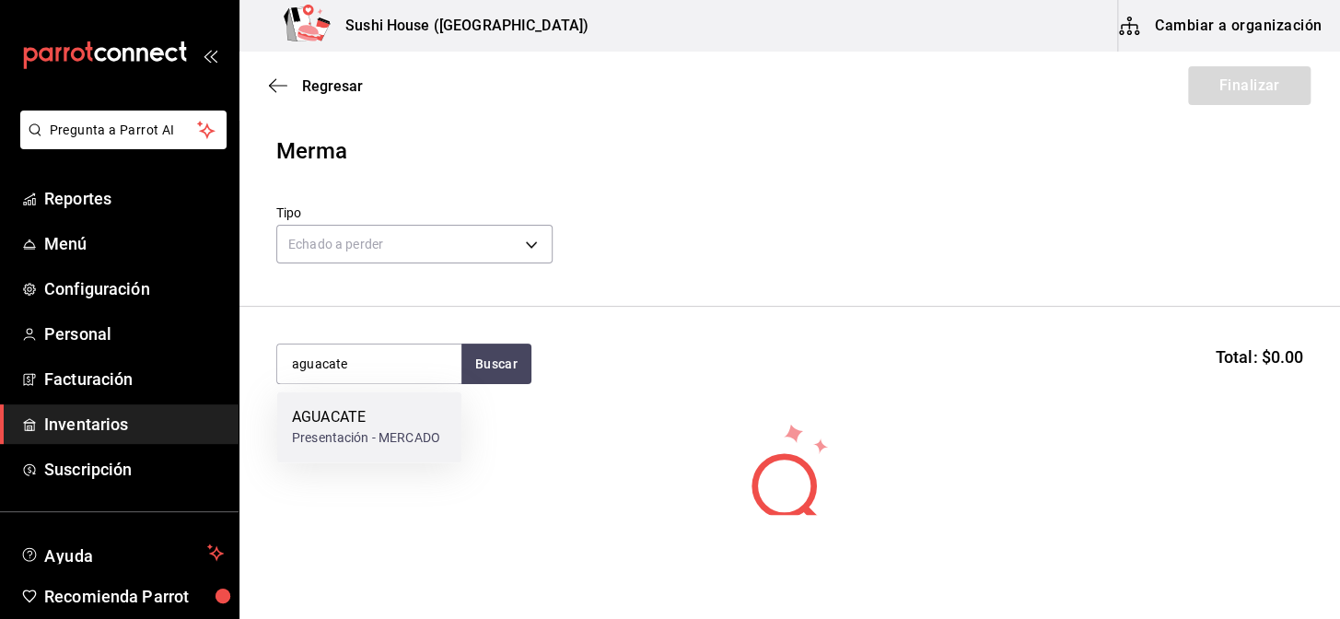
click at [401, 425] on div "AGUACATE" at bounding box center [366, 417] width 148 height 22
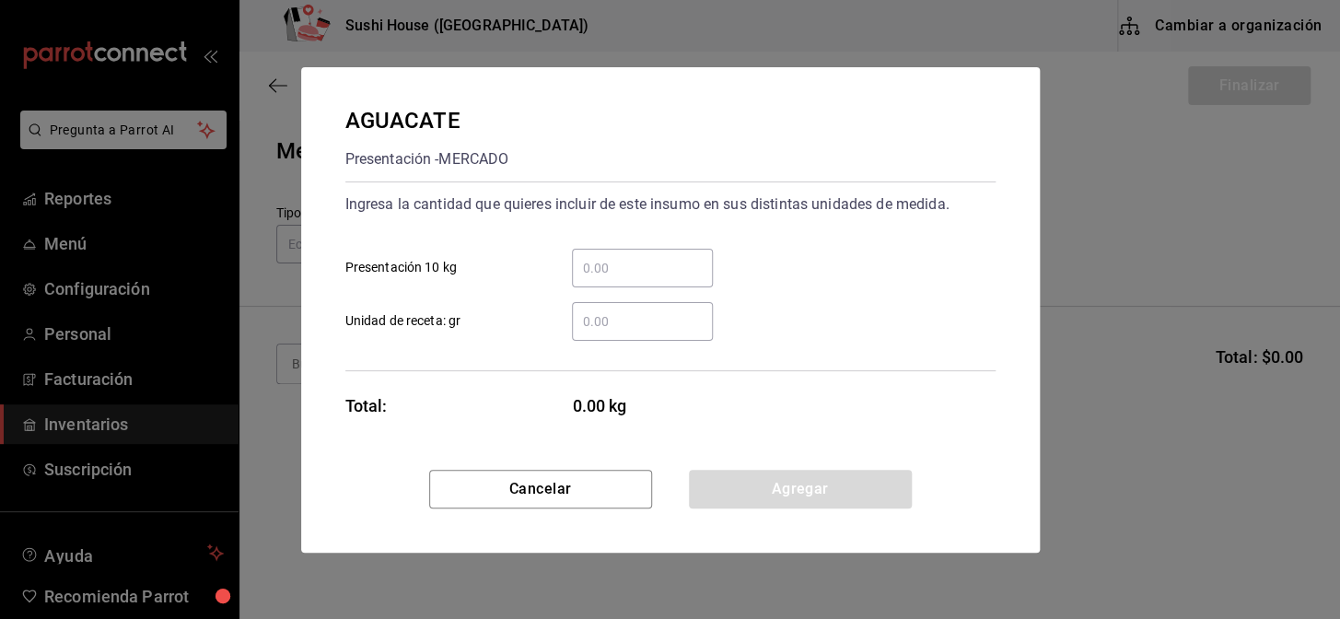
click at [626, 329] on input "​ Unidad de receta: gr" at bounding box center [642, 321] width 141 height 22
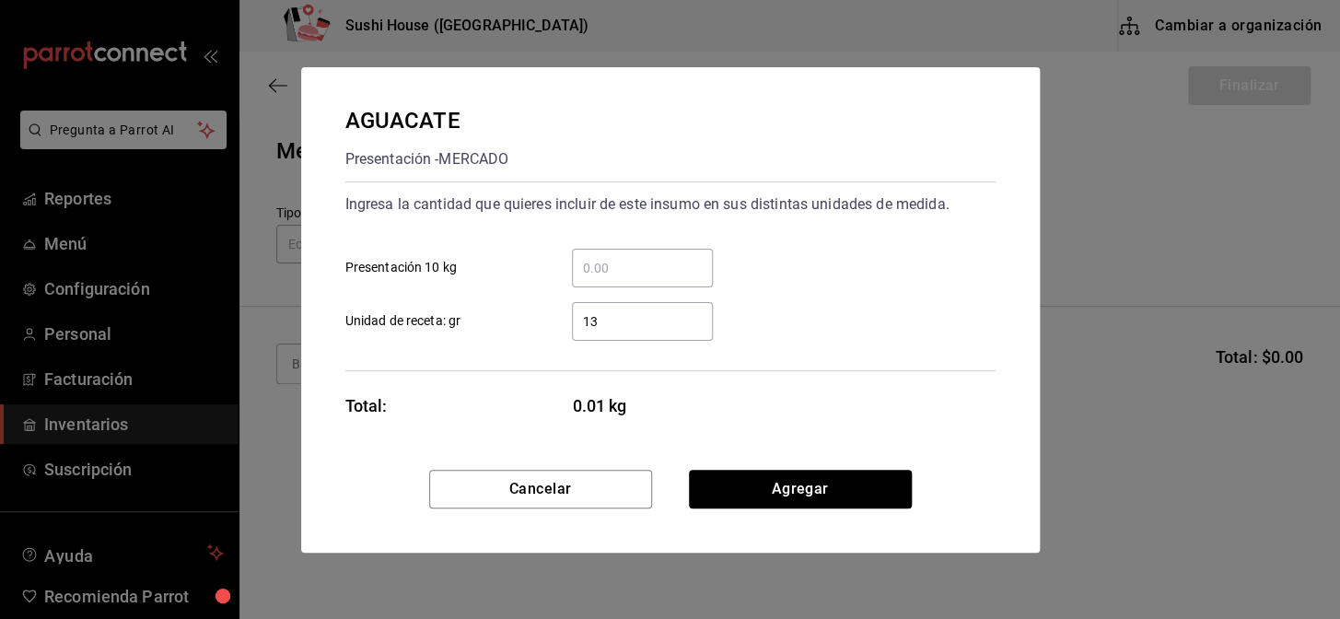
type input "1"
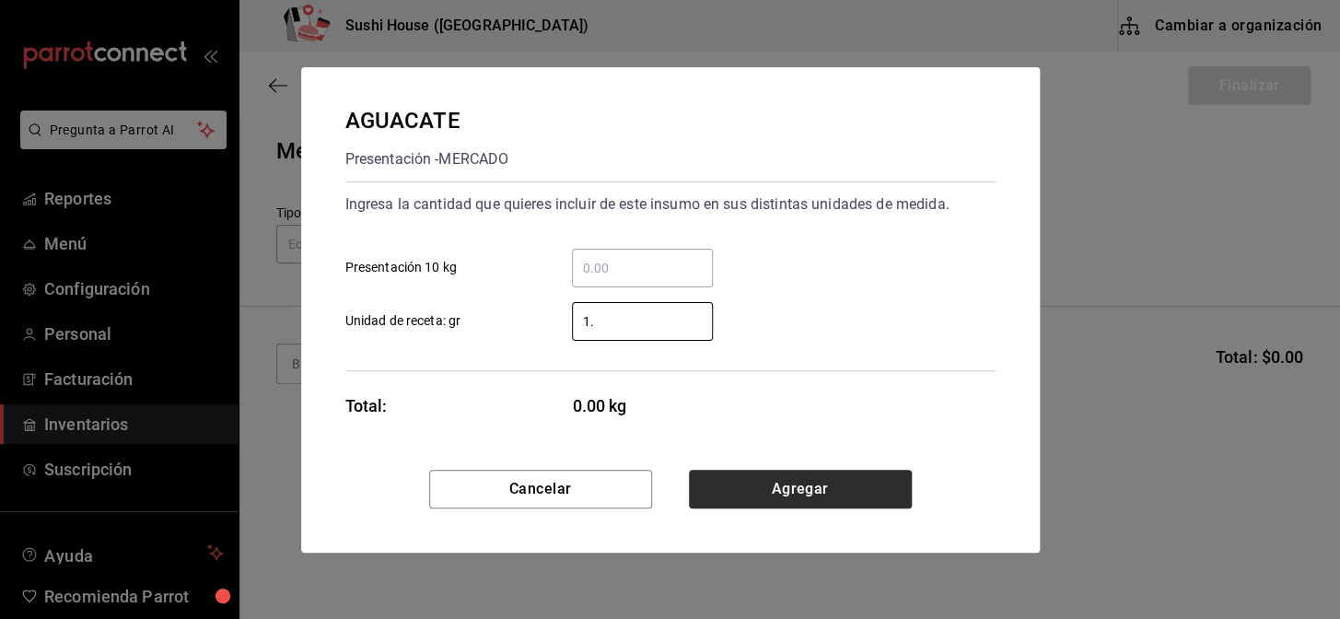
type input "1"
type input "1,008"
click at [754, 488] on button "Agregar" at bounding box center [800, 489] width 223 height 39
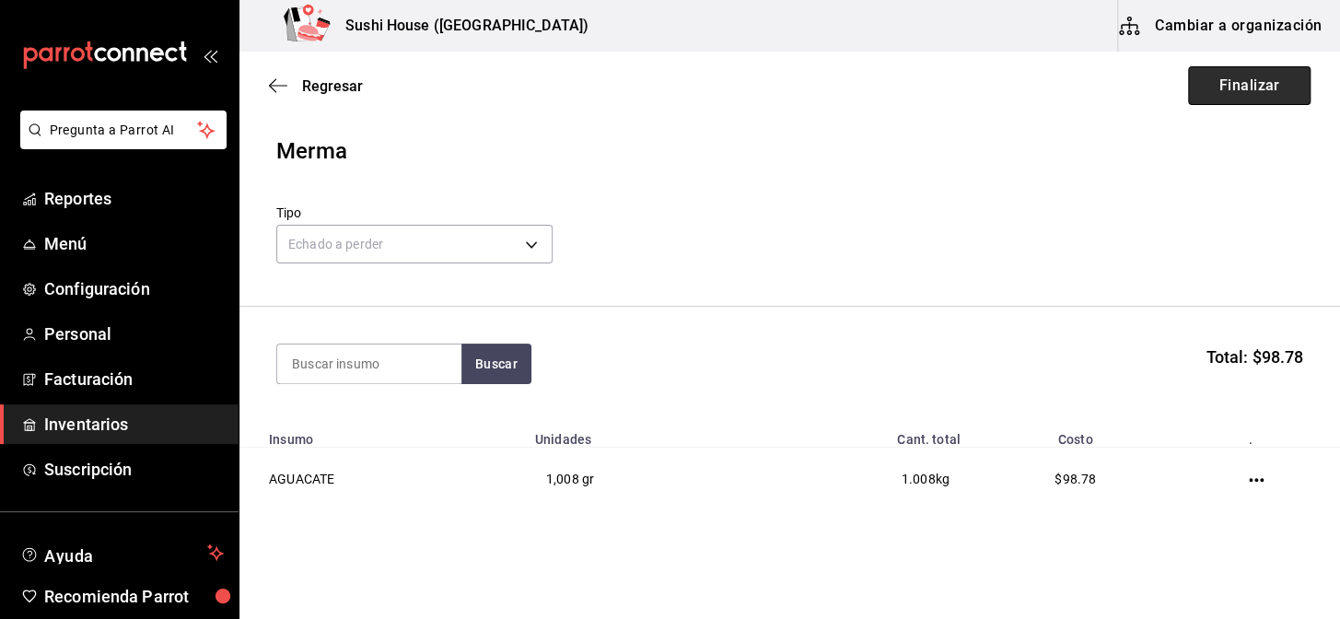
click at [1204, 99] on button "Finalizar" at bounding box center [1249, 85] width 122 height 39
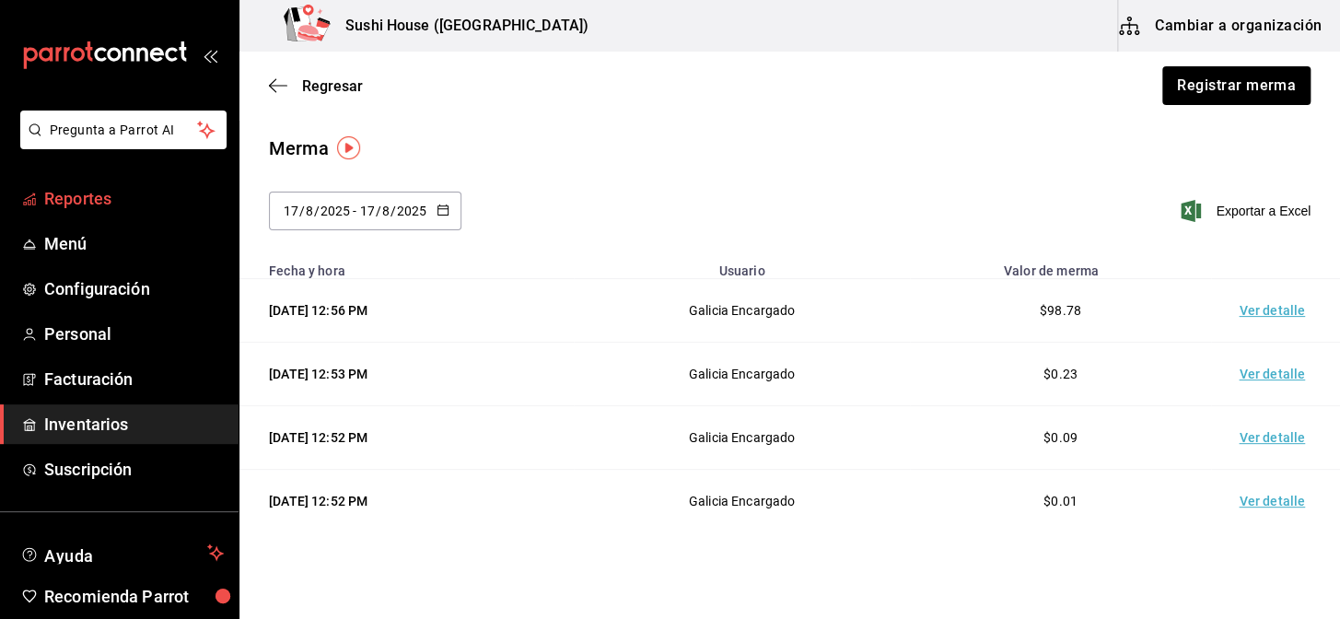
click at [83, 204] on span "Reportes" at bounding box center [134, 198] width 180 height 25
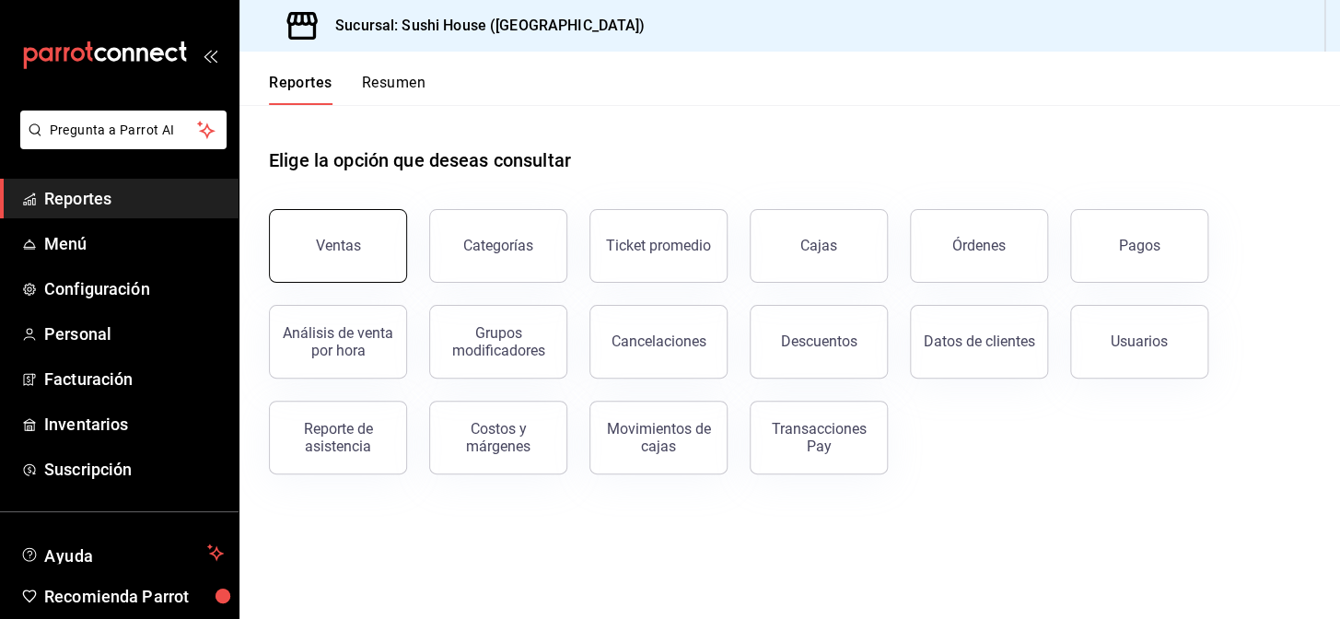
click at [309, 249] on button "Ventas" at bounding box center [338, 246] width 138 height 74
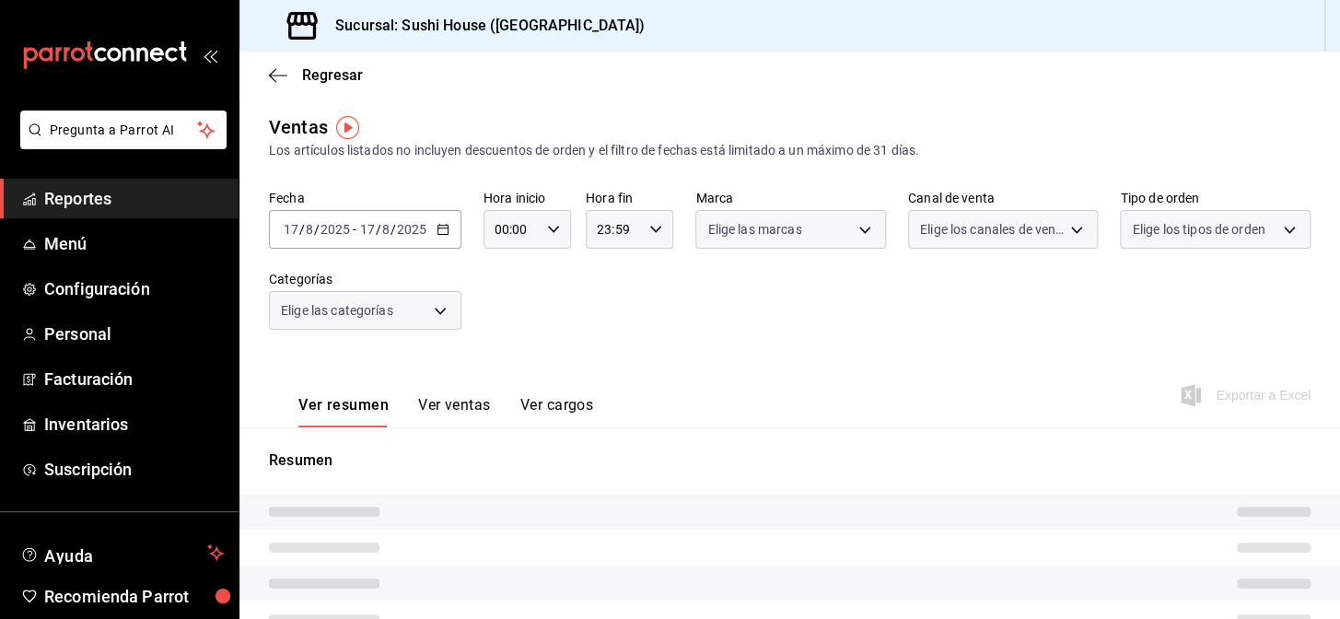
click at [122, 199] on span "Reportes" at bounding box center [134, 198] width 180 height 25
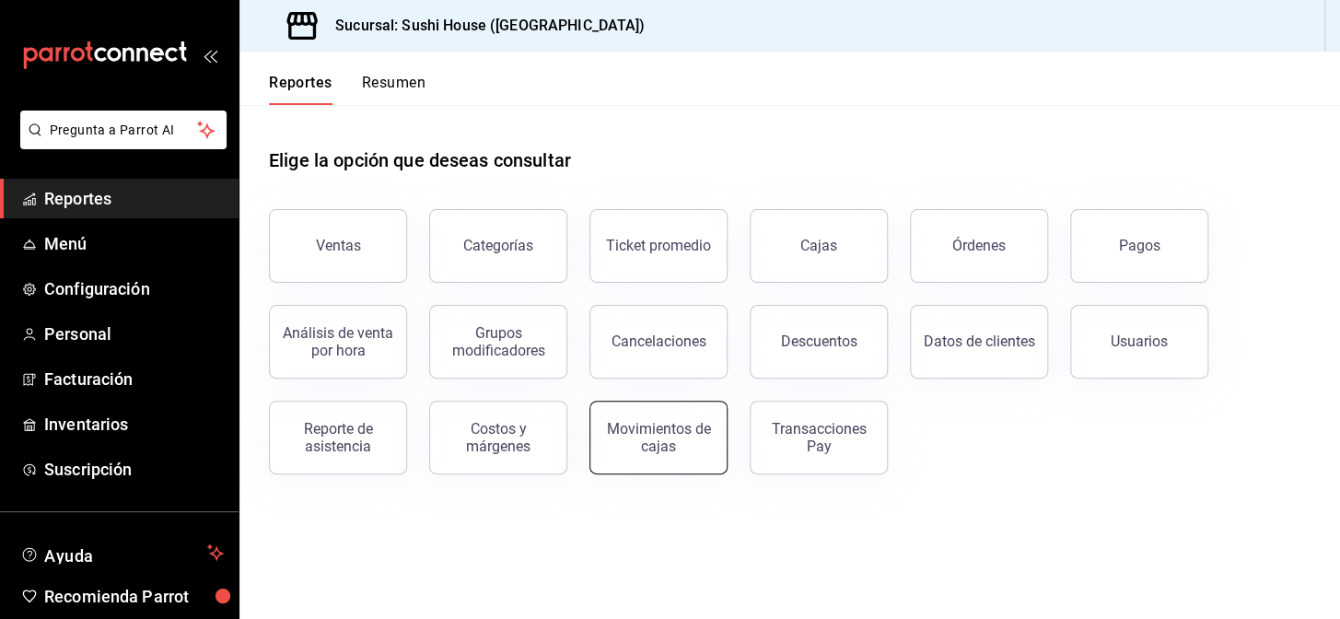
click at [650, 423] on div "Movimientos de cajas" at bounding box center [658, 437] width 114 height 35
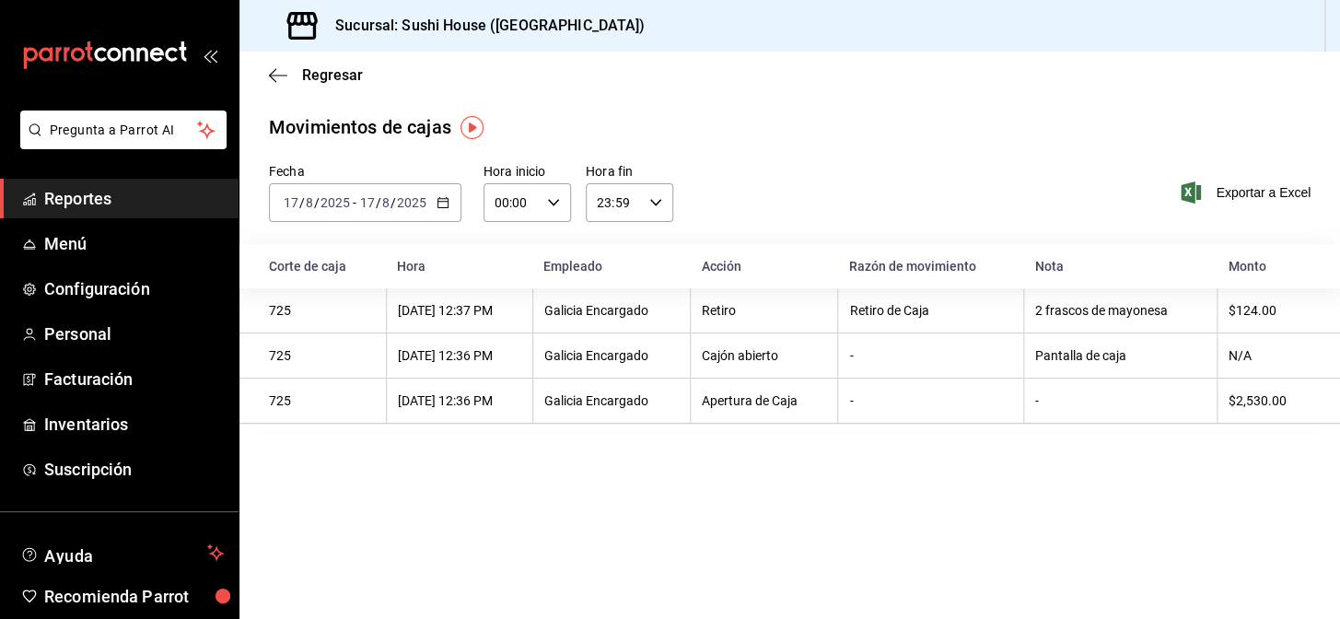
click at [445, 198] on \(Stroke\) "button" at bounding box center [442, 203] width 11 height 10
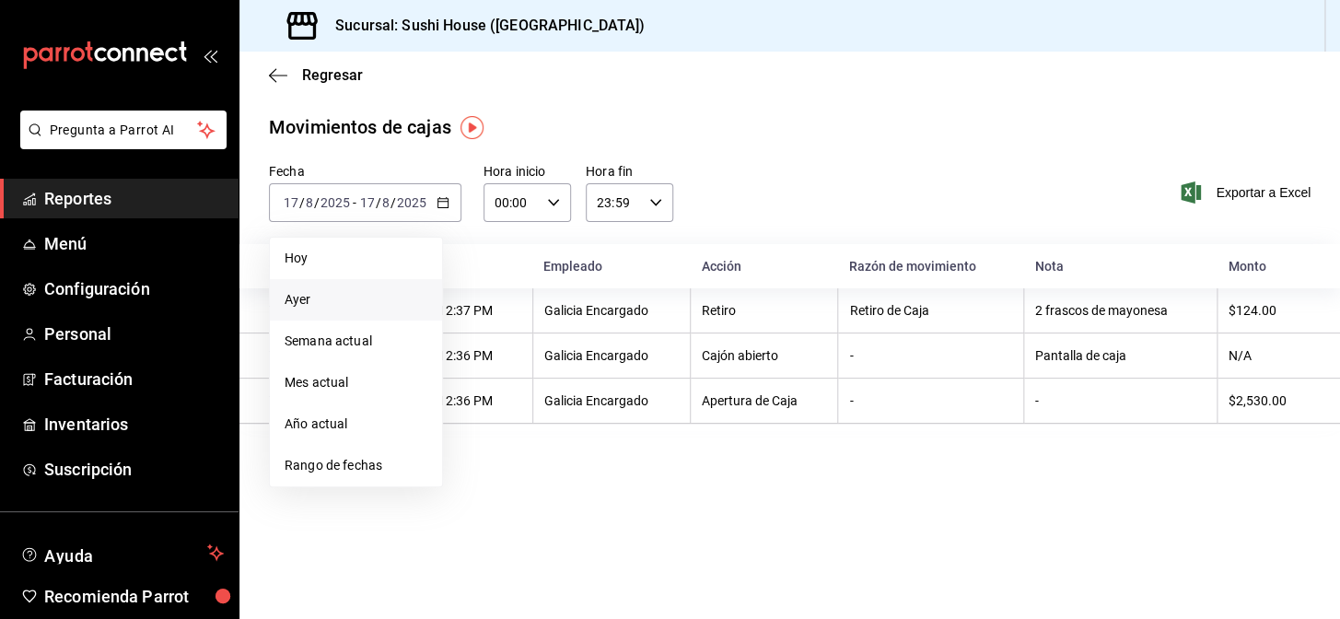
click at [296, 302] on span "Ayer" at bounding box center [356, 299] width 143 height 19
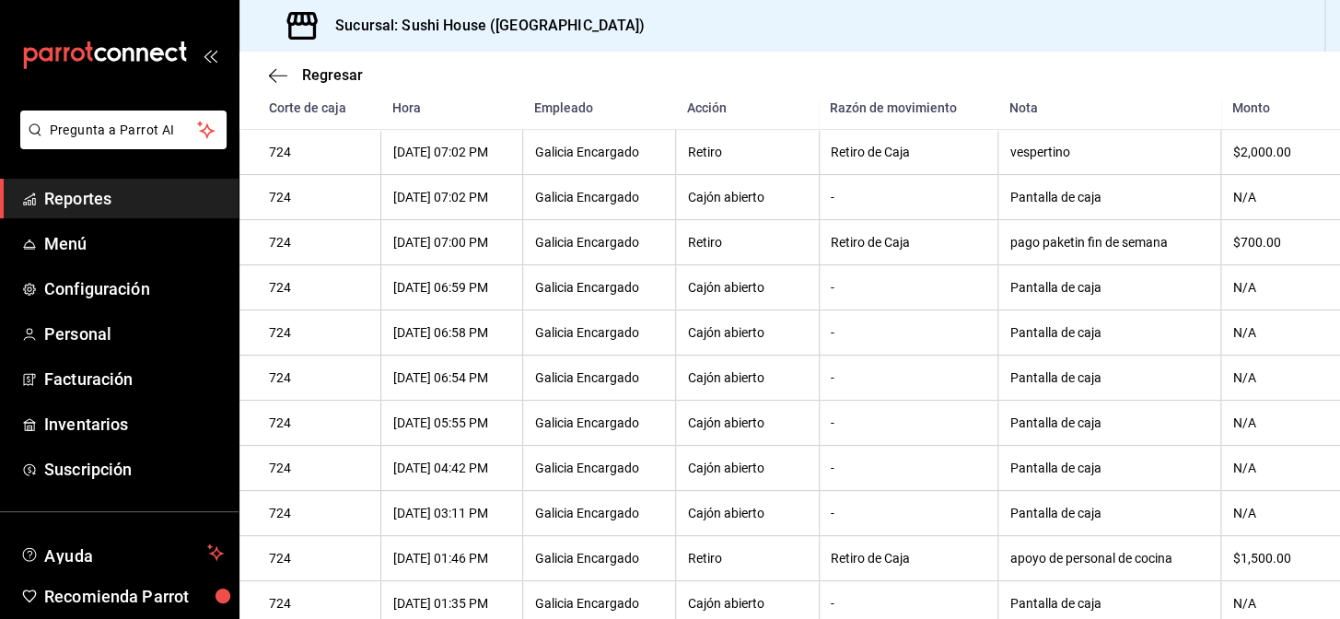
scroll to position [820, 0]
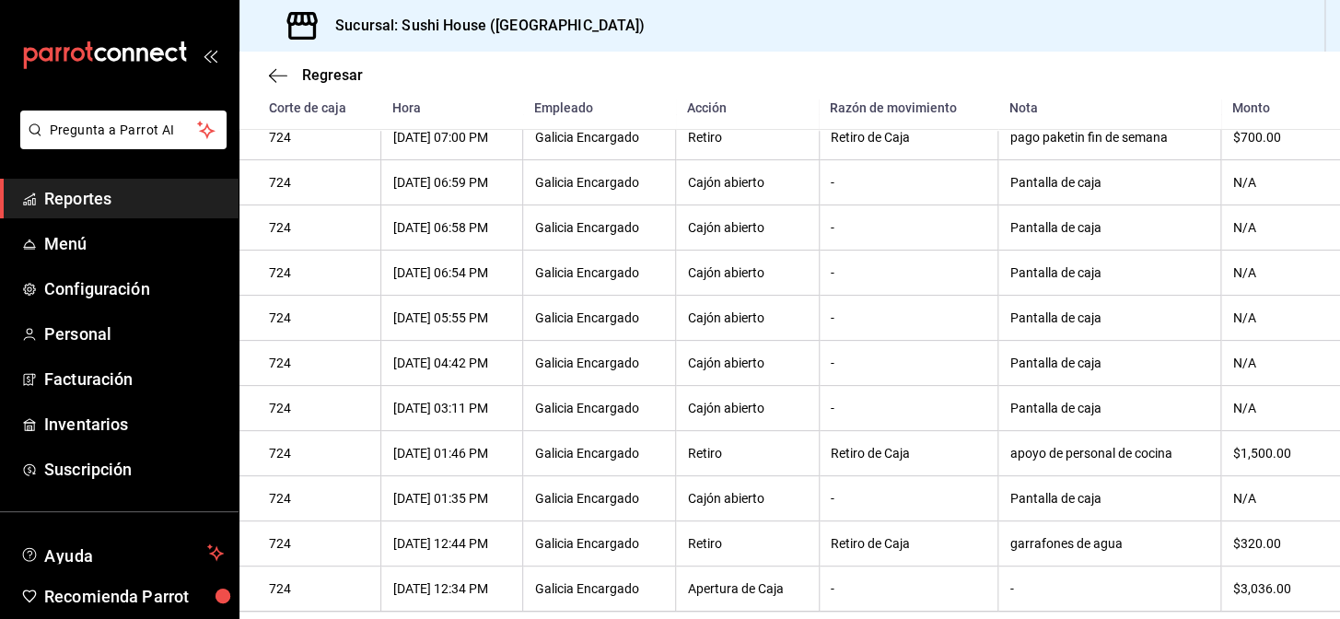
click at [87, 200] on span "Reportes" at bounding box center [134, 198] width 180 height 25
